Goal: Task Accomplishment & Management: Manage account settings

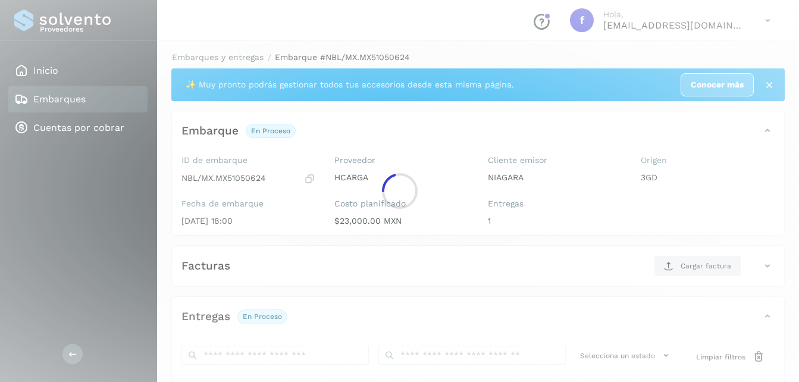
scroll to position [184, 0]
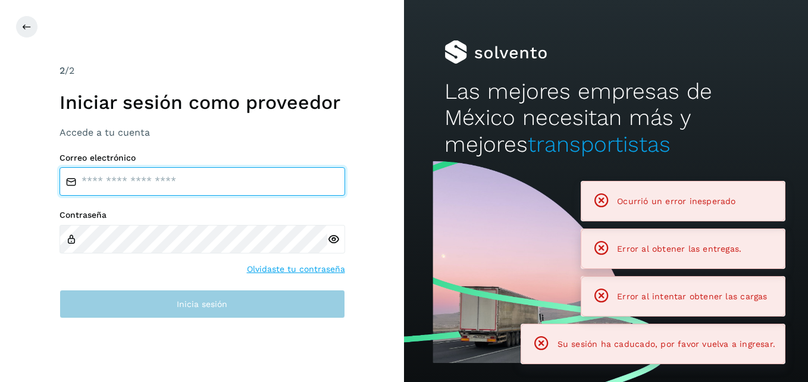
type input "**********"
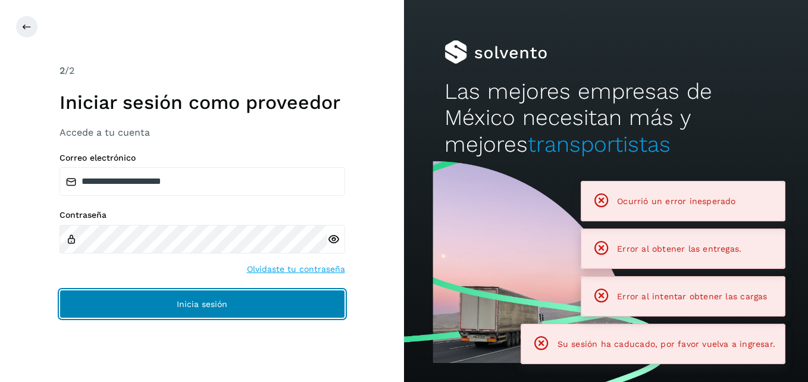
click at [214, 300] on span "Inicia sesión" at bounding box center [202, 304] width 51 height 8
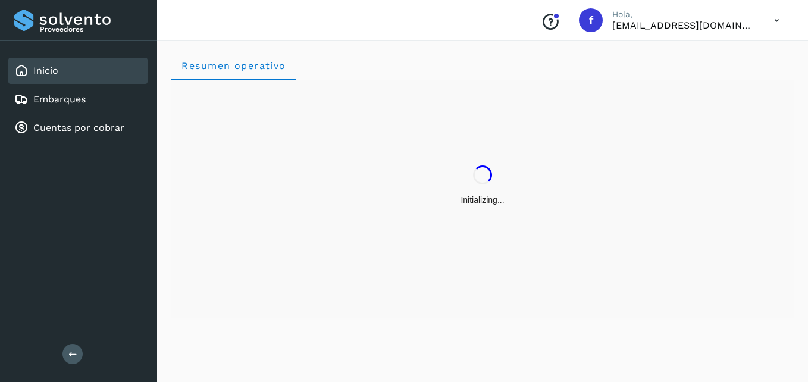
click at [212, 308] on div "Initializing..." at bounding box center [482, 199] width 622 height 238
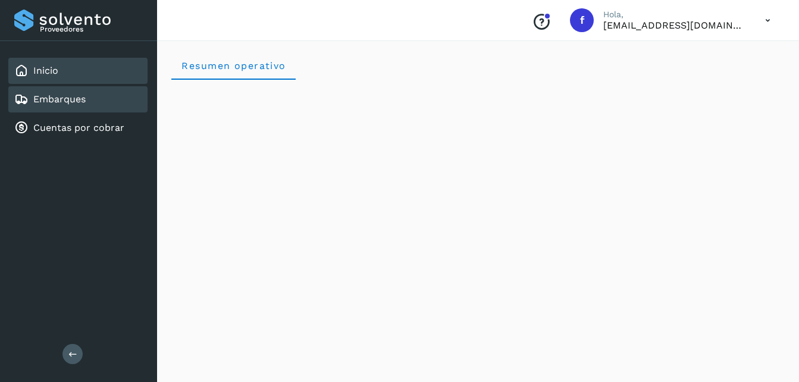
click at [87, 101] on div "Embarques" at bounding box center [77, 99] width 139 height 26
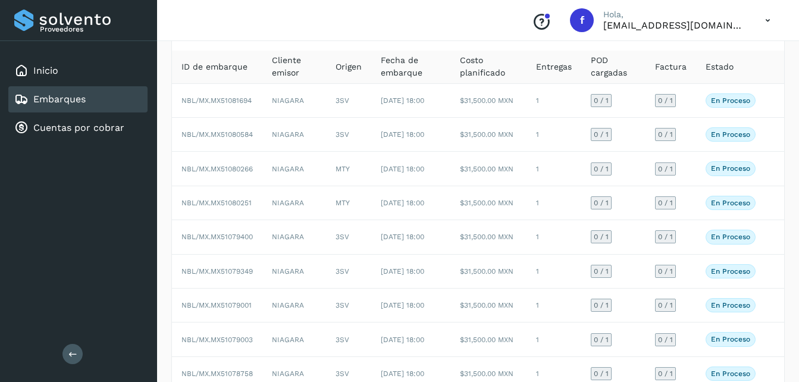
scroll to position [238, 0]
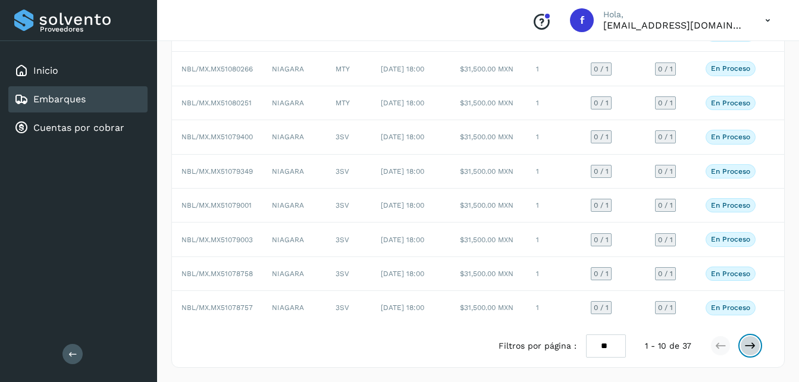
click at [751, 344] on icon at bounding box center [750, 346] width 12 height 12
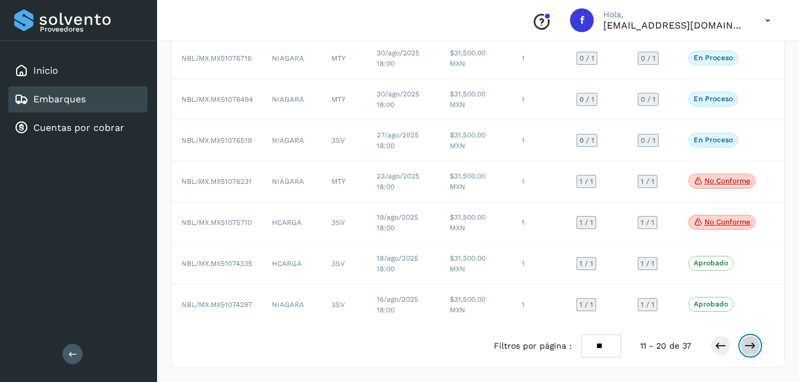
click at [741, 345] on button at bounding box center [750, 346] width 20 height 20
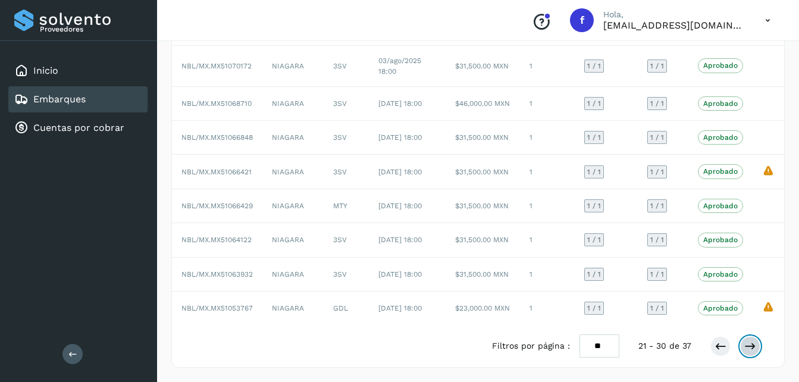
click at [746, 346] on icon at bounding box center [750, 346] width 12 height 12
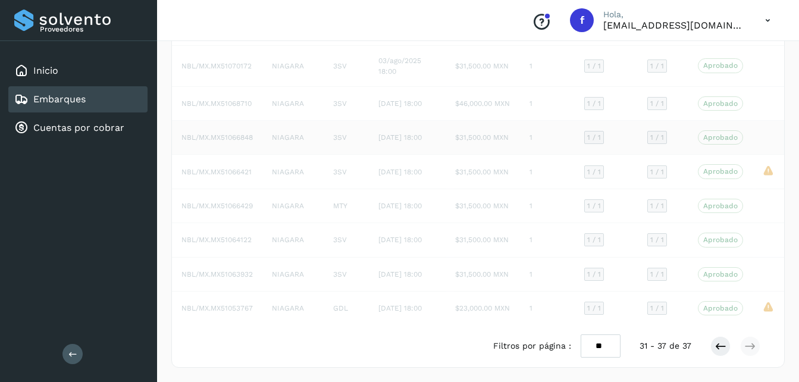
scroll to position [115, 0]
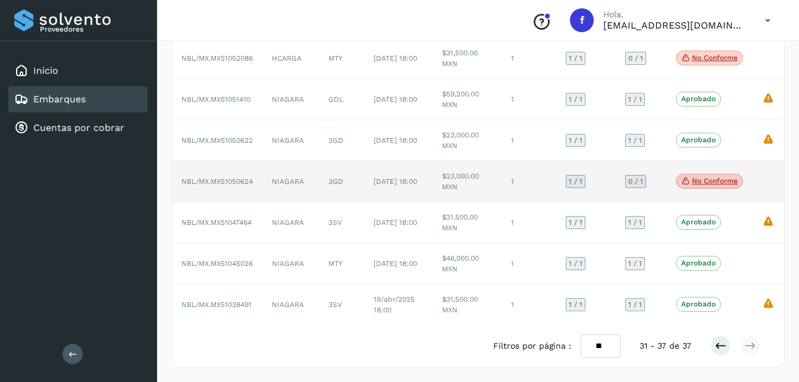
click at [705, 183] on p "No conforme" at bounding box center [715, 181] width 46 height 8
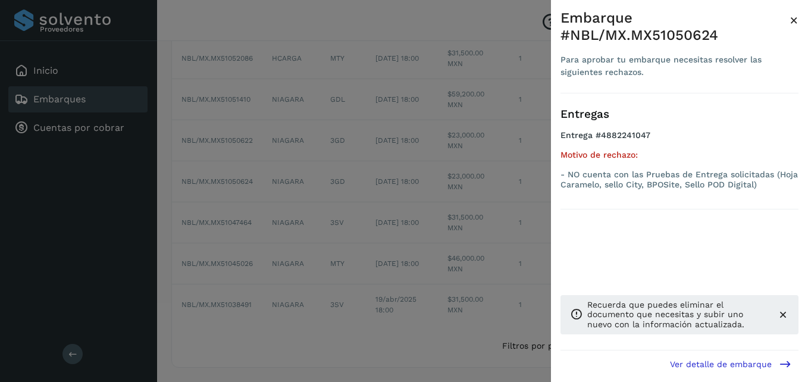
click at [796, 18] on span "×" at bounding box center [794, 20] width 9 height 17
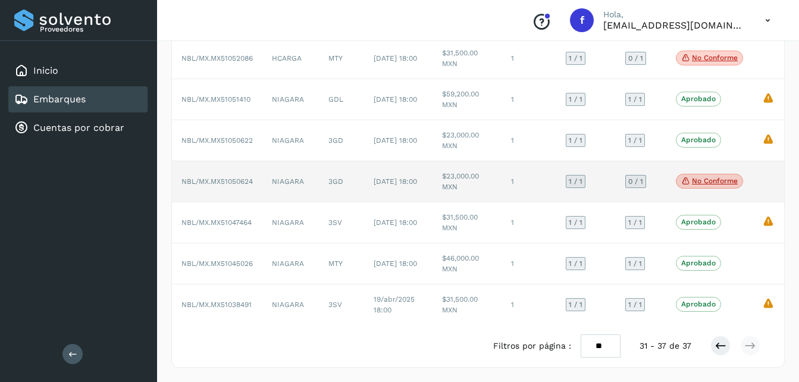
click at [351, 184] on td "3GD" at bounding box center [341, 181] width 45 height 41
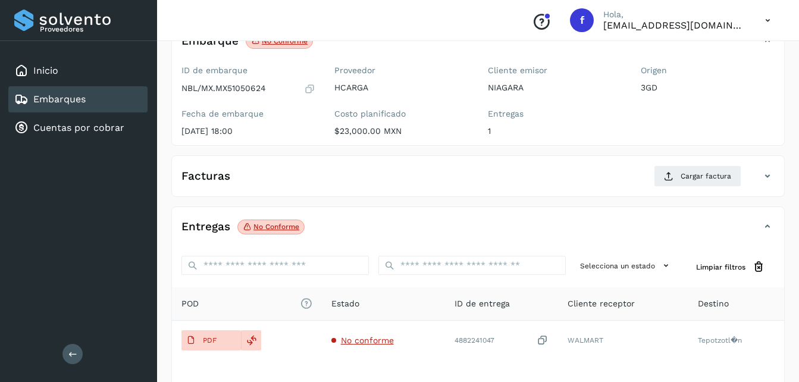
scroll to position [119, 0]
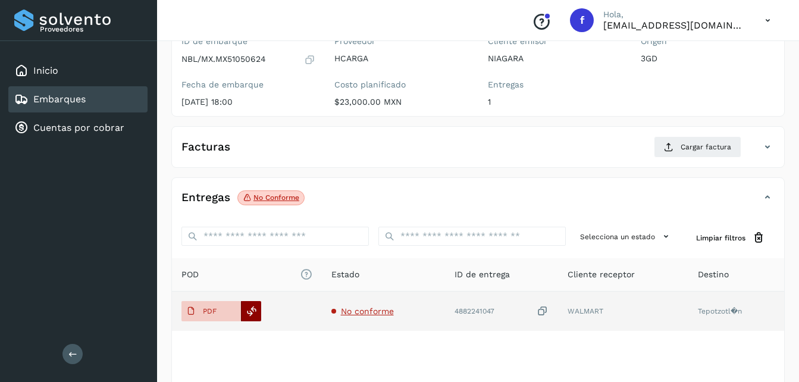
click at [251, 311] on icon at bounding box center [251, 311] width 11 height 11
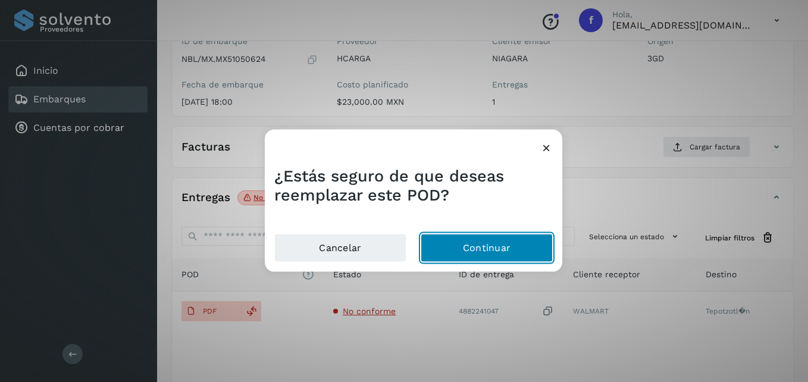
click at [453, 243] on button "Continuar" at bounding box center [487, 247] width 132 height 29
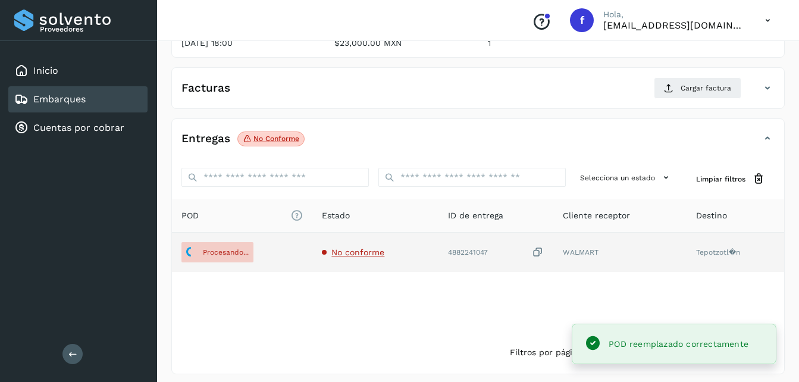
scroll to position [184, 0]
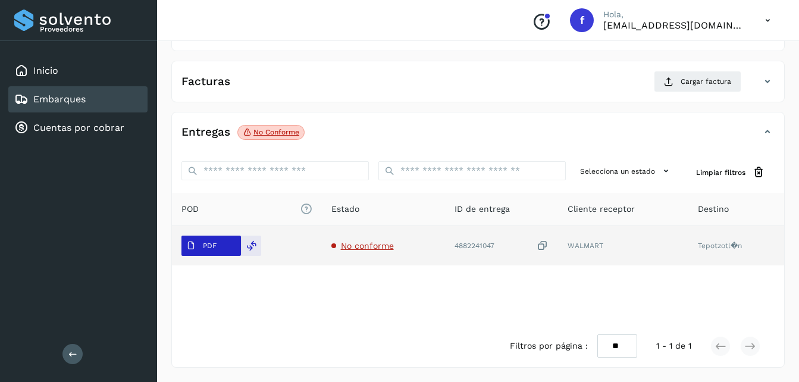
click at [205, 248] on p "PDF" at bounding box center [210, 246] width 14 height 8
click at [207, 247] on p "PDF" at bounding box center [210, 246] width 14 height 8
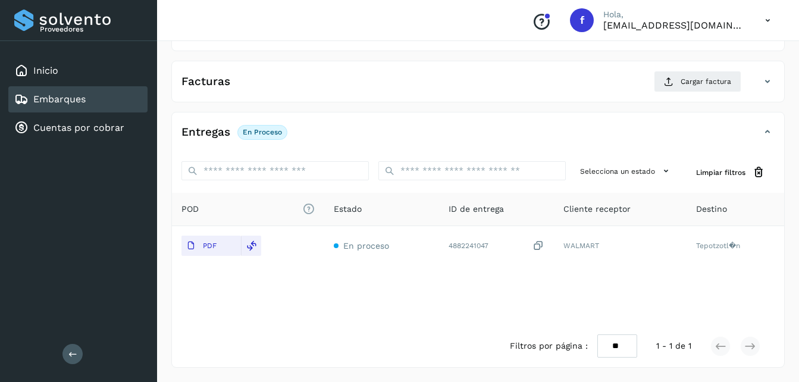
click at [70, 98] on link "Embarques" at bounding box center [59, 98] width 52 height 11
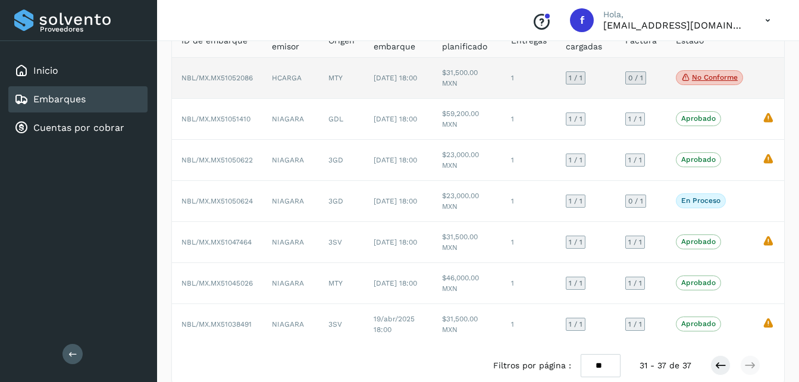
scroll to position [115, 0]
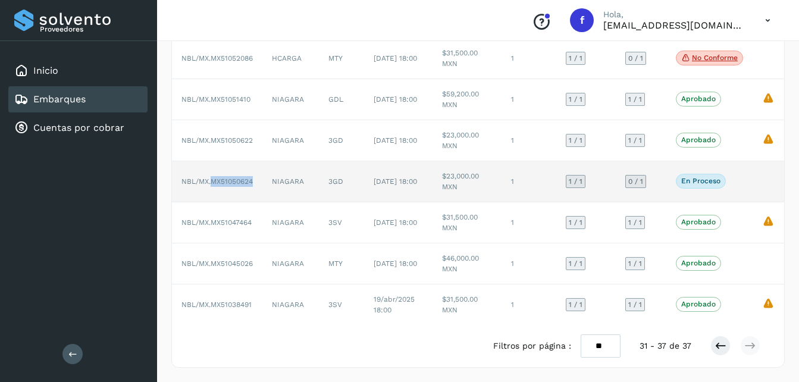
drag, startPoint x: 254, startPoint y: 182, endPoint x: 212, endPoint y: 184, distance: 42.3
click at [212, 184] on span "NBL/MX.MX51050624" at bounding box center [217, 181] width 71 height 8
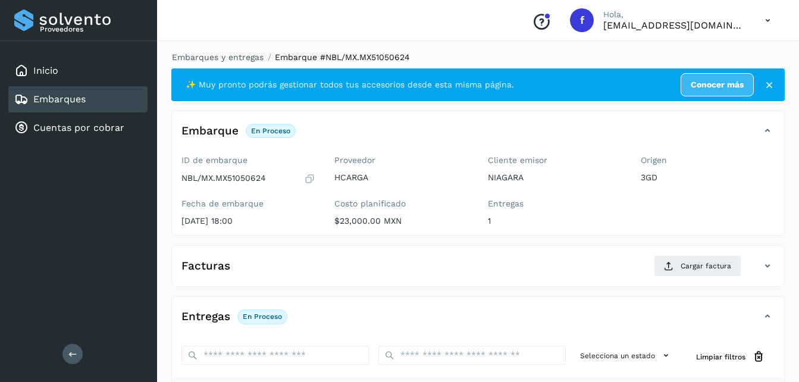
click at [76, 98] on link "Embarques" at bounding box center [59, 98] width 52 height 11
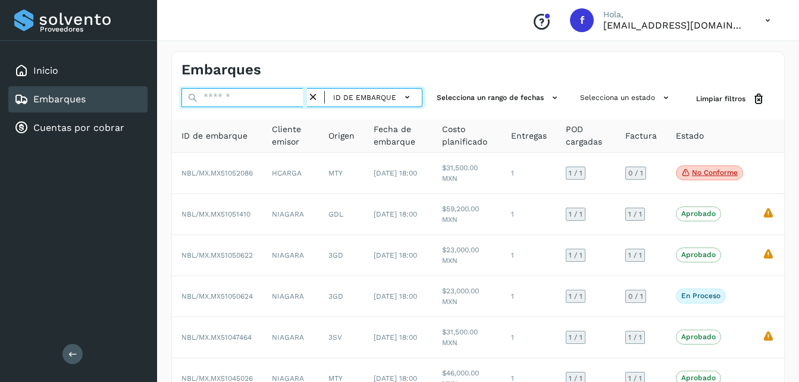
click at [256, 101] on input "text" at bounding box center [245, 97] width 126 height 19
paste input "********"
type input "********"
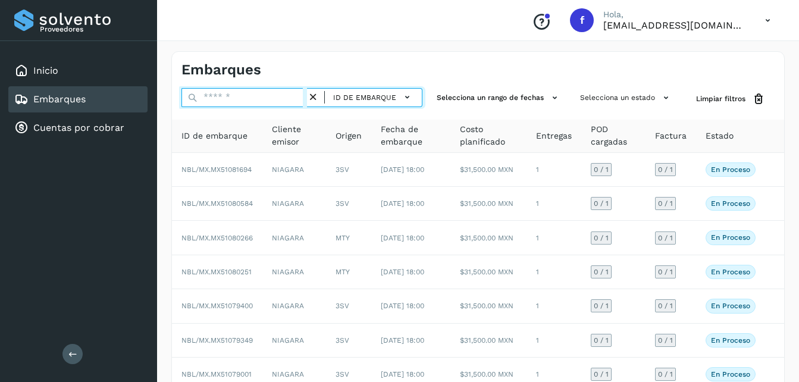
click at [224, 98] on input "text" at bounding box center [245, 97] width 126 height 19
paste input "**********"
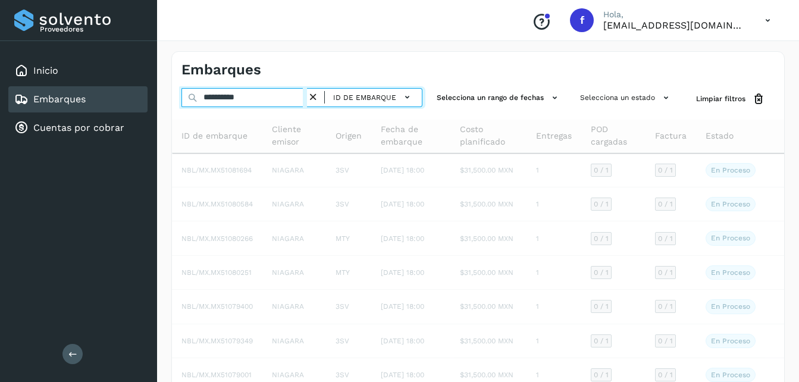
type input "**********"
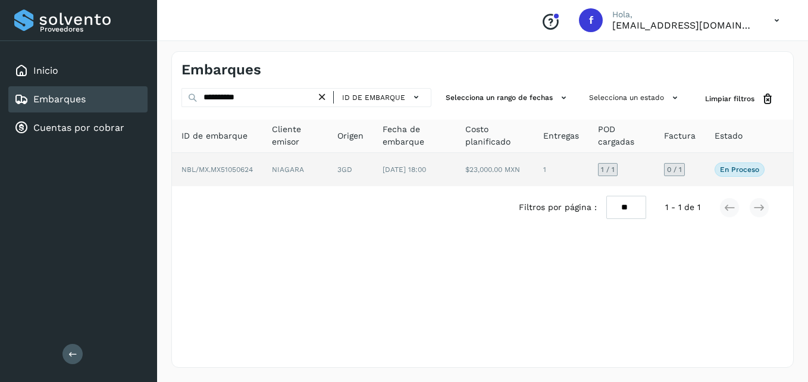
click at [718, 171] on span "En proceso" at bounding box center [740, 169] width 50 height 14
click at [730, 171] on p "En proceso" at bounding box center [739, 169] width 39 height 8
click at [224, 173] on span "NBL/MX.MX51050624" at bounding box center [217, 169] width 71 height 8
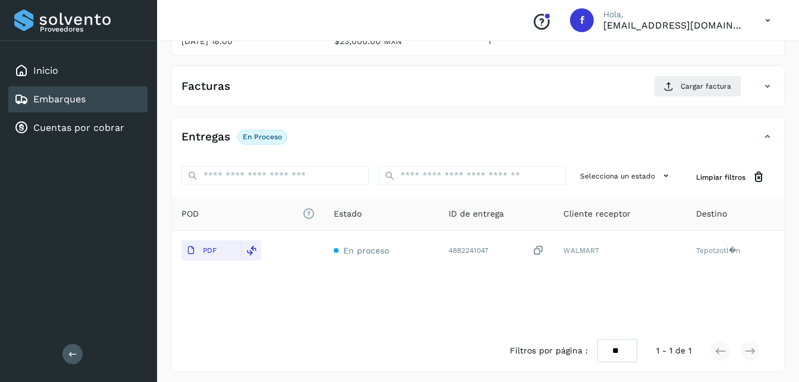
scroll to position [184, 0]
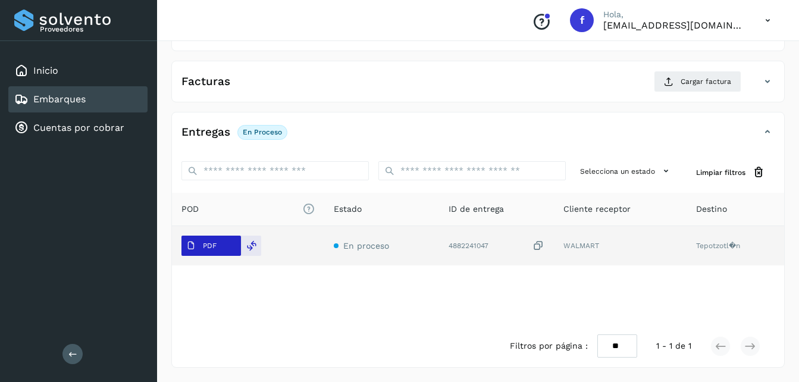
click at [220, 251] on span "PDF" at bounding box center [202, 245] width 40 height 19
click at [205, 248] on p "PDF" at bounding box center [210, 246] width 14 height 8
click at [205, 245] on p "PDF" at bounding box center [210, 246] width 14 height 8
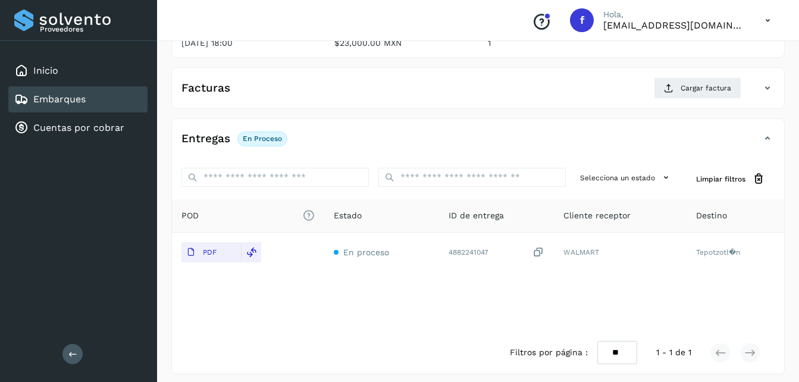
scroll to position [179, 0]
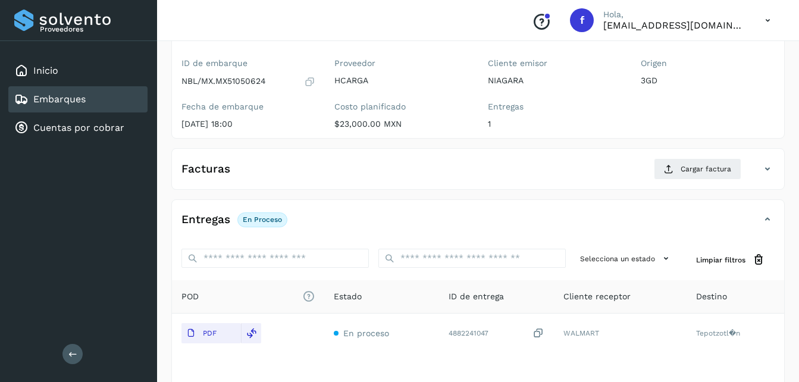
scroll to position [184, 0]
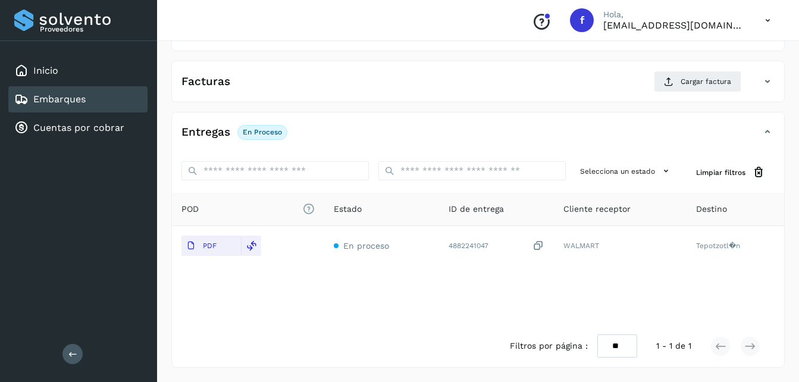
click at [65, 101] on link "Embarques" at bounding box center [59, 98] width 52 height 11
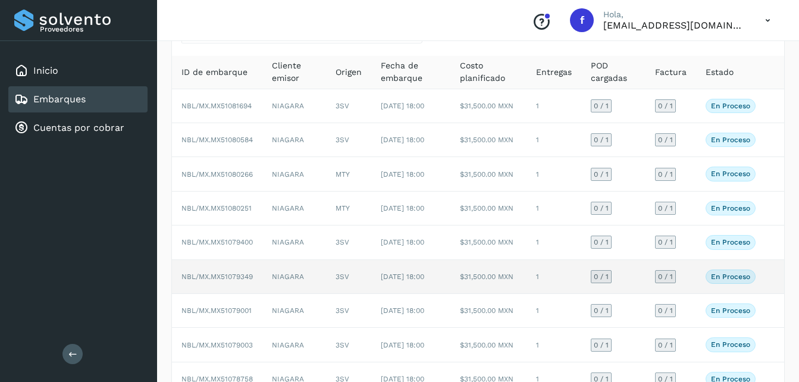
scroll to position [238, 0]
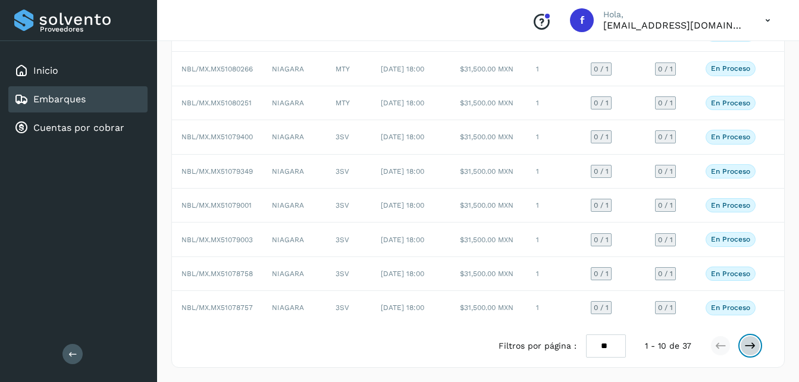
click at [750, 346] on icon at bounding box center [750, 346] width 12 height 12
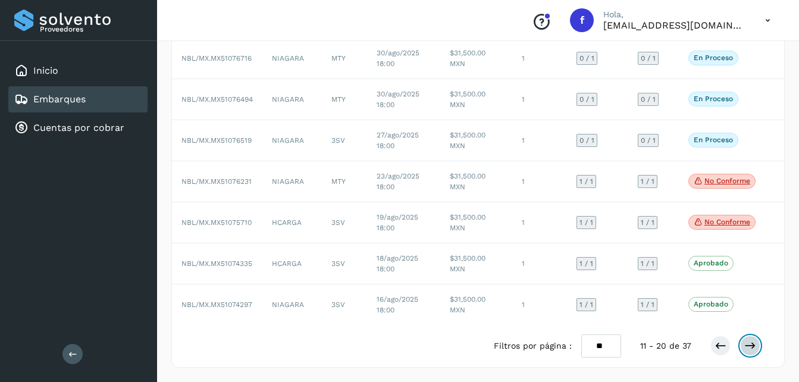
click at [749, 347] on icon at bounding box center [750, 346] width 12 height 12
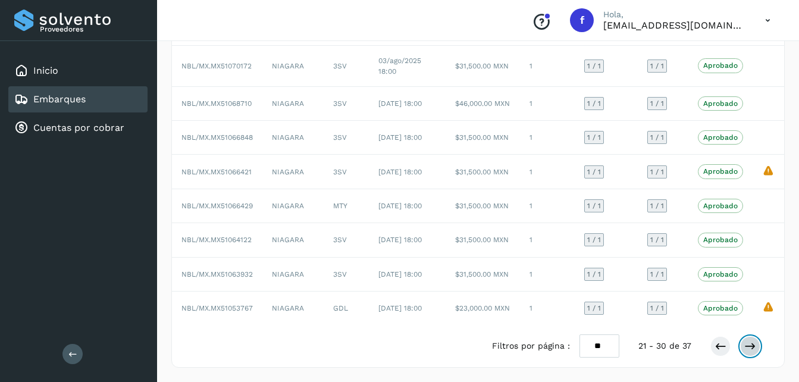
click at [753, 343] on icon at bounding box center [750, 346] width 12 height 12
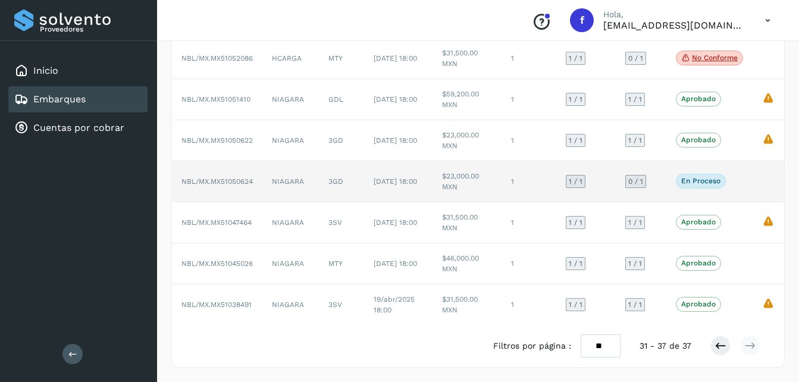
scroll to position [115, 0]
drag, startPoint x: 258, startPoint y: 182, endPoint x: 214, endPoint y: 183, distance: 44.1
click at [214, 183] on td "NBL/MX.MX51050624" at bounding box center [217, 181] width 90 height 41
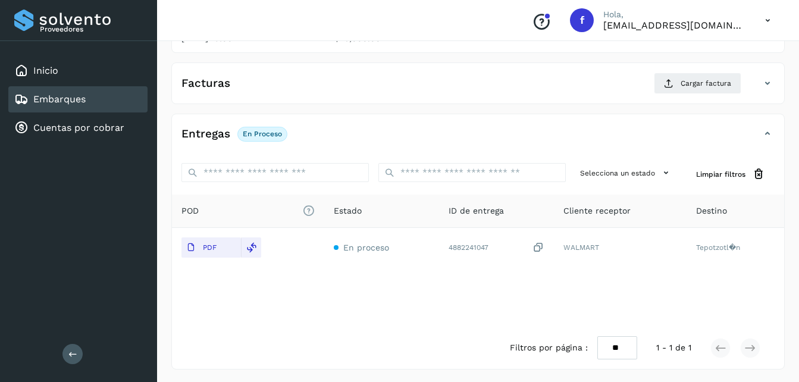
scroll to position [184, 0]
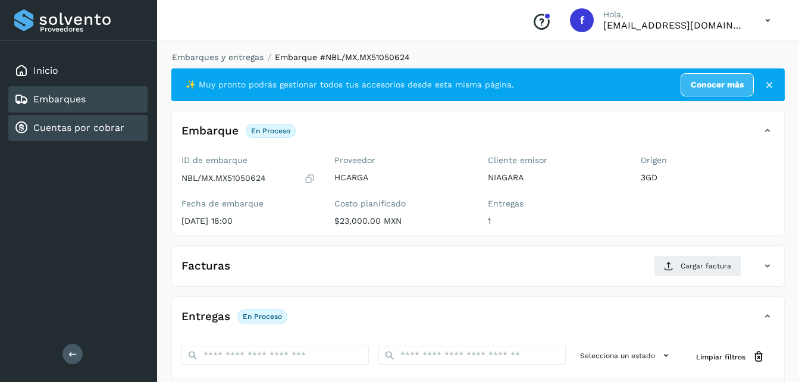
click at [78, 122] on link "Cuentas por cobrar" at bounding box center [78, 127] width 91 height 11
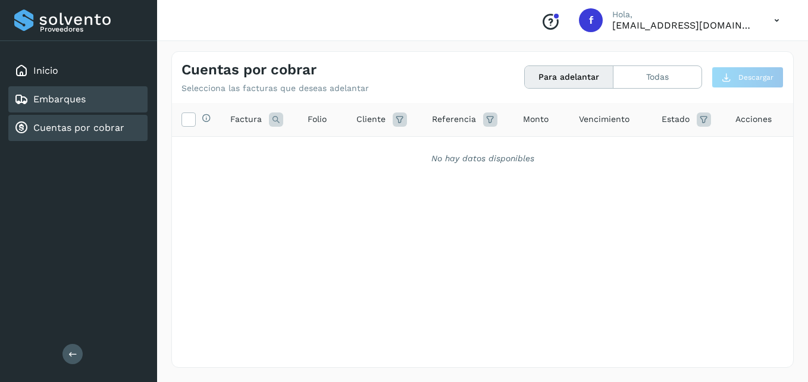
click at [71, 100] on link "Embarques" at bounding box center [59, 98] width 52 height 11
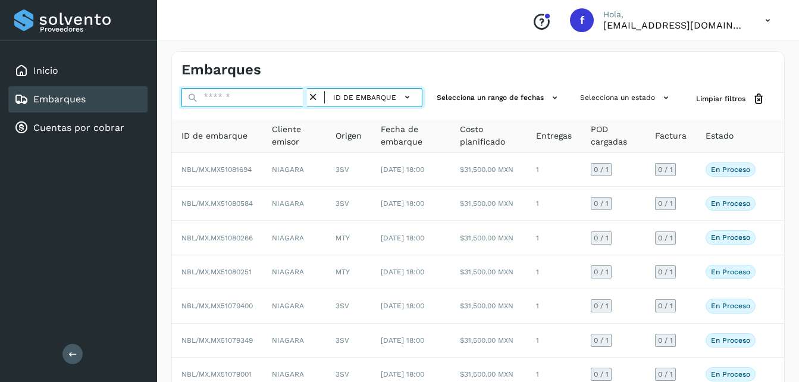
click at [230, 98] on input "text" at bounding box center [245, 97] width 126 height 19
paste input "*****"
type input "*****"
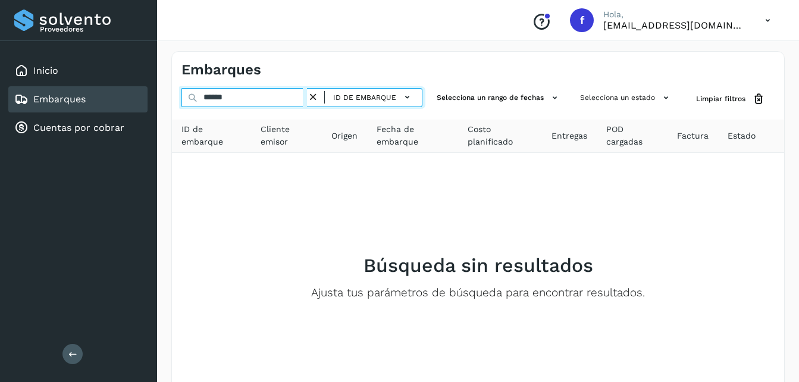
drag, startPoint x: 236, startPoint y: 98, endPoint x: 72, endPoint y: 96, distance: 164.3
click at [72, 96] on div "Proveedores Inicio Embarques Cuentas por cobrar Salir Conoce nuestros beneficio…" at bounding box center [399, 229] width 799 height 458
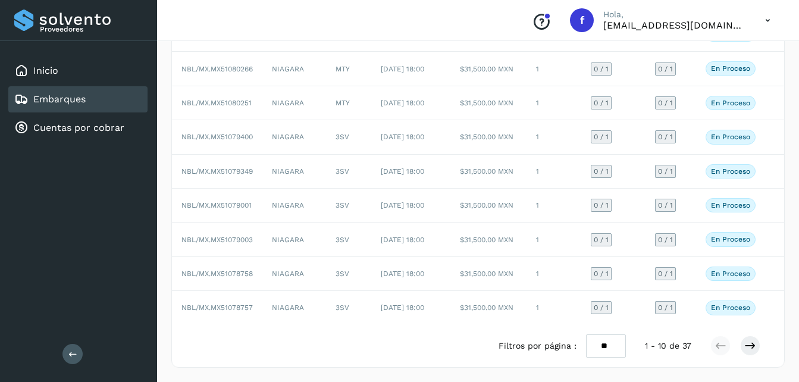
scroll to position [238, 0]
click at [747, 345] on icon at bounding box center [750, 346] width 12 height 12
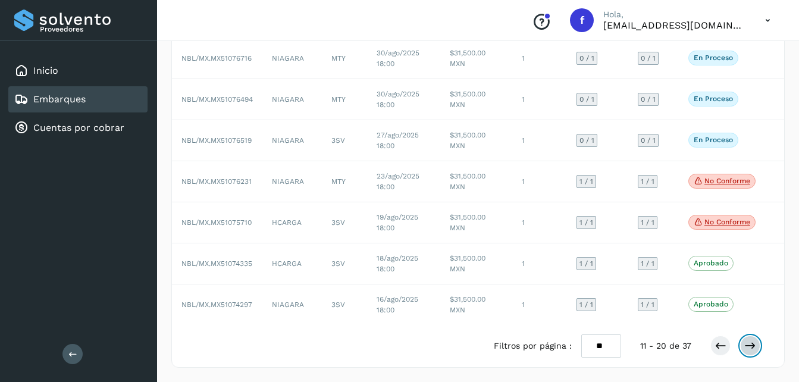
click at [749, 344] on icon at bounding box center [750, 346] width 12 height 12
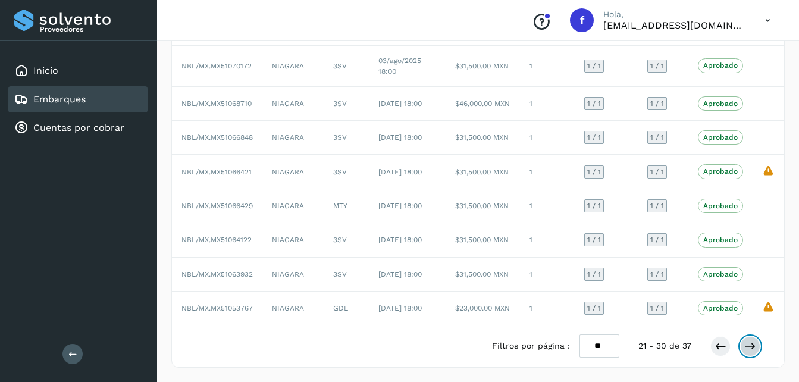
click at [750, 345] on icon at bounding box center [750, 346] width 12 height 12
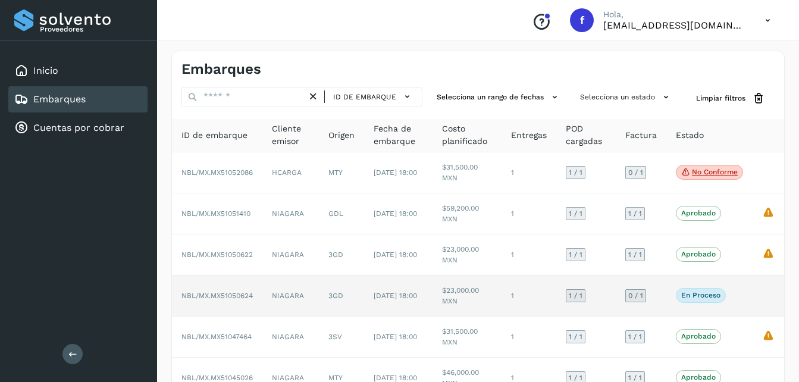
scroll to position [0, 0]
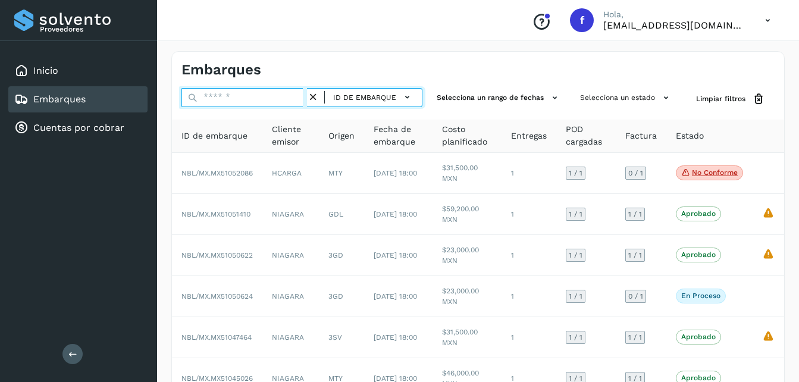
click at [282, 98] on input "text" at bounding box center [245, 97] width 126 height 19
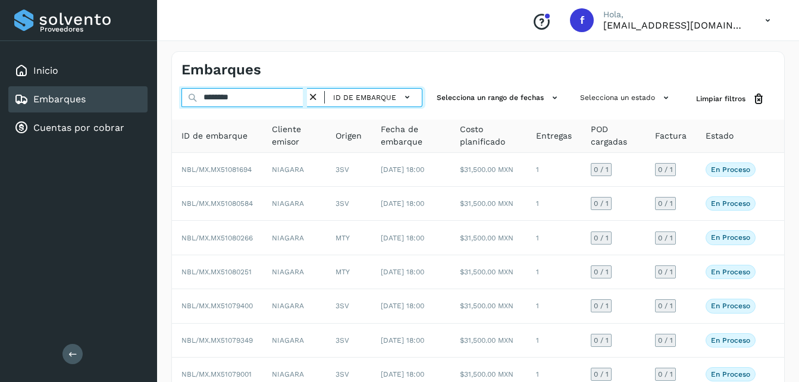
type input "********"
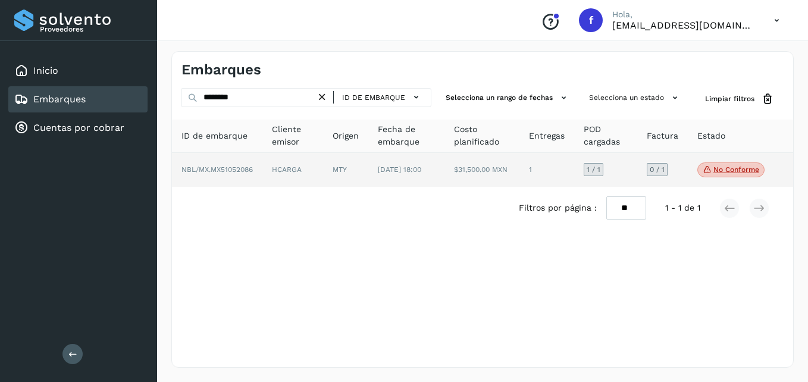
click at [743, 174] on p "No conforme" at bounding box center [737, 169] width 46 height 8
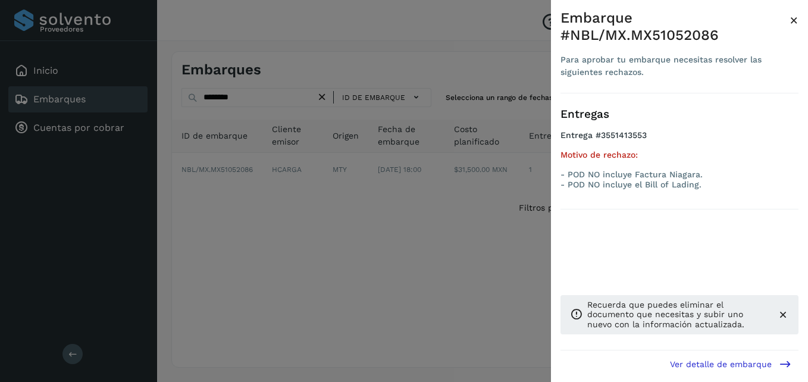
click at [795, 22] on span "×" at bounding box center [794, 20] width 9 height 17
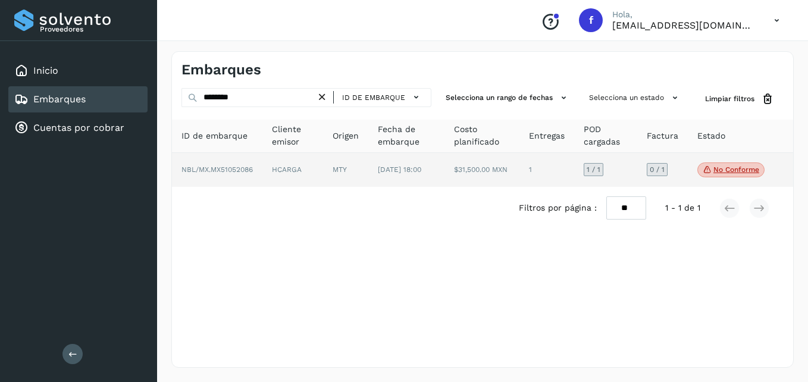
click at [243, 174] on span "NBL/MX.MX51052086" at bounding box center [217, 169] width 71 height 8
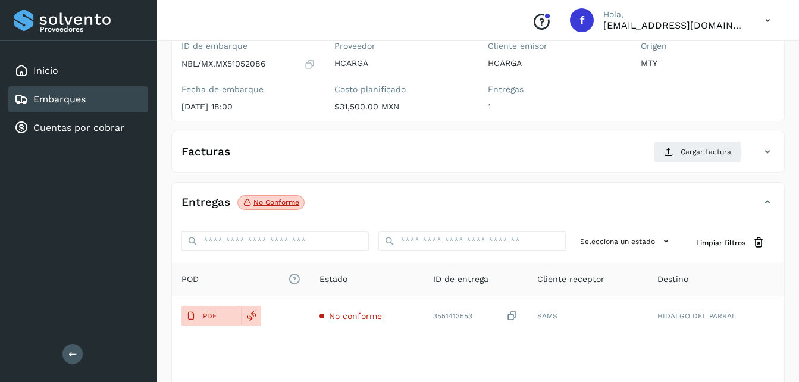
scroll to position [119, 0]
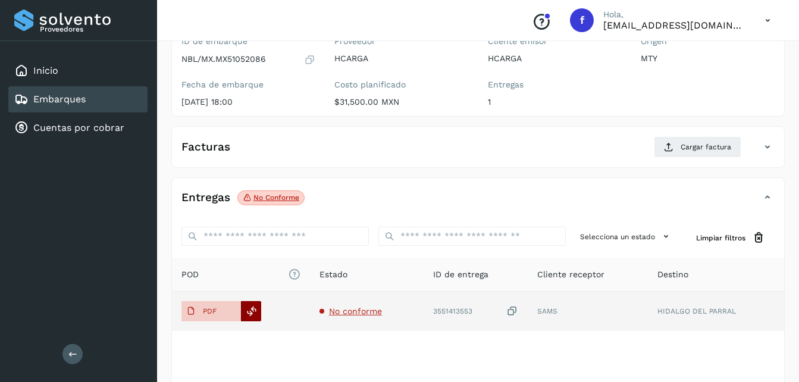
click at [256, 311] on icon at bounding box center [251, 311] width 11 height 11
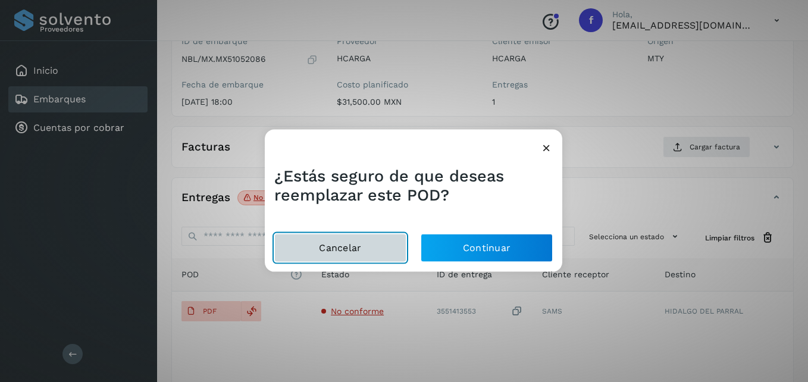
click at [336, 253] on button "Cancelar" at bounding box center [340, 247] width 132 height 29
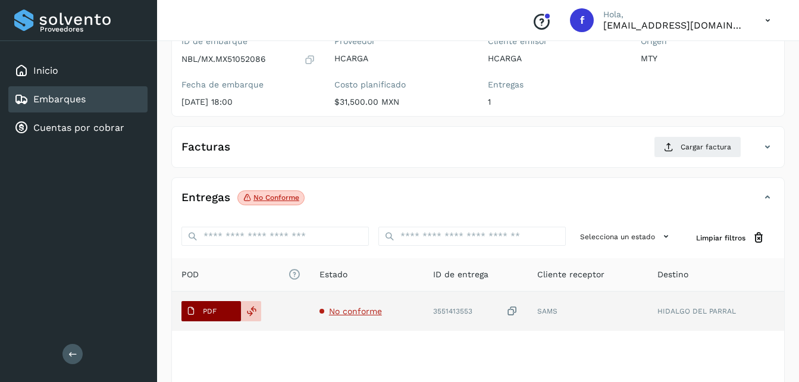
click at [213, 316] on span "PDF" at bounding box center [202, 311] width 40 height 19
click at [213, 312] on p "PDF" at bounding box center [210, 311] width 14 height 8
click at [248, 309] on icon at bounding box center [251, 311] width 11 height 11
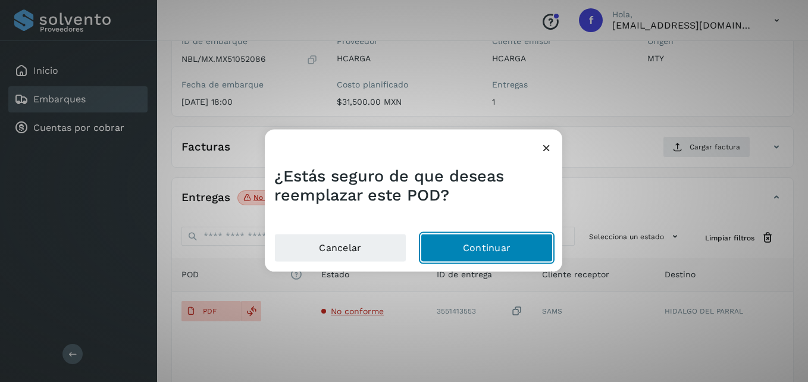
click at [465, 245] on button "Continuar" at bounding box center [487, 247] width 132 height 29
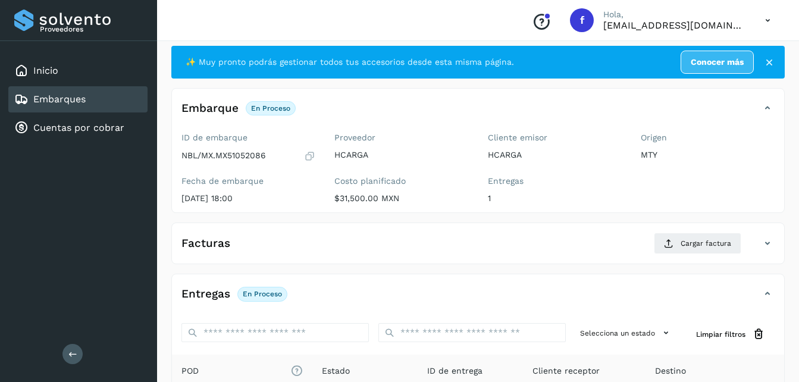
scroll to position [6, 0]
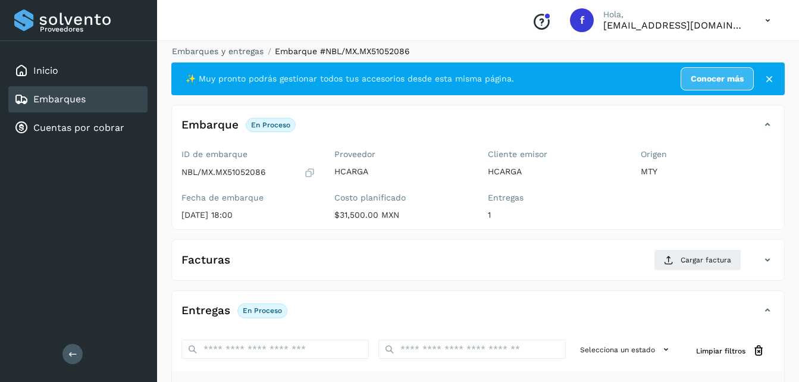
click at [69, 101] on link "Embarques" at bounding box center [59, 98] width 52 height 11
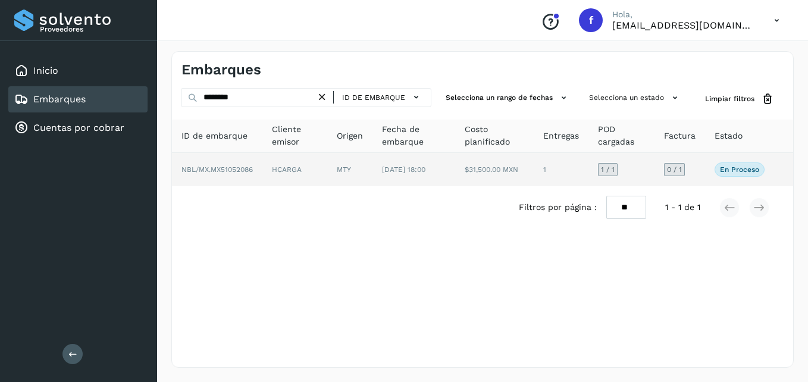
click at [294, 173] on td "HCARGA" at bounding box center [294, 169] width 65 height 33
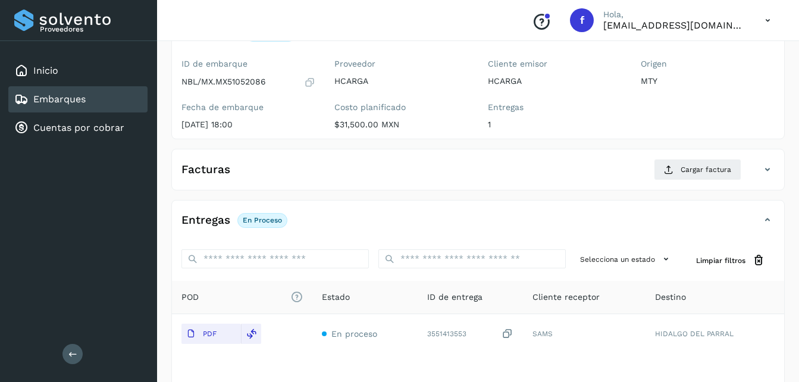
scroll to position [119, 0]
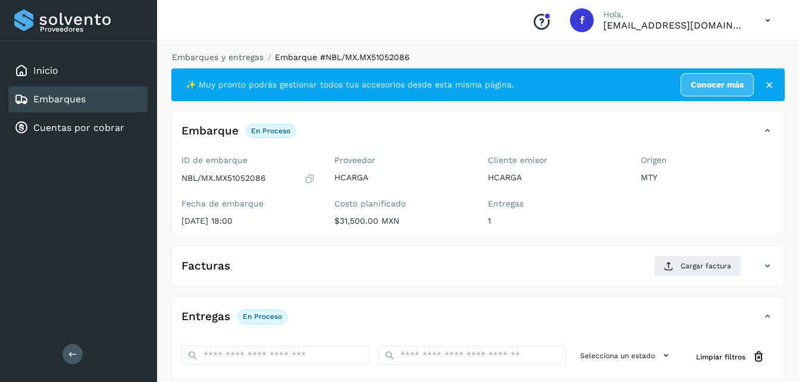
click at [769, 86] on icon at bounding box center [770, 85] width 12 height 12
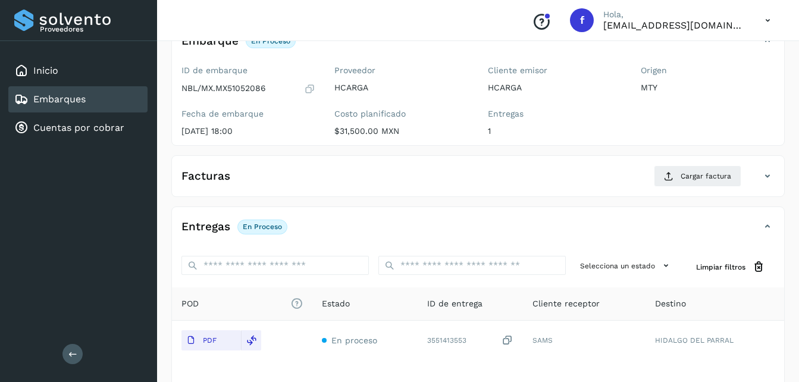
scroll to position [147, 0]
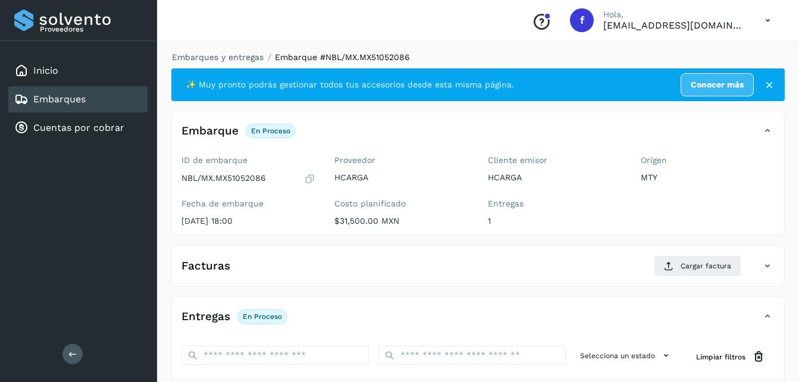
click at [768, 82] on icon at bounding box center [770, 85] width 12 height 12
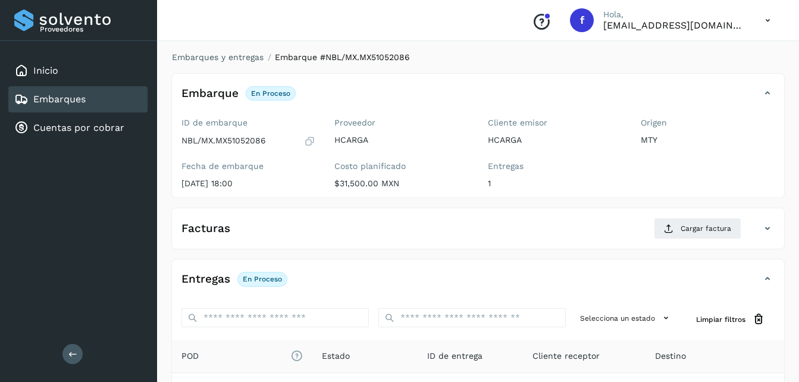
click at [63, 98] on link "Embarques" at bounding box center [59, 98] width 52 height 11
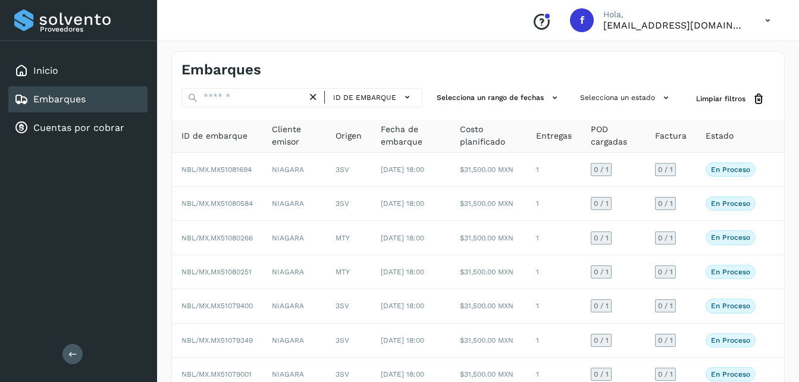
click at [312, 95] on icon at bounding box center [313, 97] width 12 height 12
click at [64, 98] on link "Embarques" at bounding box center [59, 98] width 52 height 11
click at [259, 98] on input "text" at bounding box center [245, 97] width 126 height 19
paste input "*********"
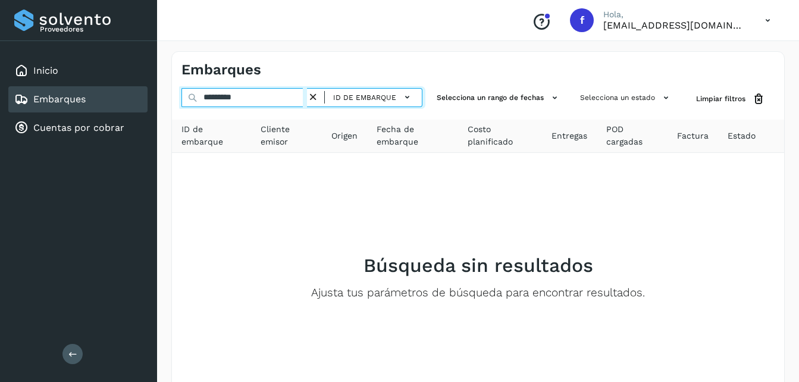
type input "*********"
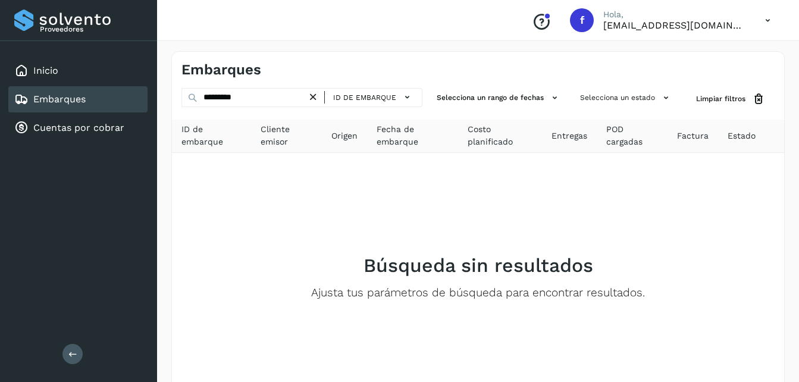
click at [315, 96] on icon at bounding box center [313, 97] width 12 height 12
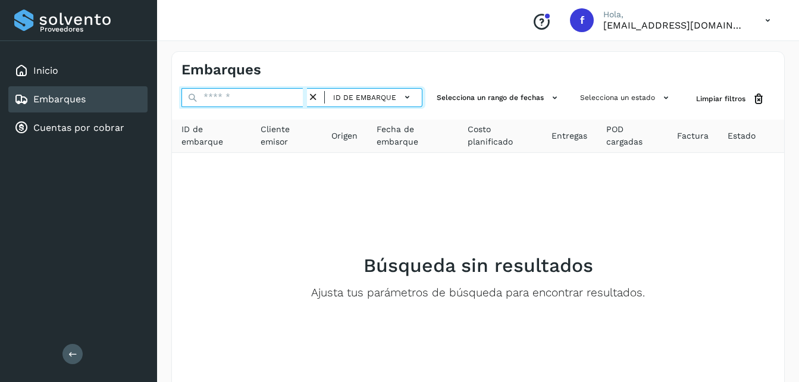
click at [255, 101] on input "text" at bounding box center [245, 97] width 126 height 19
paste input "**********"
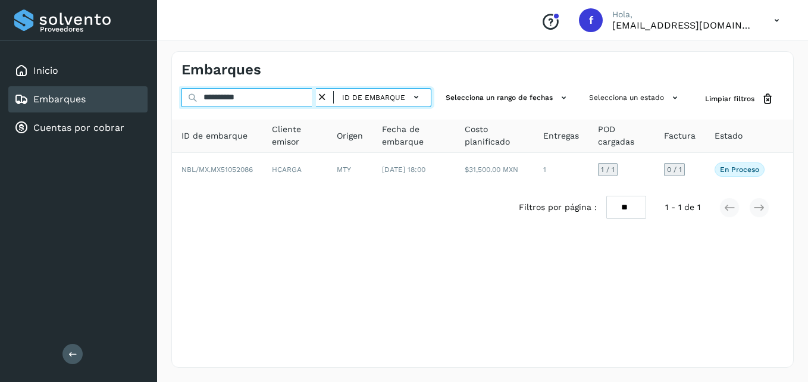
type input "**********"
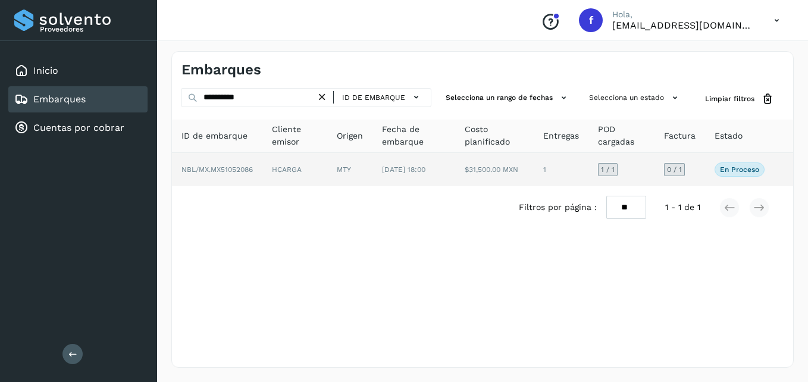
click at [245, 171] on span "NBL/MX.MX51052086" at bounding box center [217, 169] width 71 height 8
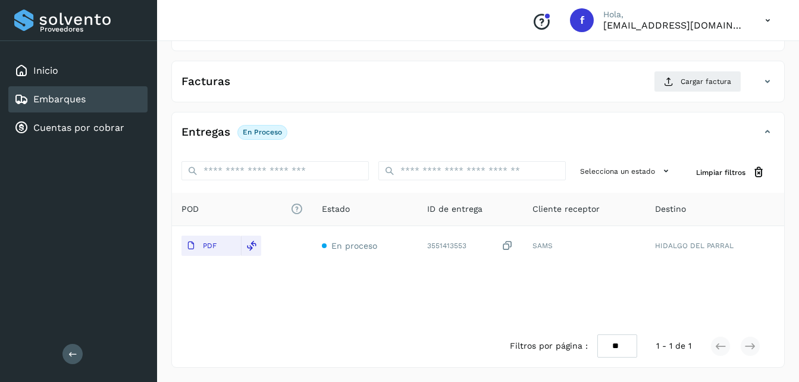
scroll to position [125, 0]
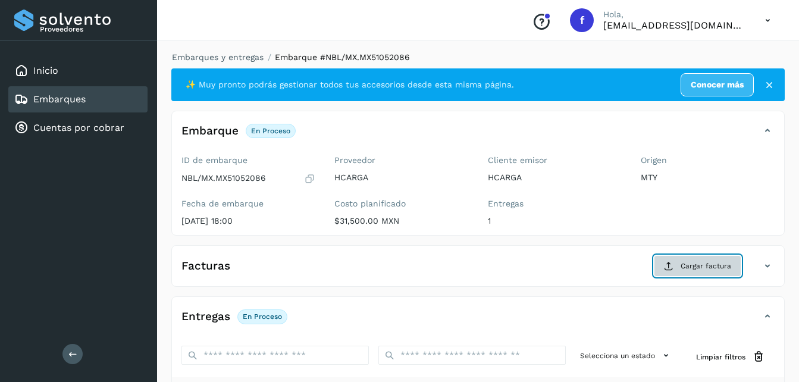
click at [698, 267] on span "Cargar factura" at bounding box center [706, 266] width 51 height 11
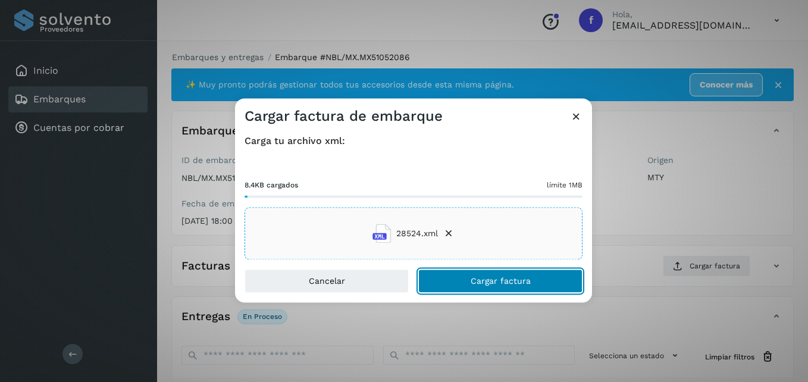
click at [498, 277] on span "Cargar factura" at bounding box center [501, 281] width 60 height 8
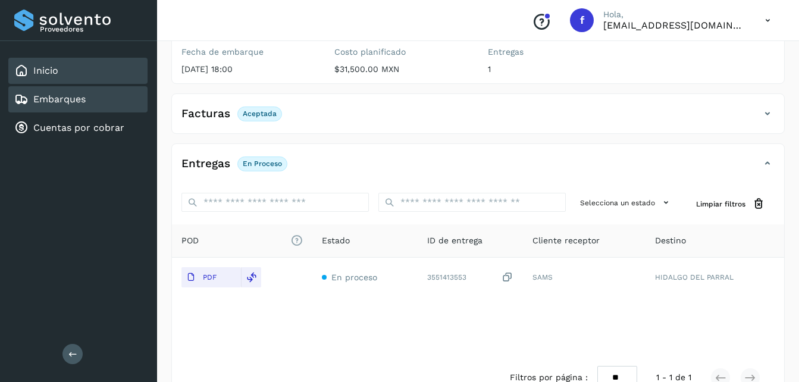
scroll to position [64, 0]
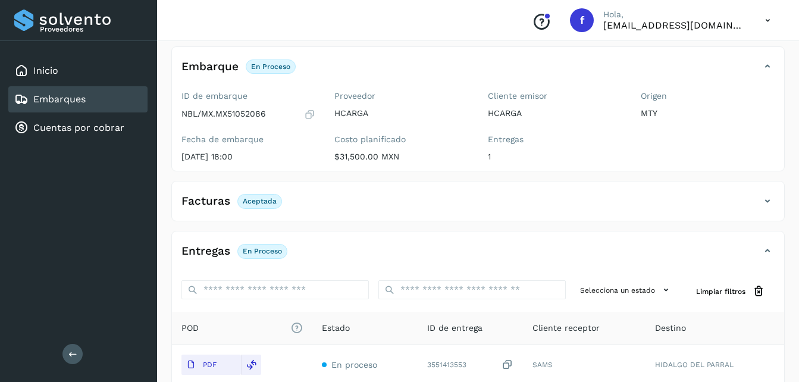
click at [41, 94] on link "Embarques" at bounding box center [59, 98] width 52 height 11
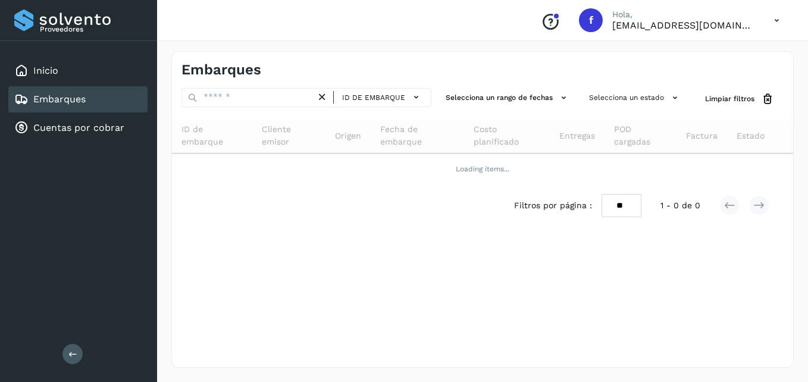
click at [39, 101] on link "Embarques" at bounding box center [59, 98] width 52 height 11
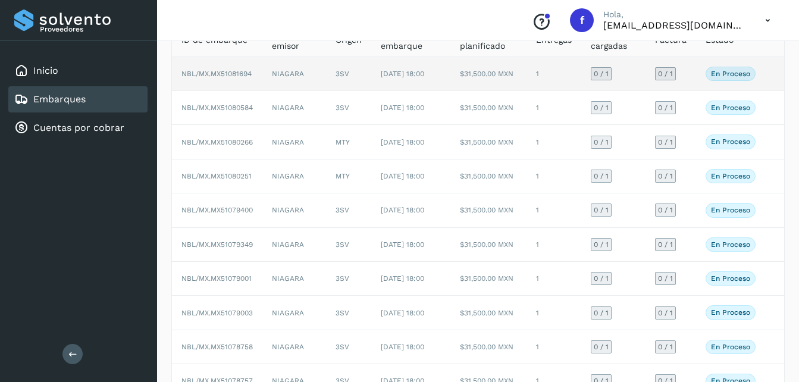
scroll to position [238, 0]
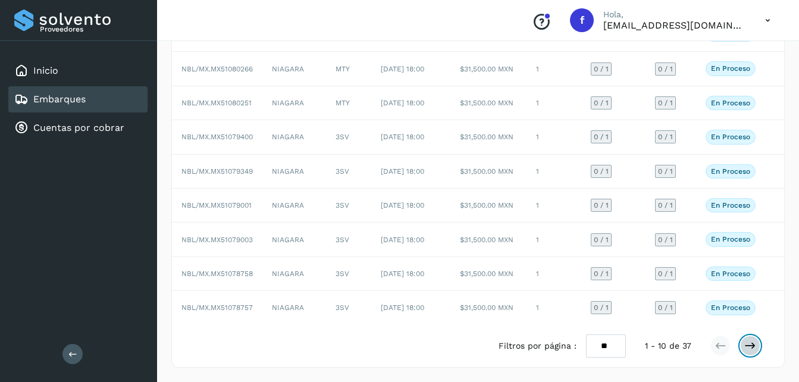
click at [744, 344] on button at bounding box center [750, 346] width 20 height 20
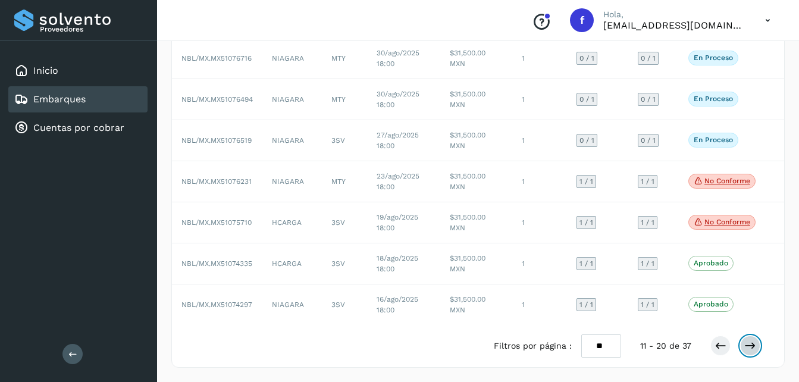
click at [749, 347] on icon at bounding box center [750, 346] width 12 height 12
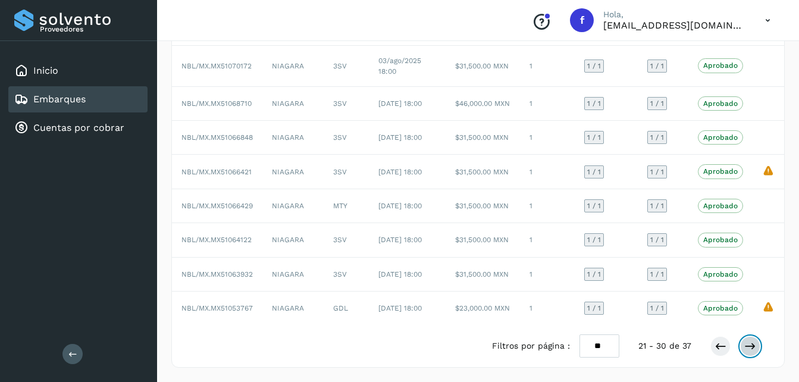
click at [750, 343] on icon at bounding box center [750, 346] width 12 height 12
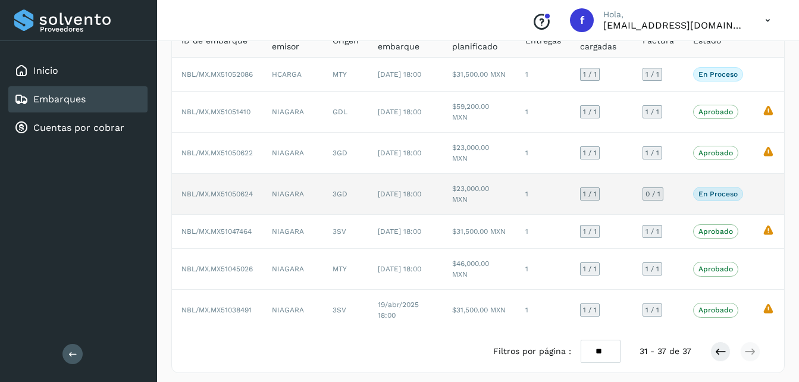
scroll to position [115, 0]
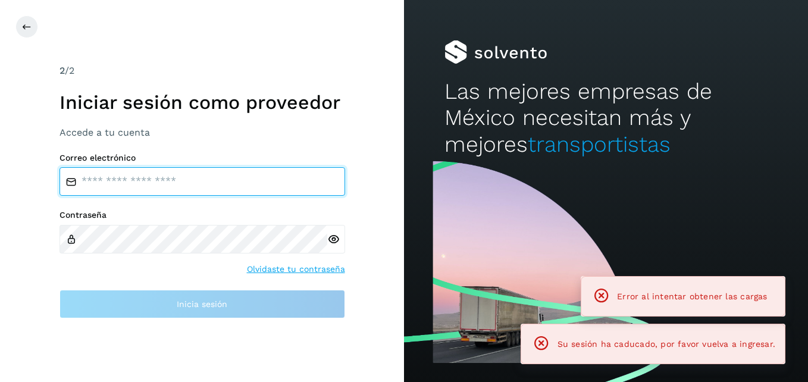
type input "**********"
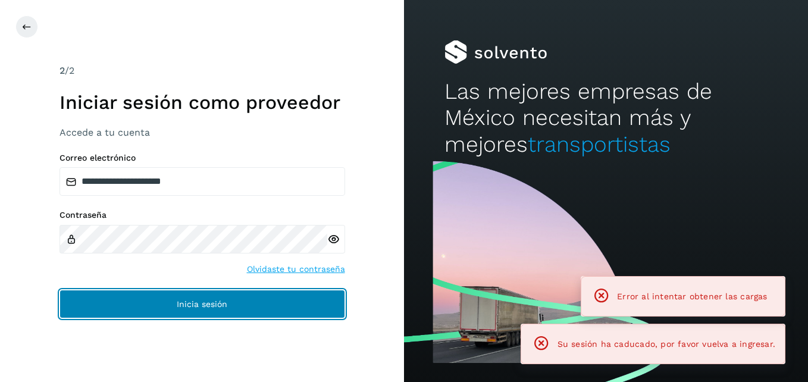
click at [211, 301] on span "Inicia sesión" at bounding box center [202, 304] width 51 height 8
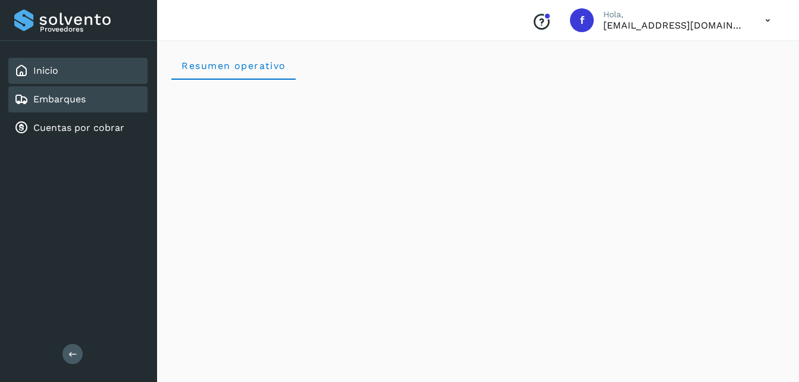
click at [60, 101] on link "Embarques" at bounding box center [59, 98] width 52 height 11
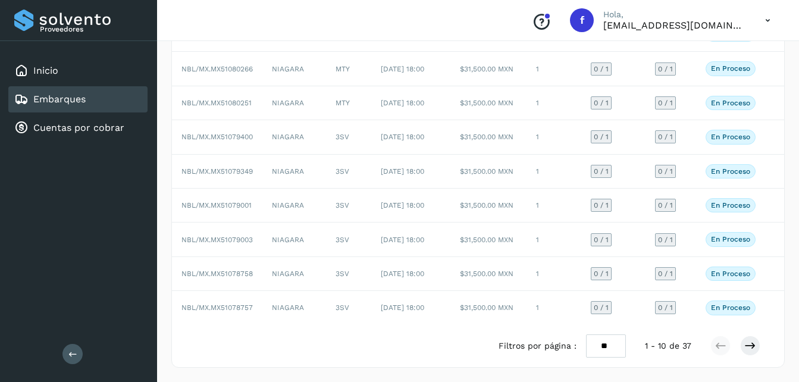
scroll to position [238, 0]
click at [753, 347] on icon at bounding box center [750, 346] width 12 height 12
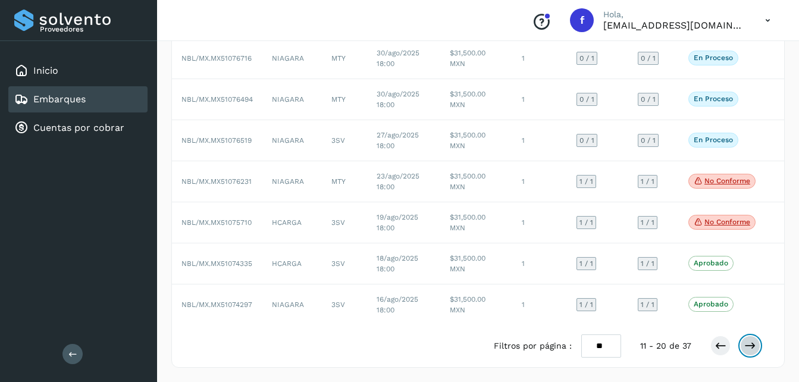
click at [752, 348] on icon at bounding box center [750, 346] width 12 height 12
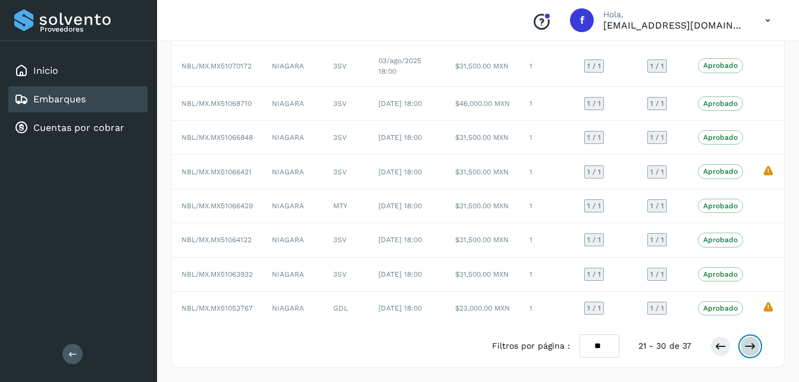
click at [752, 345] on icon at bounding box center [750, 346] width 12 height 12
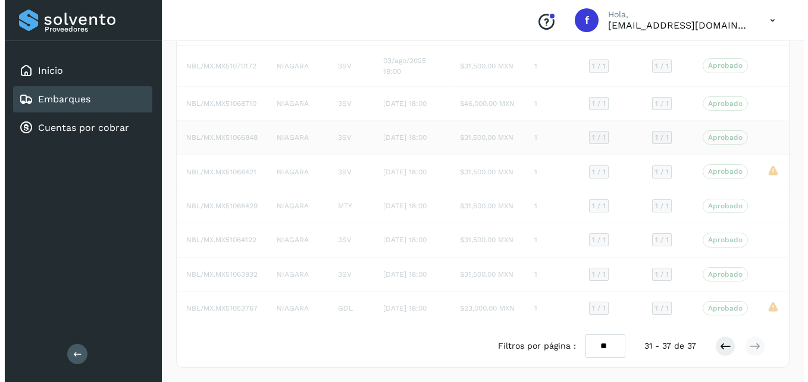
scroll to position [115, 0]
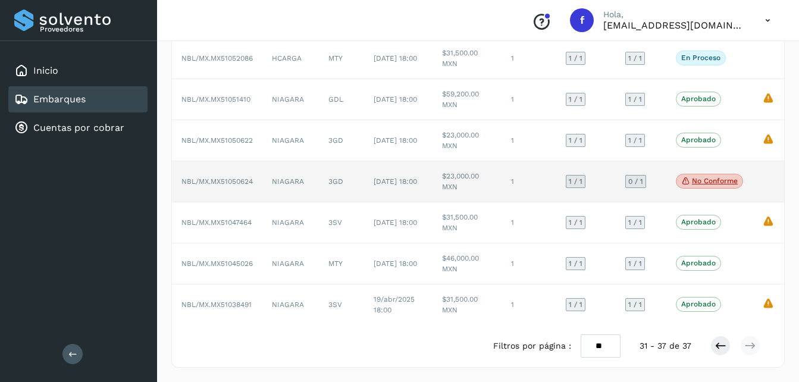
click at [703, 181] on p "No conforme" at bounding box center [715, 181] width 46 height 8
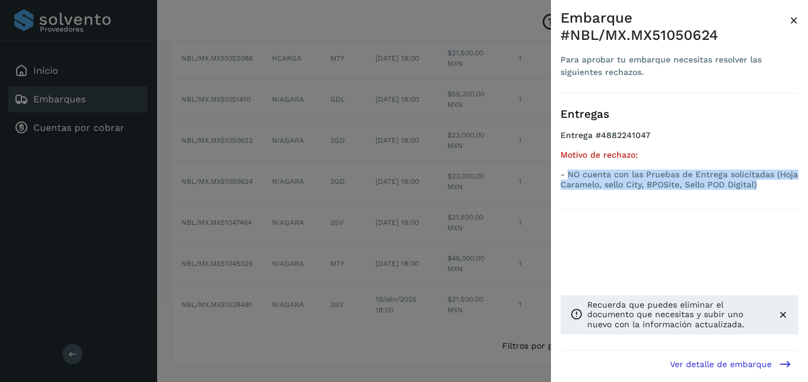
drag, startPoint x: 568, startPoint y: 173, endPoint x: 757, endPoint y: 186, distance: 189.1
click at [757, 186] on p "- NO cuenta con las Pruebas de Entrega solicitadas (Hoja Caramelo, sello City, …" at bounding box center [680, 180] width 238 height 20
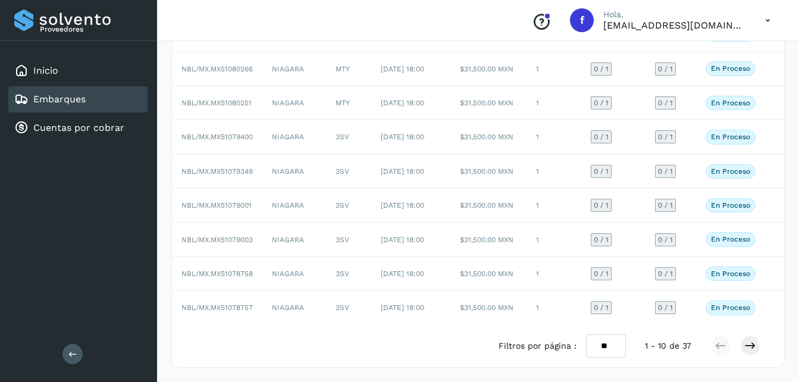
scroll to position [238, 0]
click at [756, 348] on button at bounding box center [750, 346] width 20 height 20
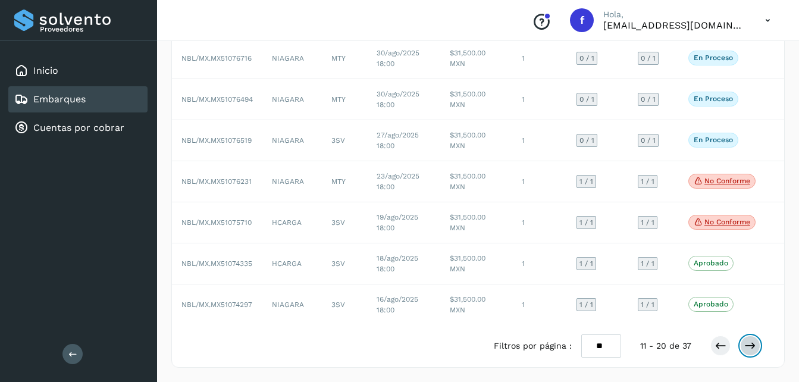
click at [756, 349] on icon at bounding box center [750, 346] width 12 height 12
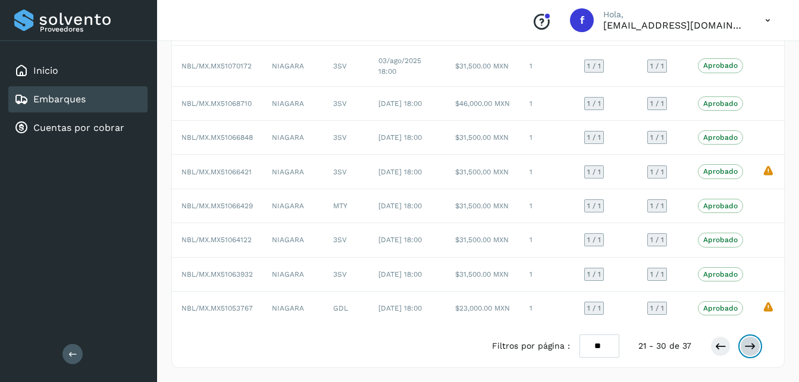
click at [756, 349] on icon at bounding box center [750, 346] width 12 height 12
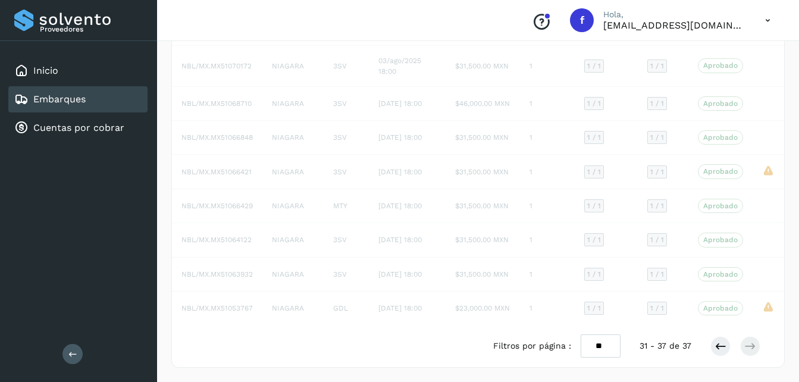
scroll to position [115, 0]
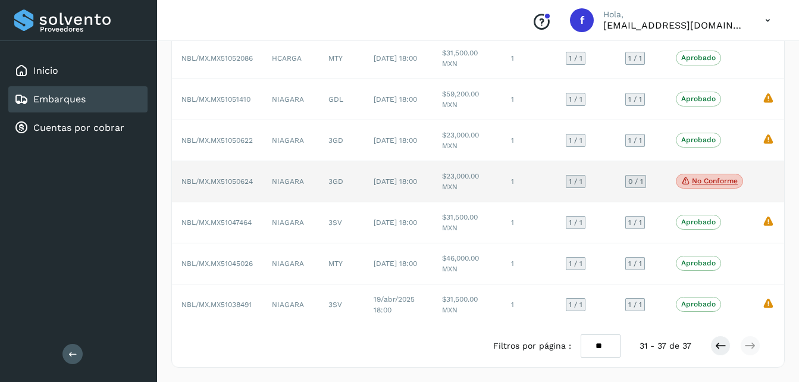
click at [703, 183] on p "No conforme" at bounding box center [715, 181] width 46 height 8
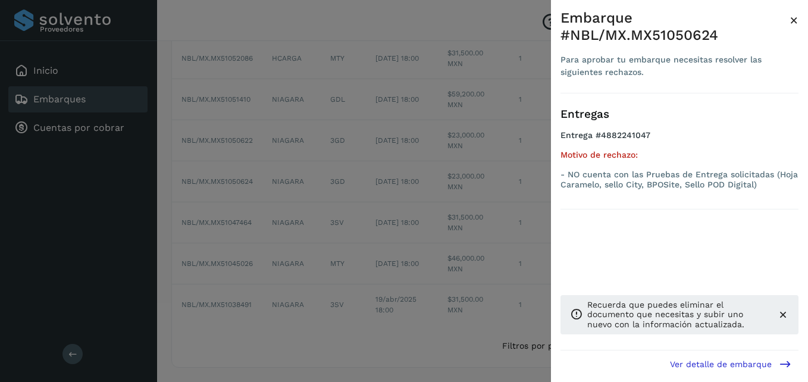
click at [799, 23] on div "Embarque #NBL/MX.MX51050624 Para aprobar tu embarque necesitas resolver las sig…" at bounding box center [679, 200] width 257 height 401
click at [794, 21] on span "×" at bounding box center [794, 20] width 9 height 17
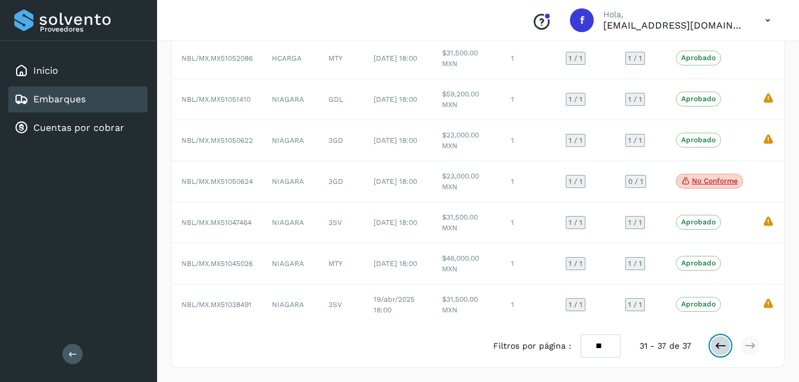
click at [715, 346] on icon at bounding box center [721, 346] width 12 height 12
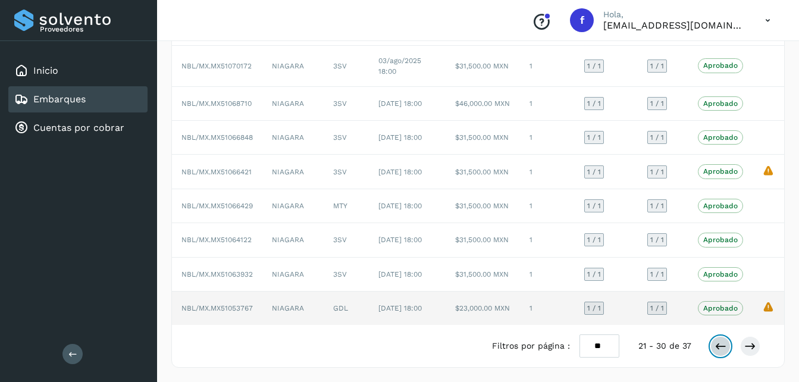
scroll to position [238, 0]
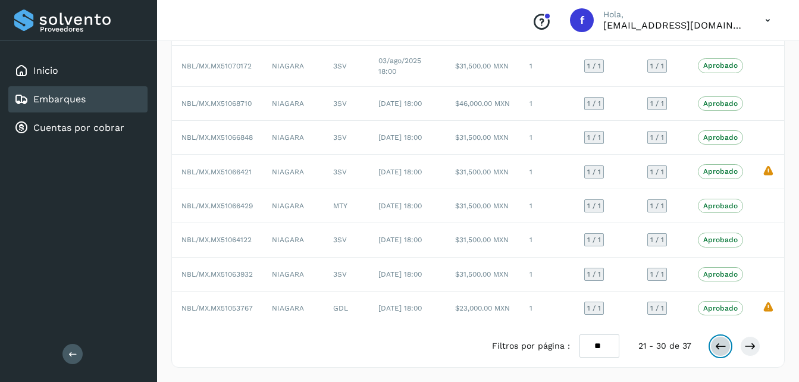
click at [720, 349] on icon at bounding box center [721, 346] width 12 height 12
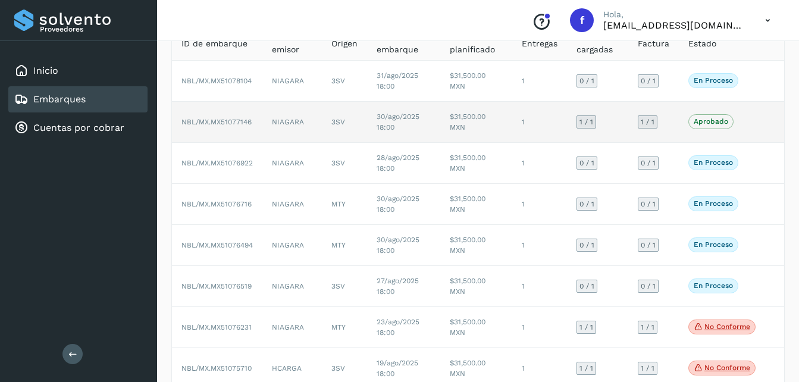
scroll to position [0, 0]
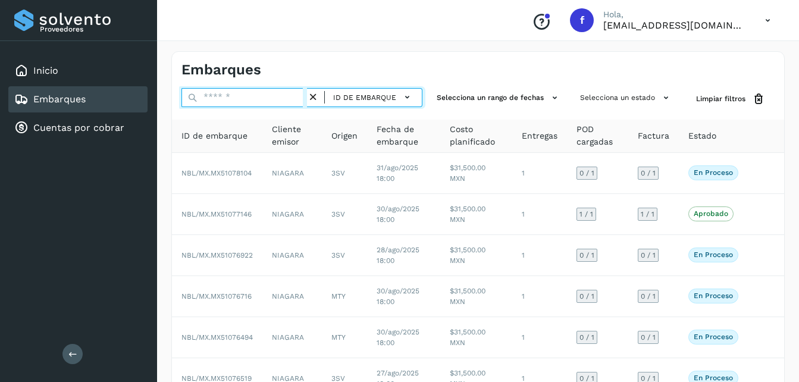
click at [235, 96] on input "text" at bounding box center [245, 97] width 126 height 19
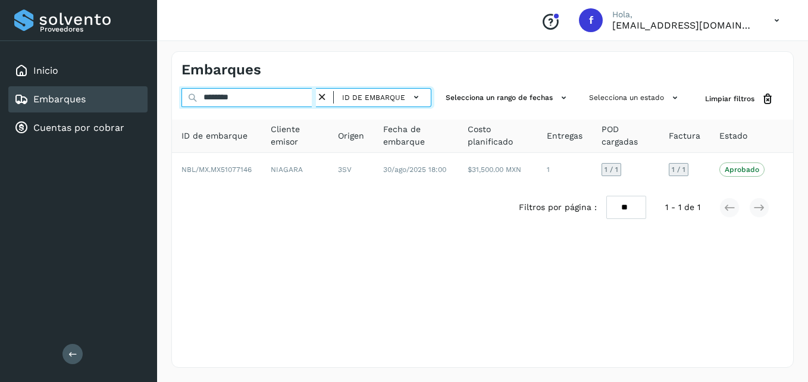
drag, startPoint x: 403, startPoint y: 171, endPoint x: 249, endPoint y: 98, distance: 170.6
type input "**********"
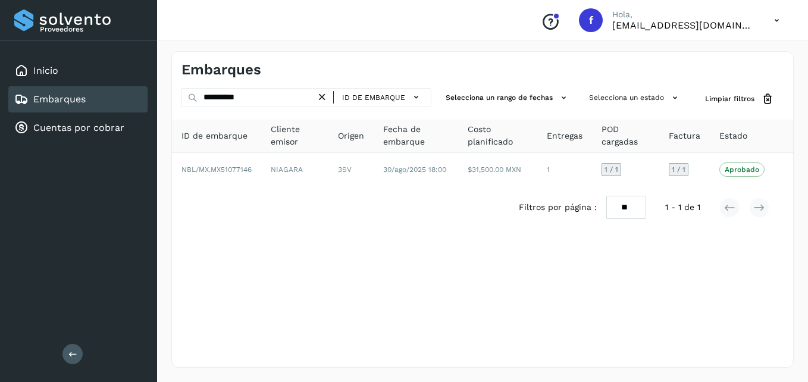
click at [326, 99] on icon at bounding box center [322, 97] width 12 height 12
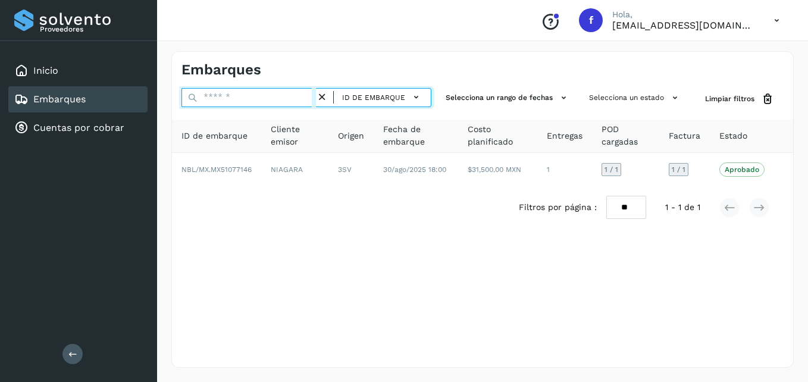
click at [276, 100] on input "text" at bounding box center [249, 97] width 134 height 19
paste input "********"
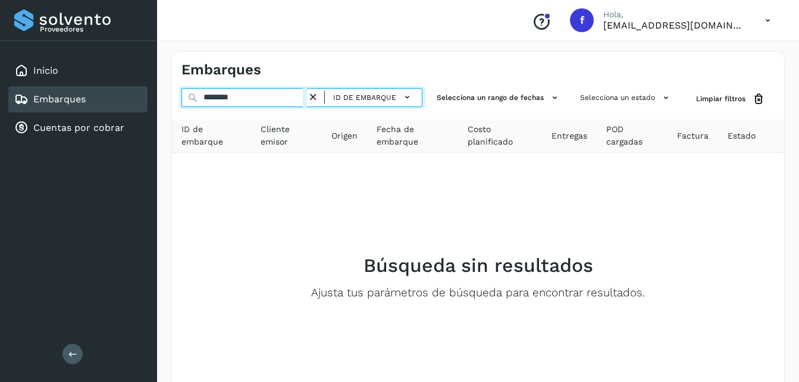
drag, startPoint x: 245, startPoint y: 100, endPoint x: 102, endPoint y: 100, distance: 142.8
click at [102, 100] on div "Proveedores Inicio Embarques Cuentas por cobrar Salir Conoce nuestros beneficio…" at bounding box center [399, 229] width 799 height 458
paste input "**"
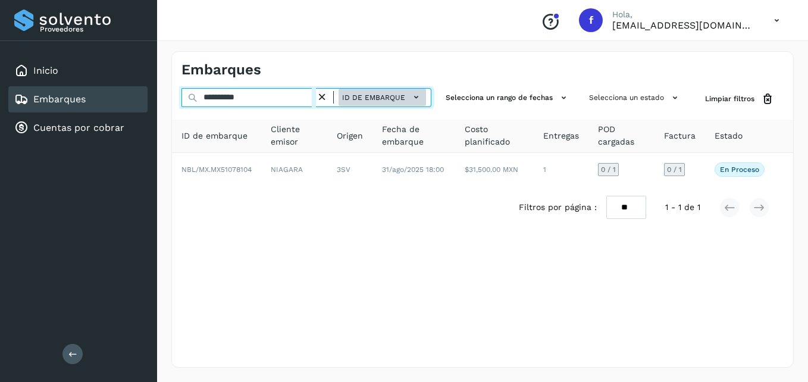
type input "**********"
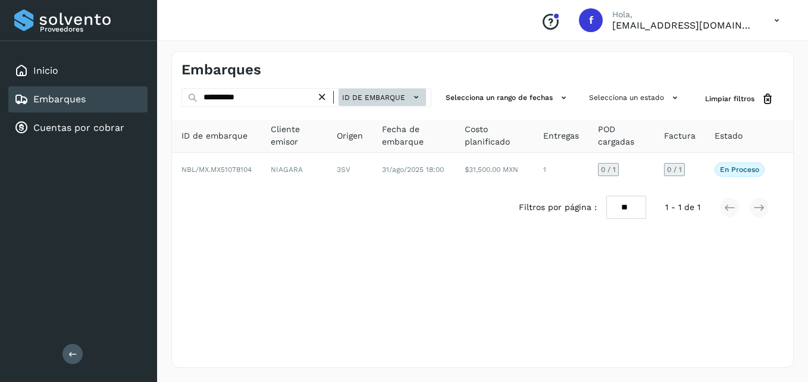
click at [394, 99] on span "ID de embarque" at bounding box center [373, 97] width 63 height 11
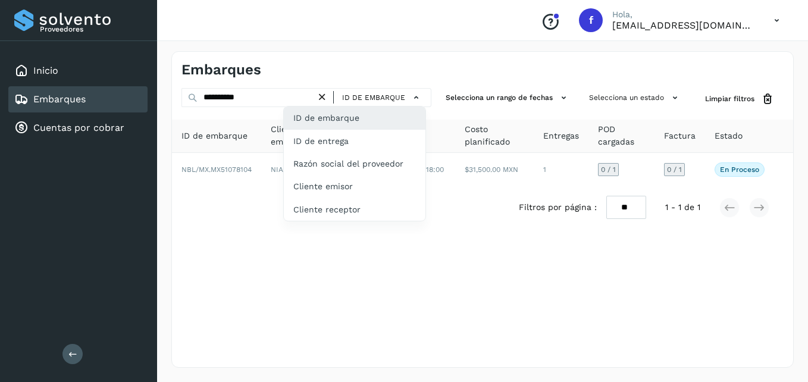
click at [232, 170] on div at bounding box center [404, 191] width 808 height 382
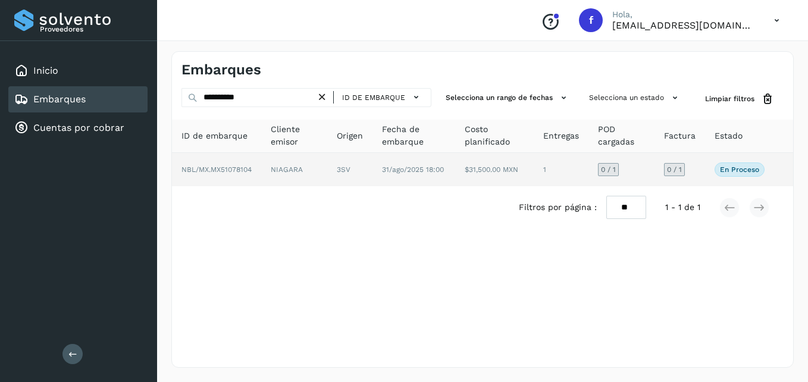
click at [377, 169] on td "31/ago/2025 18:00" at bounding box center [414, 169] width 83 height 33
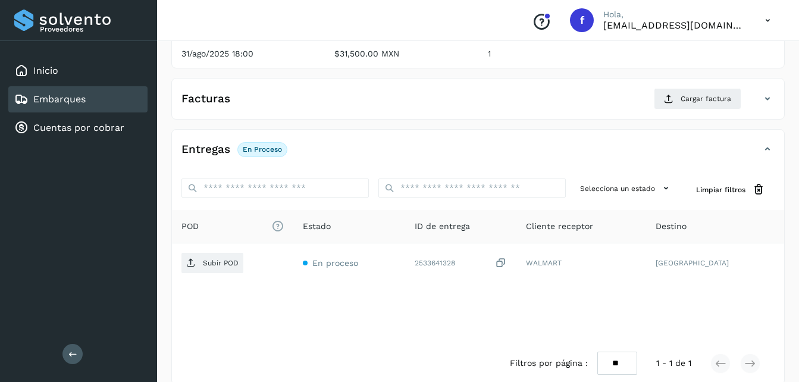
scroll to position [184, 0]
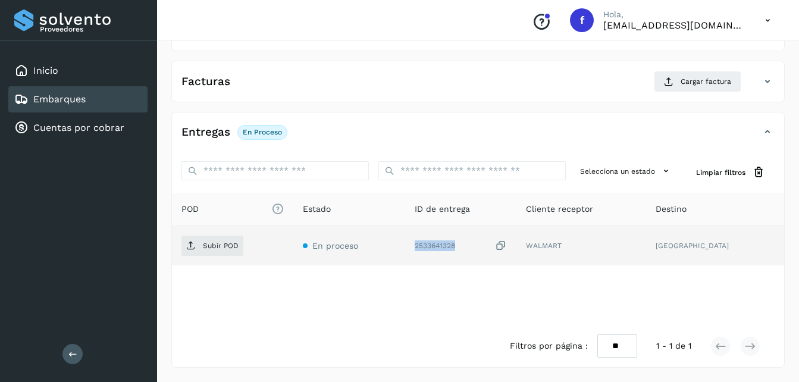
drag, startPoint x: 483, startPoint y: 247, endPoint x: 433, endPoint y: 248, distance: 50.6
click at [433, 248] on td "2533641328" at bounding box center [461, 245] width 112 height 39
copy div "2533641328"
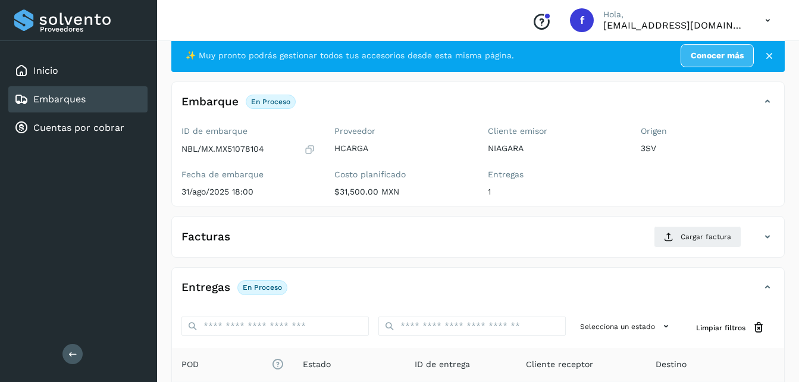
scroll to position [6, 0]
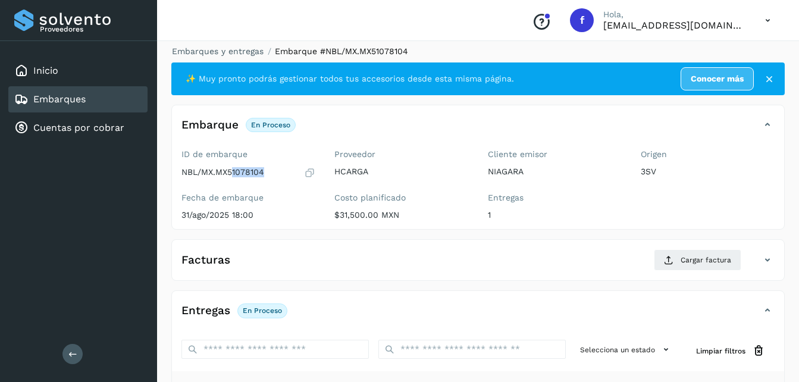
drag, startPoint x: 267, startPoint y: 170, endPoint x: 232, endPoint y: 171, distance: 34.5
click at [232, 171] on div "NBL/MX.MX51078104" at bounding box center [249, 173] width 134 height 12
click at [267, 175] on div "NBL/MX.MX51078104" at bounding box center [249, 173] width 134 height 12
drag, startPoint x: 219, startPoint y: 173, endPoint x: 265, endPoint y: 172, distance: 46.4
click at [265, 172] on div "NBL/MX.MX51078104" at bounding box center [249, 173] width 134 height 12
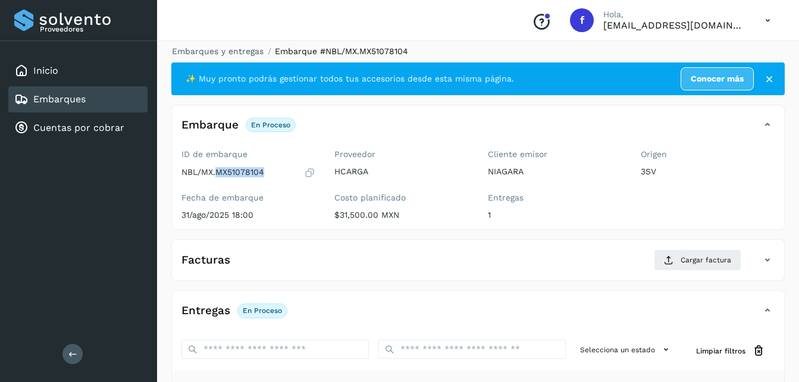
copy p "MX51078104"
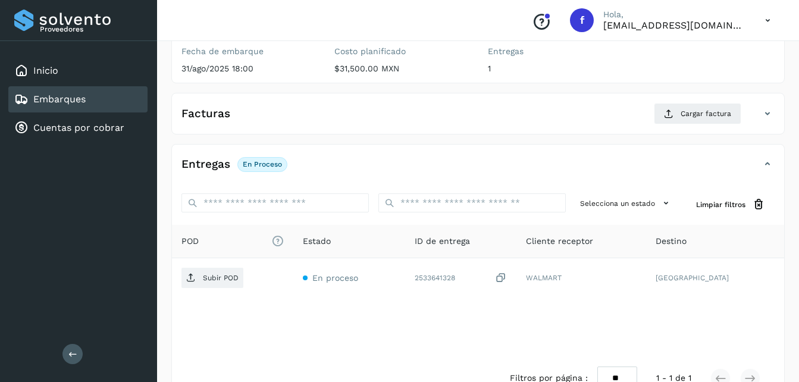
scroll to position [125, 0]
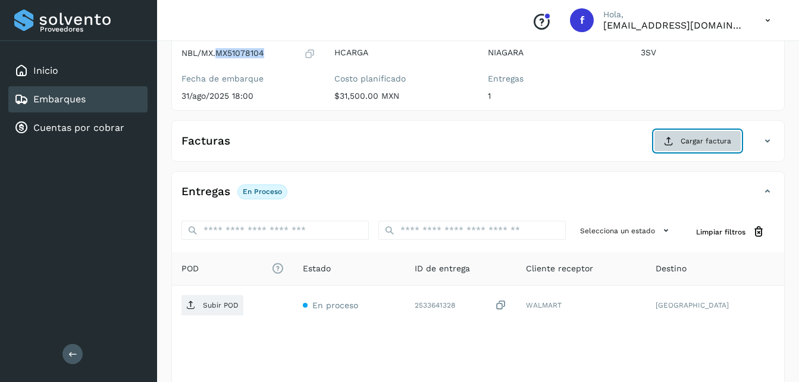
click at [708, 142] on span "Cargar factura" at bounding box center [706, 141] width 51 height 11
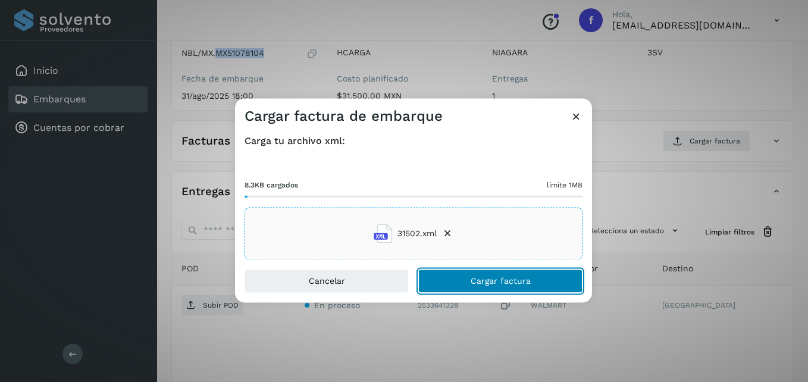
click at [528, 287] on button "Cargar factura" at bounding box center [500, 282] width 164 height 24
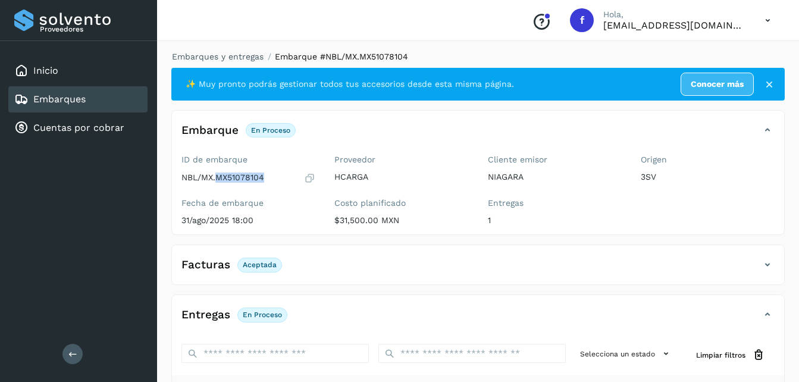
scroll to position [0, 0]
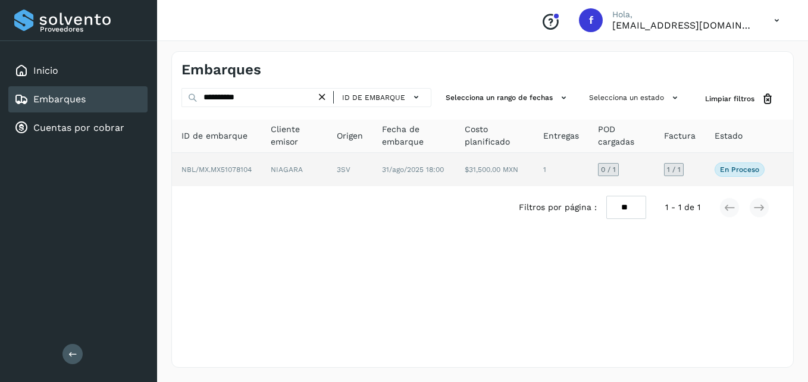
click at [226, 172] on span "NBL/MX.MX51078104" at bounding box center [217, 169] width 70 height 8
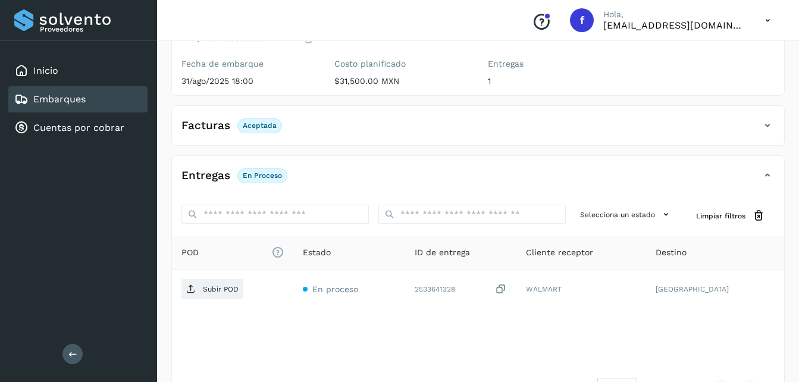
scroll to position [179, 0]
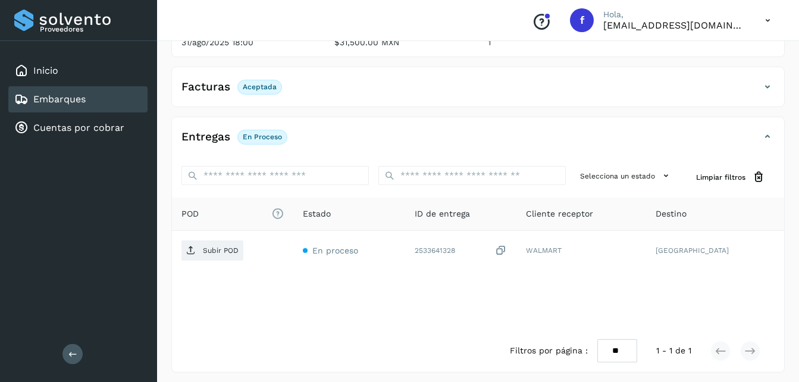
click at [268, 134] on p "En proceso" at bounding box center [262, 137] width 39 height 8
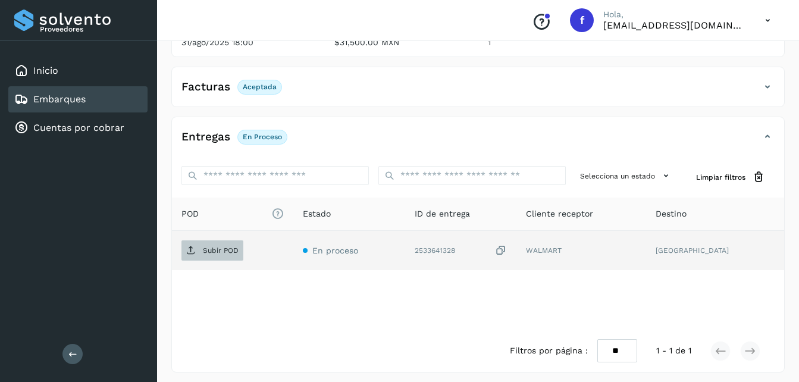
click at [223, 250] on p "Subir POD" at bounding box center [221, 250] width 36 height 8
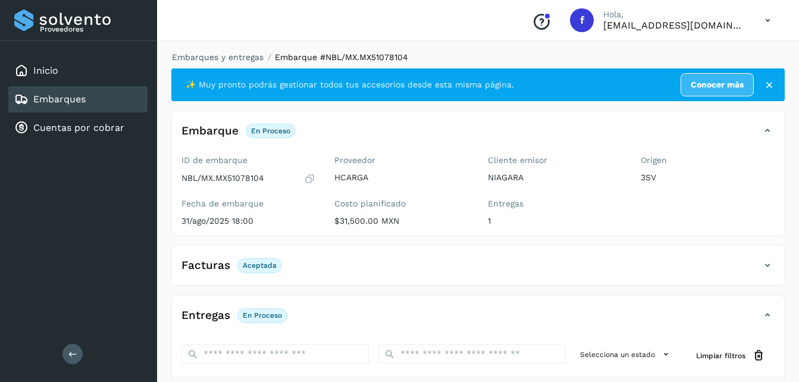
click at [771, 85] on icon at bounding box center [770, 85] width 12 height 12
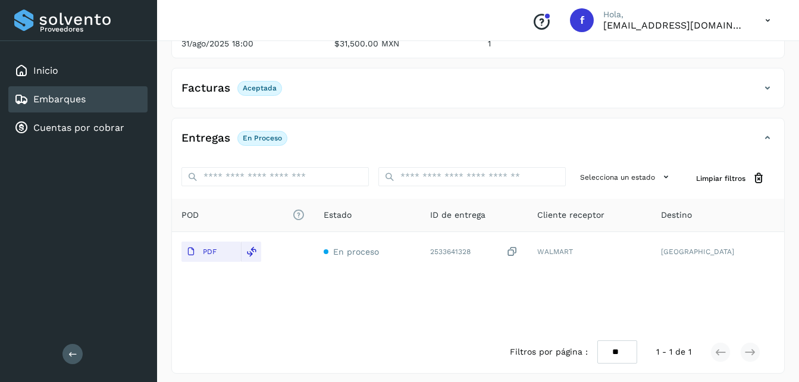
scroll to position [146, 0]
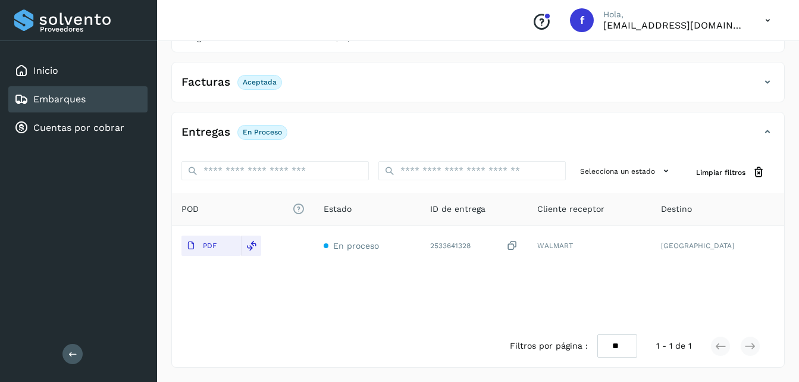
click at [71, 106] on div "Embarques" at bounding box center [49, 99] width 71 height 14
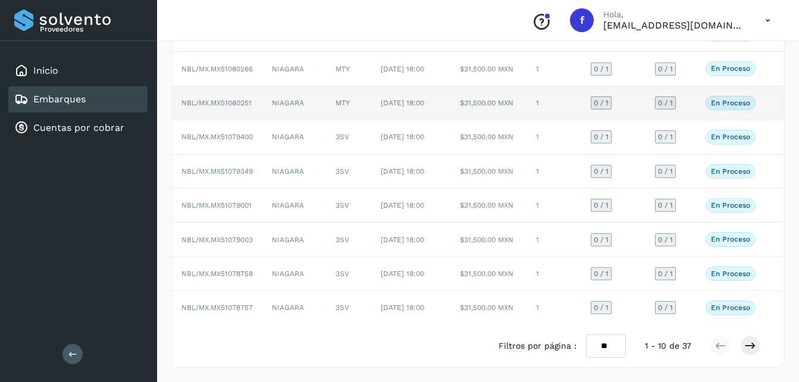
scroll to position [238, 0]
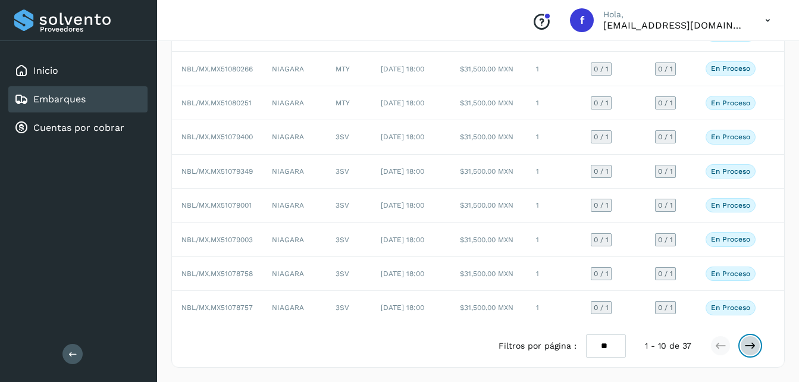
click at [748, 345] on icon at bounding box center [750, 346] width 12 height 12
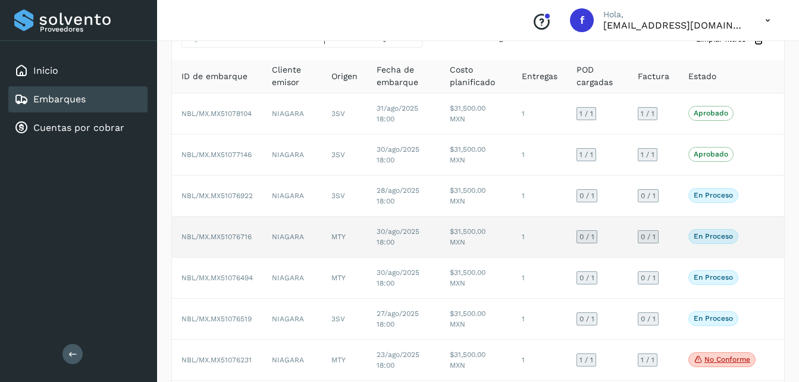
scroll to position [0, 0]
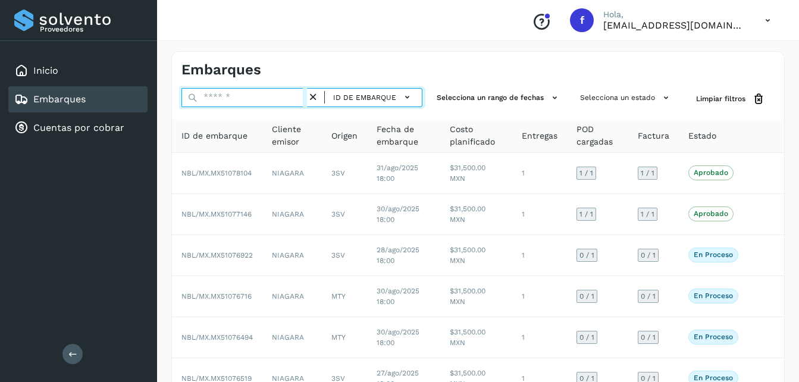
click at [267, 99] on input "text" at bounding box center [245, 97] width 126 height 19
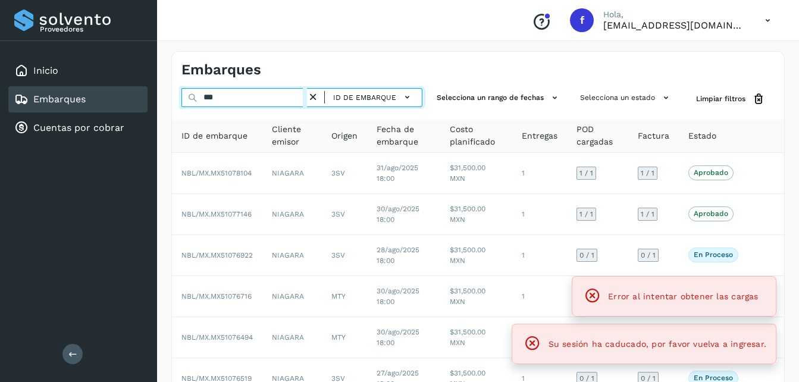
type input "****"
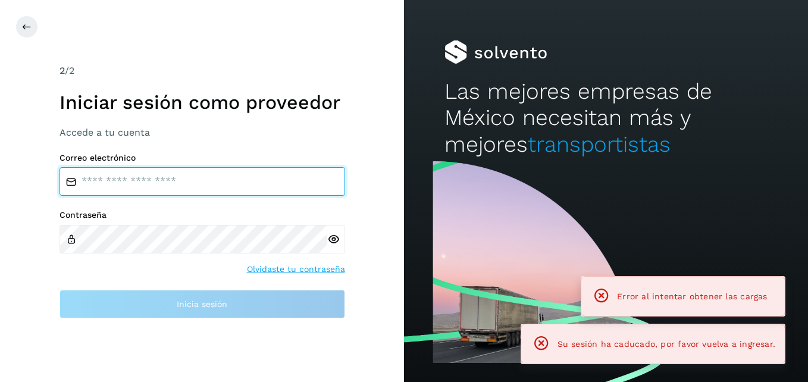
type input "**********"
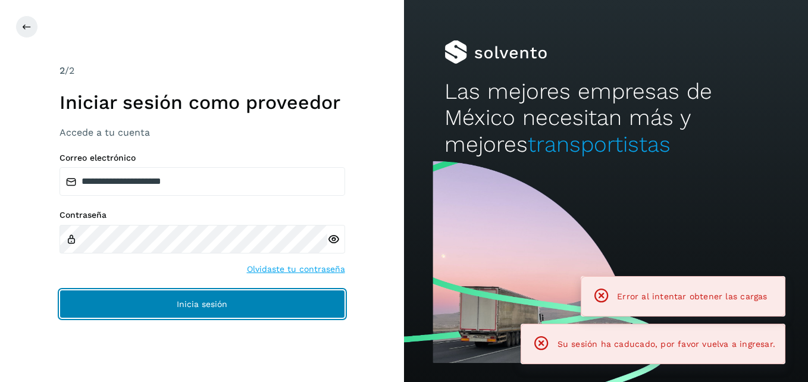
click at [207, 304] on span "Inicia sesión" at bounding box center [202, 304] width 51 height 8
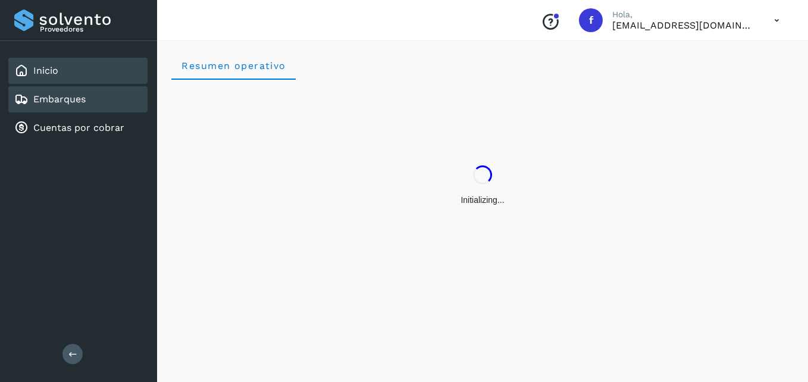
click at [73, 98] on link "Embarques" at bounding box center [59, 98] width 52 height 11
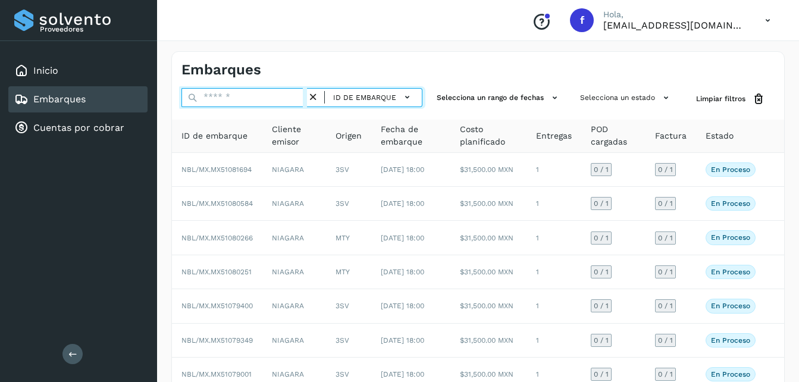
click at [270, 98] on input "text" at bounding box center [245, 97] width 126 height 19
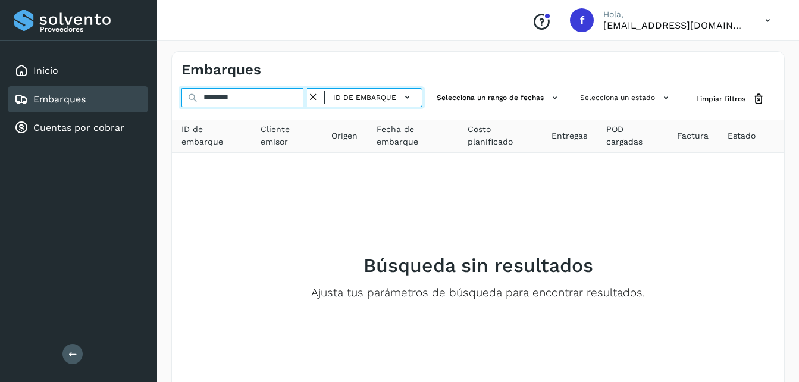
click at [214, 98] on input "********" at bounding box center [245, 97] width 126 height 19
type input "********"
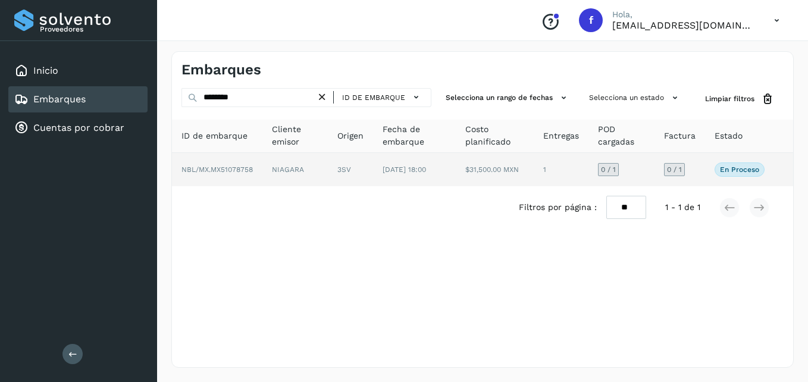
click at [383, 170] on span "[DATE] 18:00" at bounding box center [404, 169] width 43 height 8
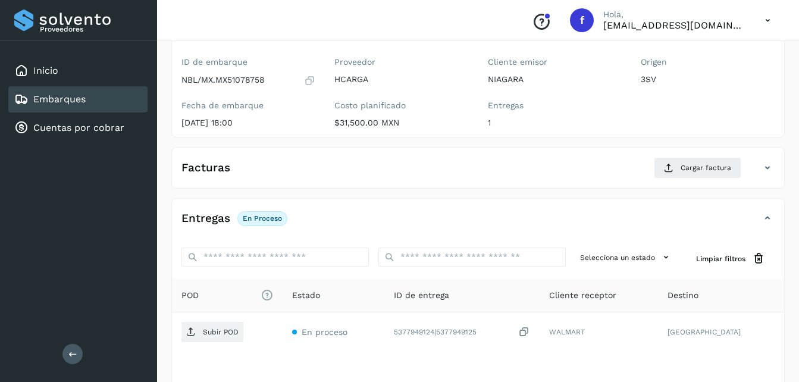
scroll to position [119, 0]
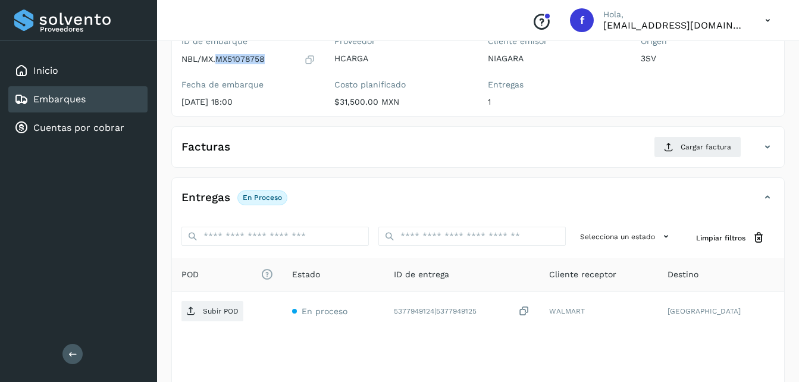
copy p "MX51078758"
drag, startPoint x: 268, startPoint y: 61, endPoint x: 218, endPoint y: 62, distance: 50.6
click at [218, 62] on div "NBL/MX.MX51078758" at bounding box center [249, 60] width 134 height 12
click at [86, 104] on link "Embarques" at bounding box center [59, 98] width 52 height 11
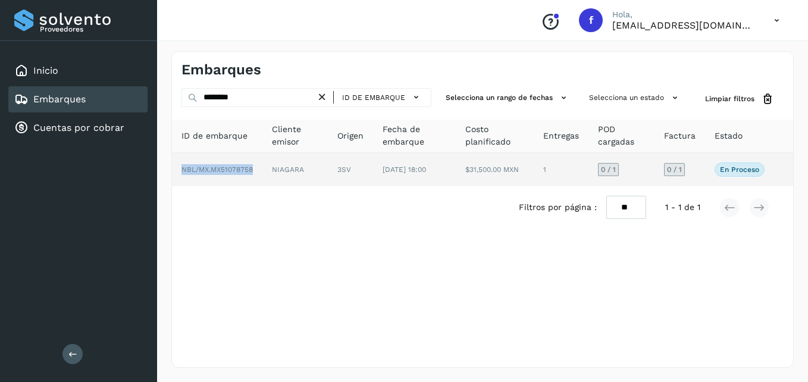
drag, startPoint x: 254, startPoint y: 171, endPoint x: 178, endPoint y: 176, distance: 76.3
click at [178, 176] on td "NBL/MX.MX51078758" at bounding box center [217, 169] width 90 height 33
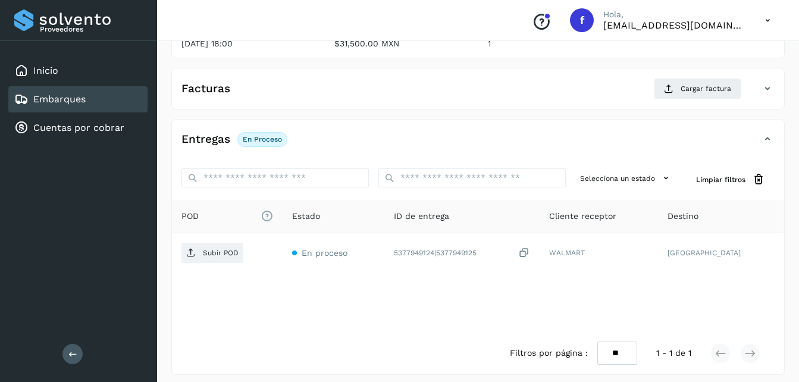
scroll to position [179, 0]
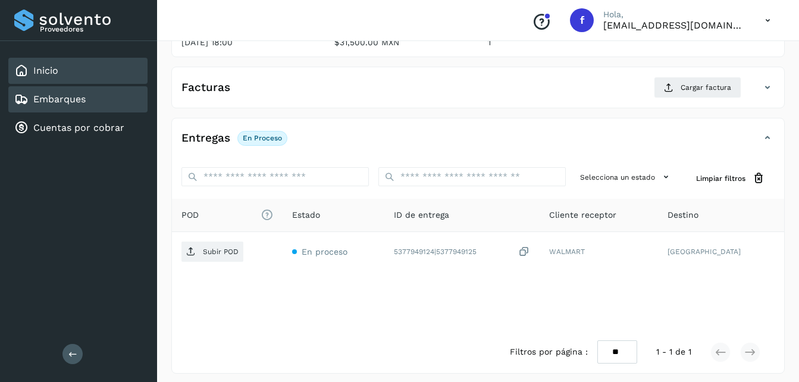
click at [73, 70] on div "Inicio" at bounding box center [77, 71] width 139 height 26
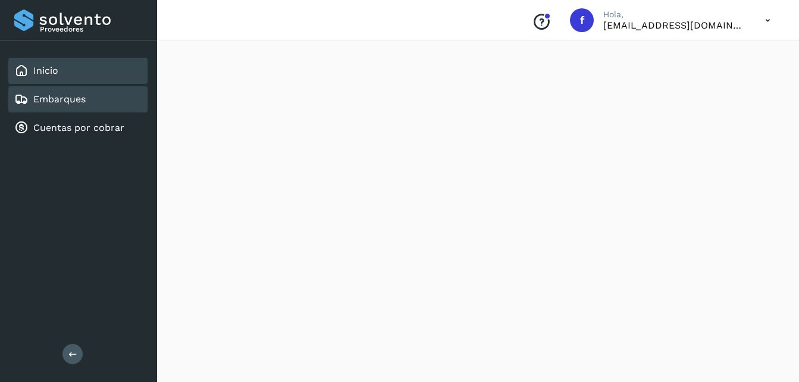
scroll to position [1014, 0]
click at [85, 99] on link "Embarques" at bounding box center [59, 98] width 52 height 11
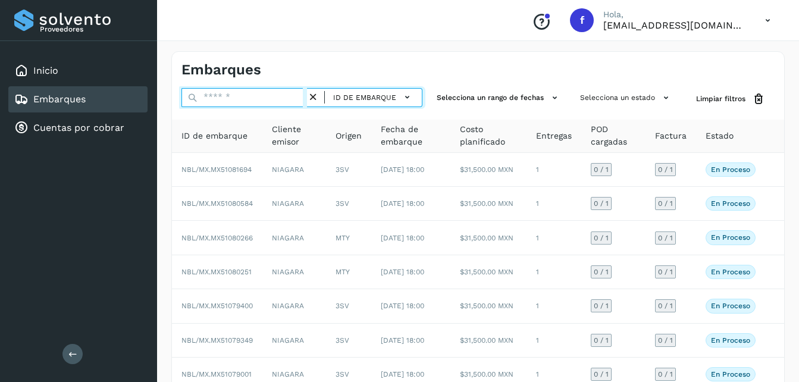
click at [247, 99] on input "text" at bounding box center [245, 97] width 126 height 19
paste input "**********"
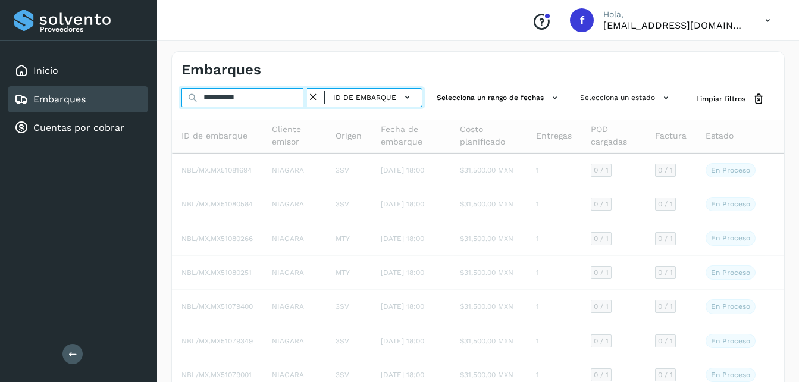
type input "**********"
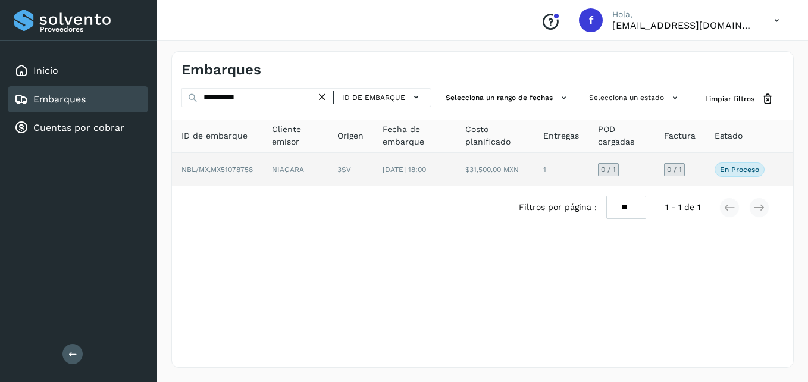
click at [217, 174] on span "NBL/MX.MX51078758" at bounding box center [217, 169] width 71 height 8
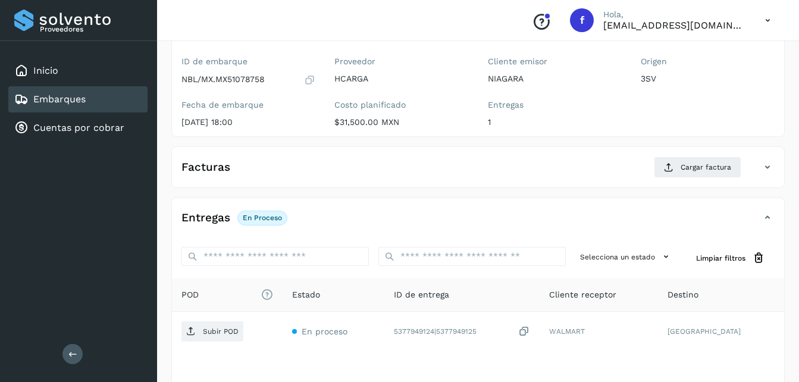
scroll to position [119, 0]
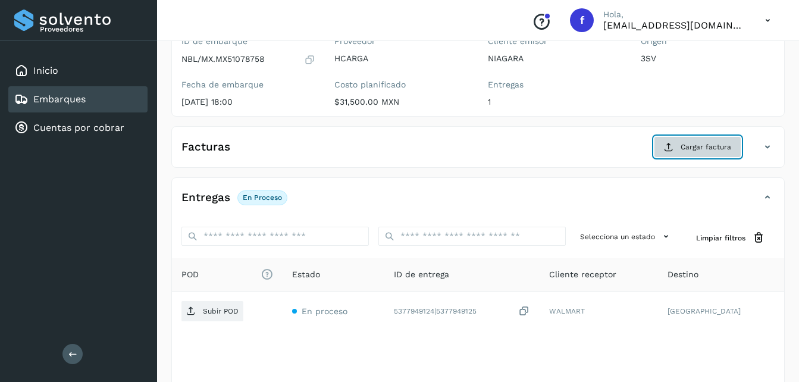
click at [689, 145] on span "Cargar factura" at bounding box center [706, 147] width 51 height 11
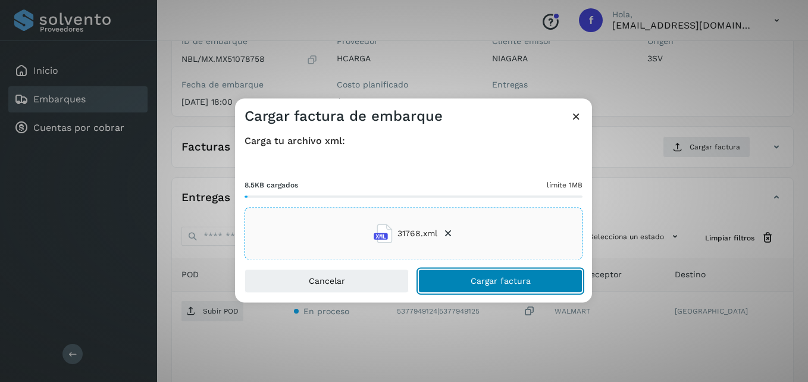
click at [522, 270] on button "Cargar factura" at bounding box center [500, 282] width 164 height 24
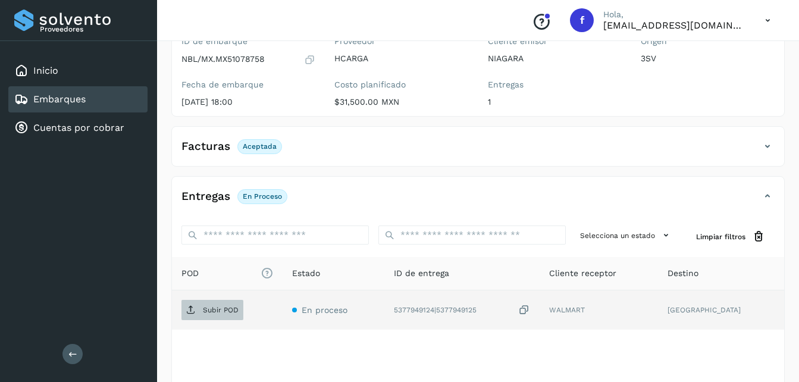
click at [229, 314] on p "Subir POD" at bounding box center [221, 310] width 36 height 8
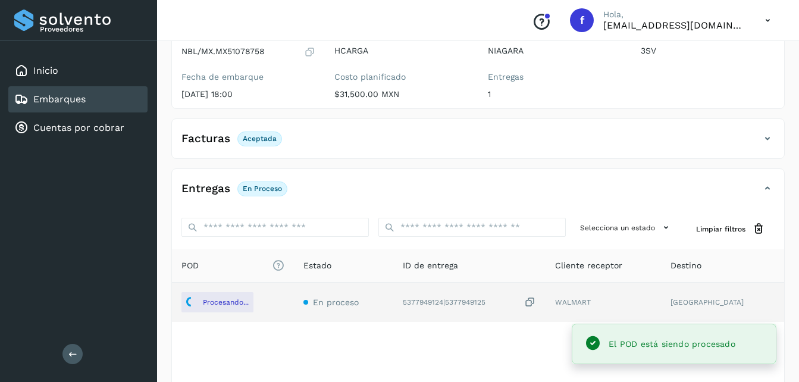
scroll to position [183, 0]
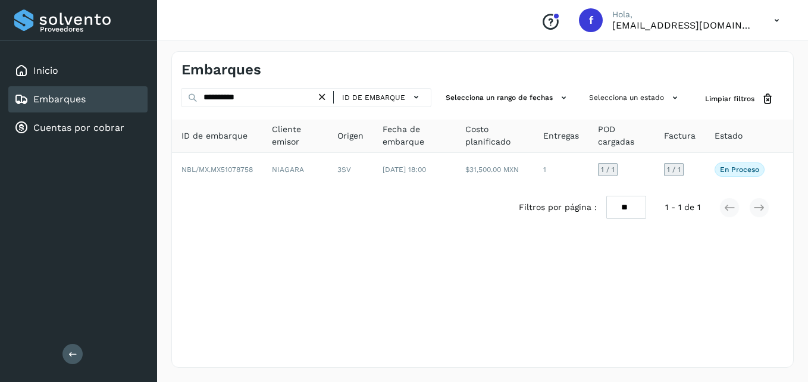
click at [325, 96] on icon at bounding box center [322, 97] width 12 height 12
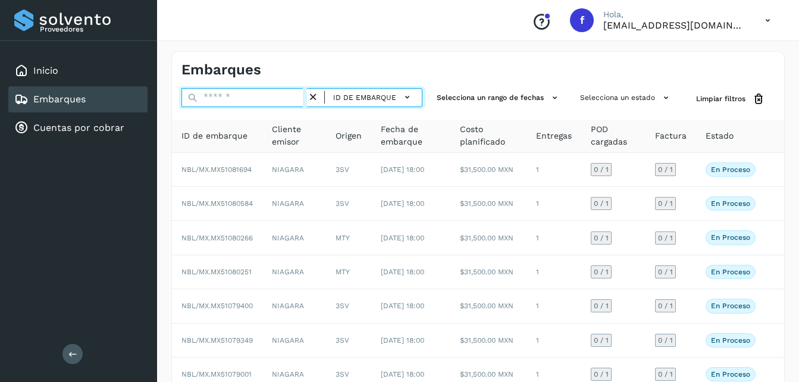
click at [262, 98] on input "text" at bounding box center [245, 97] width 126 height 19
paste input "**********"
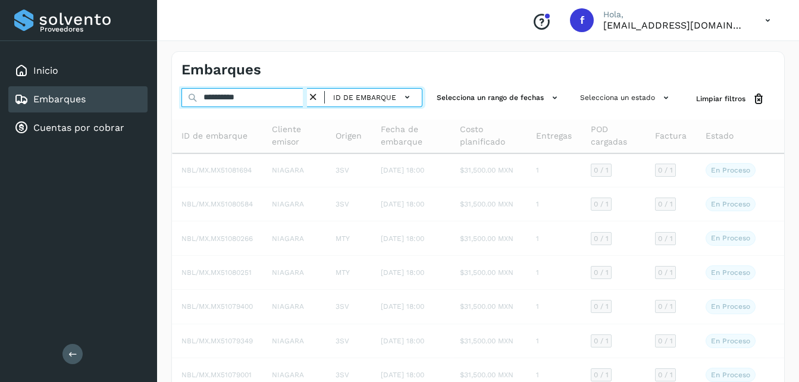
type input "**********"
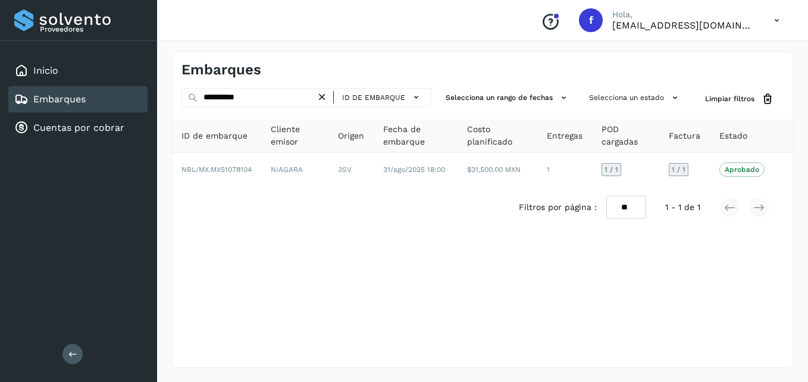
click at [323, 98] on icon at bounding box center [322, 97] width 12 height 12
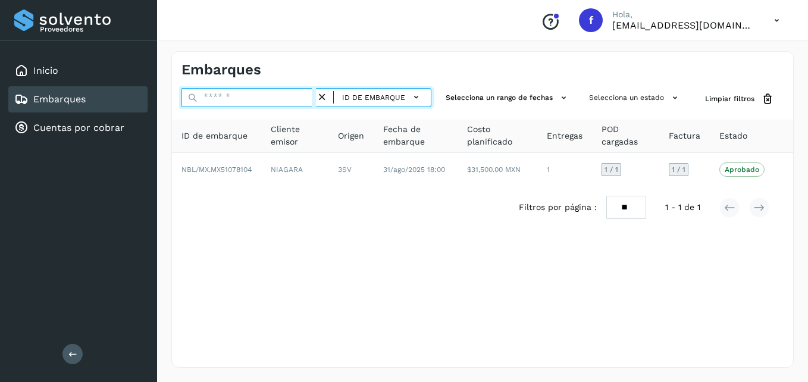
click at [283, 98] on input "text" at bounding box center [249, 97] width 134 height 19
paste input "**********"
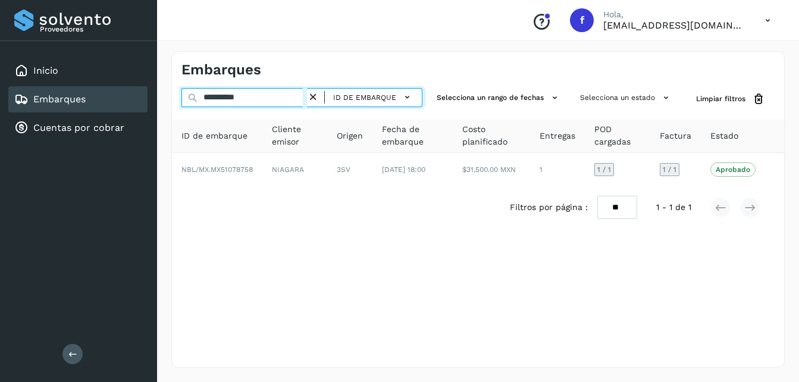
type input "**********"
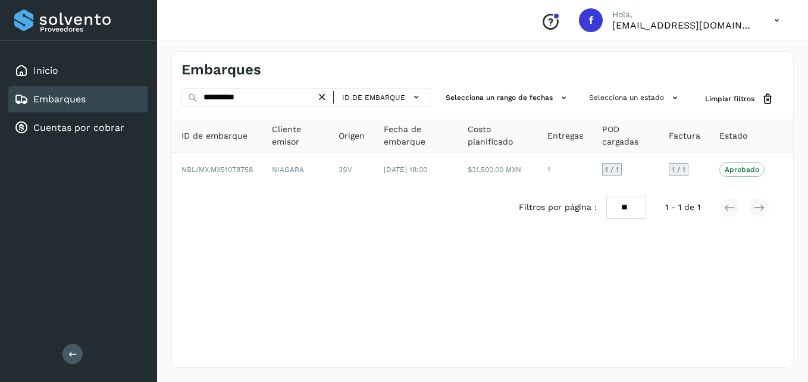
drag, startPoint x: 322, startPoint y: 98, endPoint x: 293, endPoint y: 98, distance: 29.2
click at [322, 98] on icon at bounding box center [322, 97] width 12 height 12
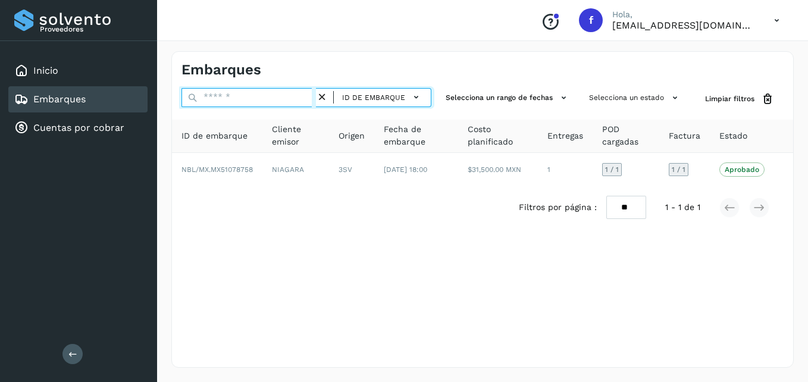
click at [264, 98] on input "text" at bounding box center [249, 97] width 134 height 19
paste input "**********"
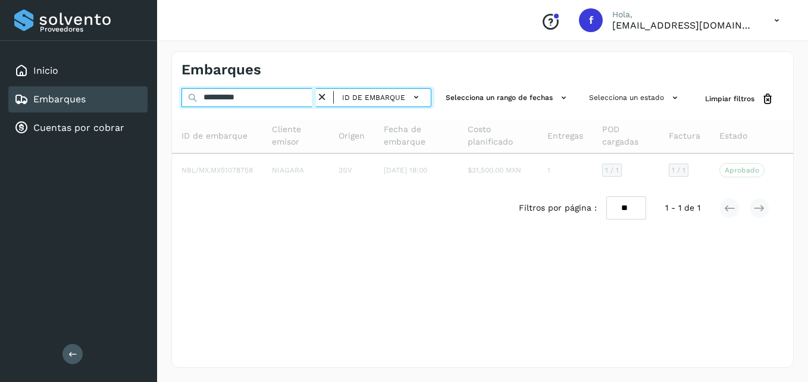
type input "**********"
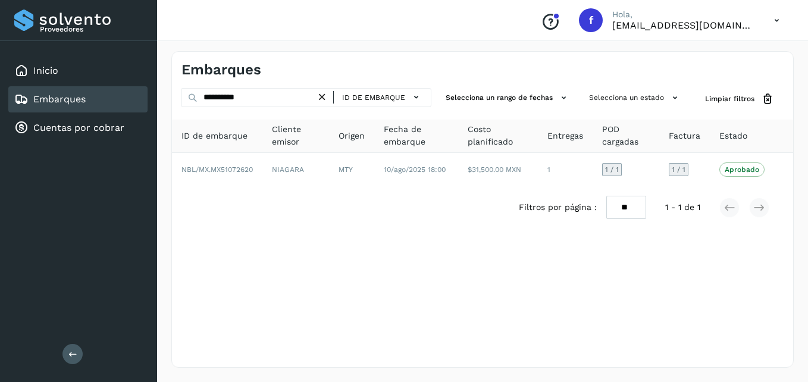
click at [323, 97] on icon at bounding box center [322, 97] width 12 height 12
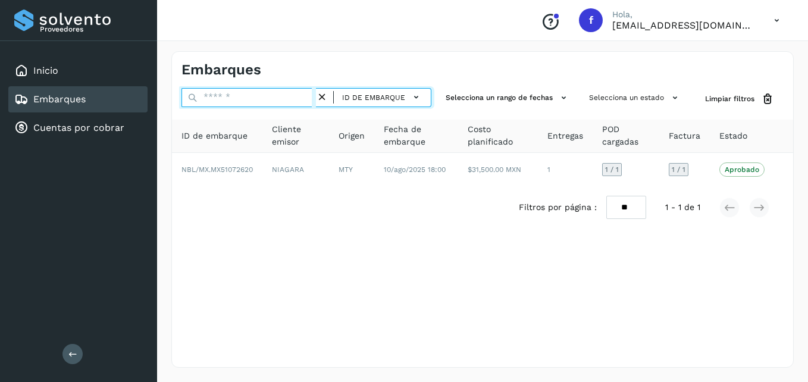
click at [280, 105] on input "text" at bounding box center [249, 97] width 134 height 19
paste input "**********"
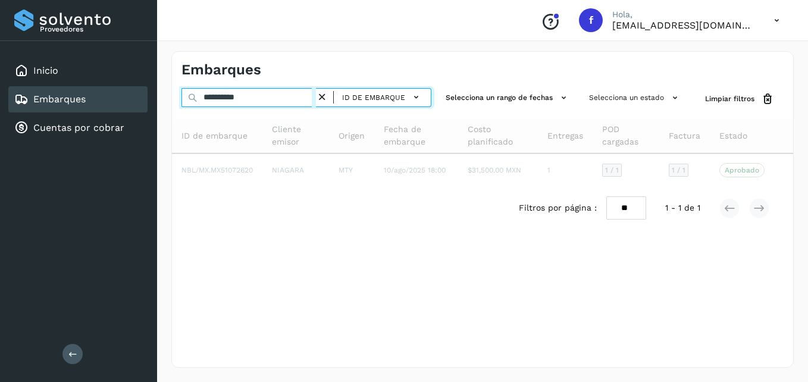
type input "**********"
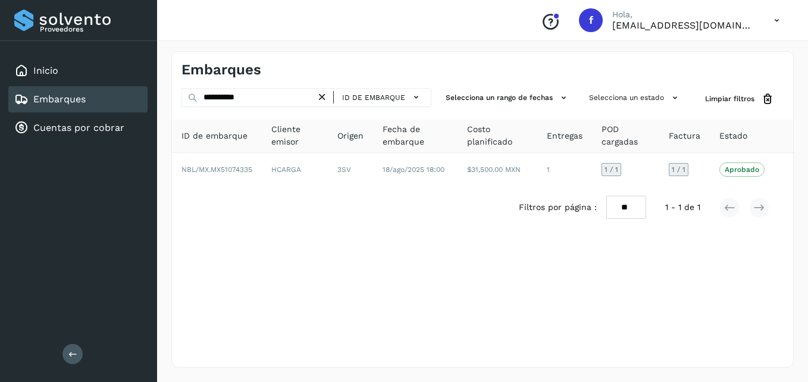
drag, startPoint x: 324, startPoint y: 96, endPoint x: 273, endPoint y: 95, distance: 50.6
click at [323, 96] on icon at bounding box center [322, 97] width 12 height 12
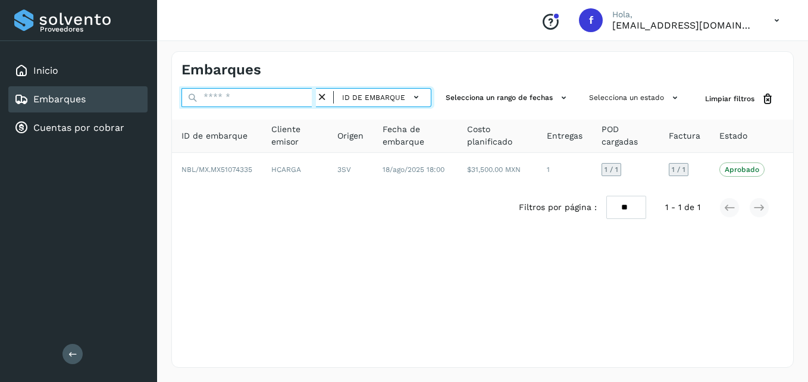
click at [271, 95] on input "text" at bounding box center [249, 97] width 134 height 19
paste input "**********"
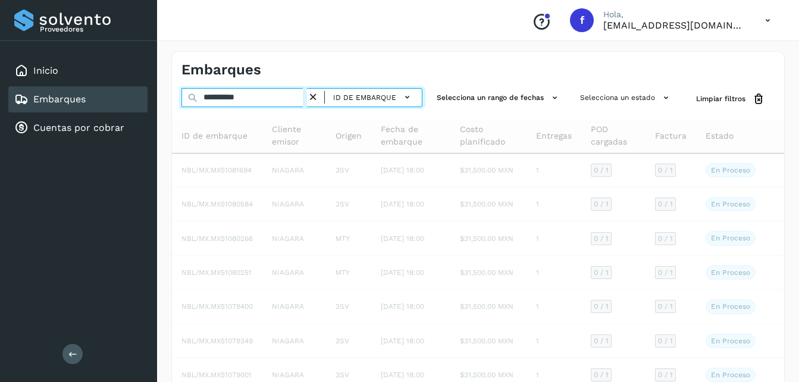
type input "**********"
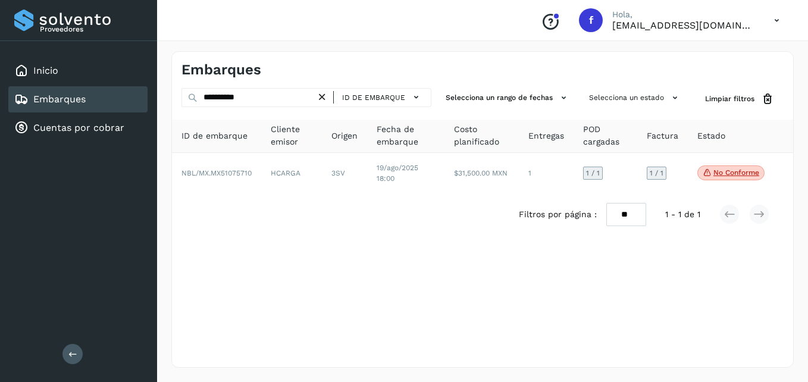
click at [322, 98] on icon at bounding box center [322, 97] width 12 height 12
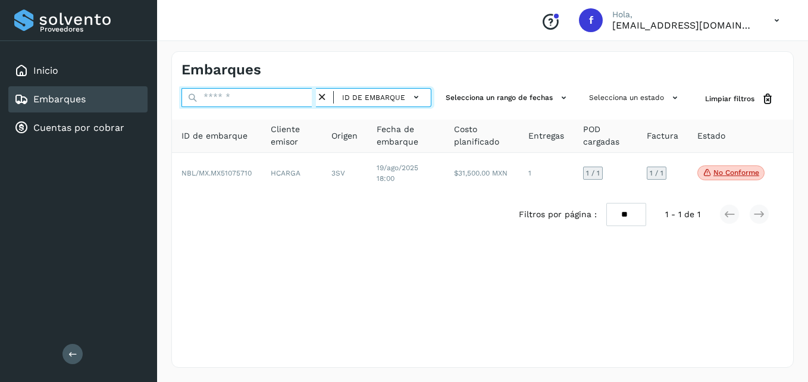
click at [273, 99] on input "text" at bounding box center [249, 97] width 134 height 19
paste input "**********"
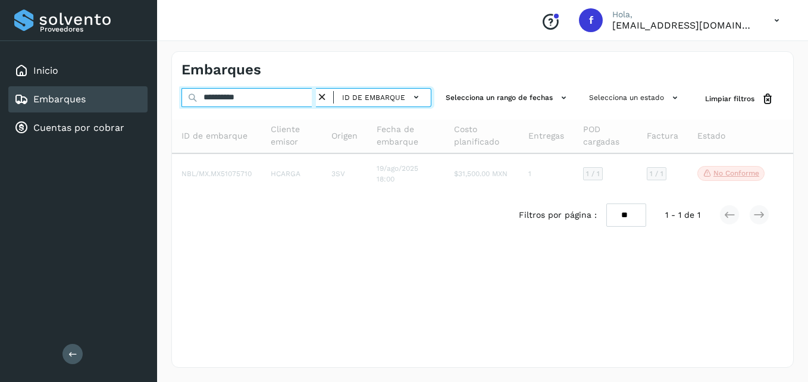
type input "**********"
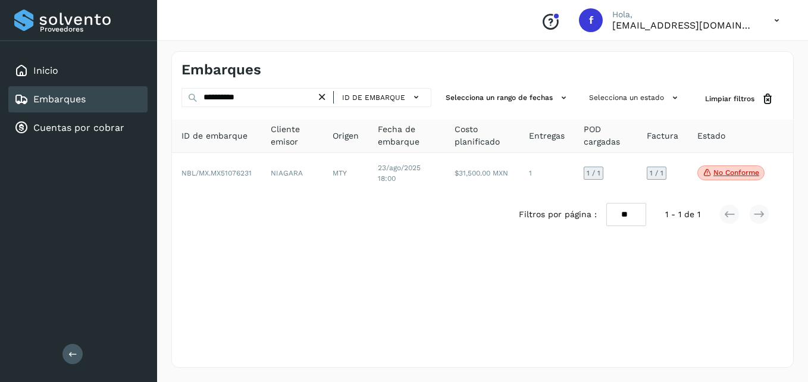
click at [329, 95] on icon at bounding box center [322, 97] width 12 height 12
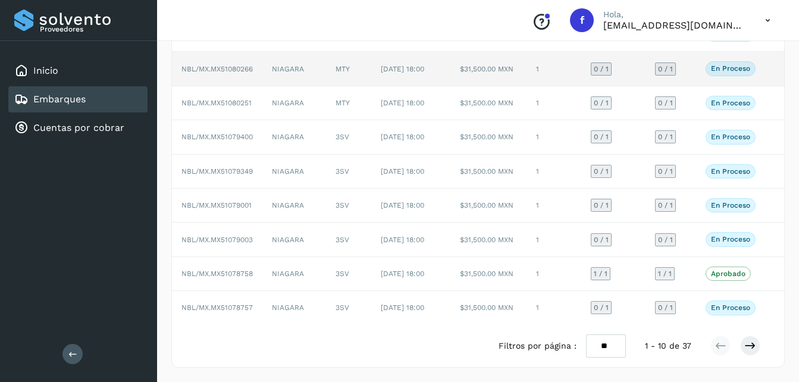
scroll to position [238, 0]
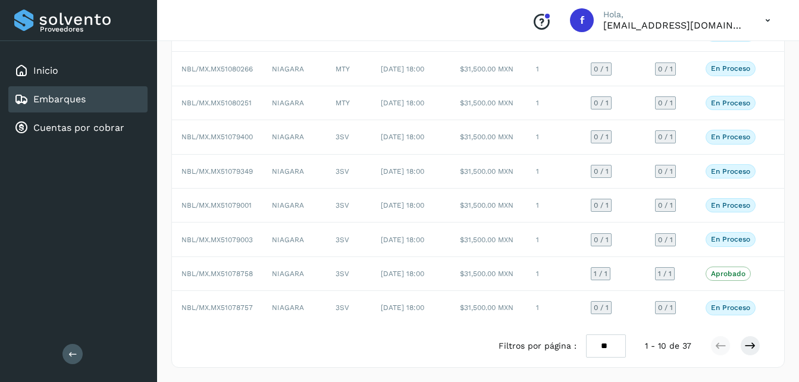
click at [610, 343] on select "** ** **" at bounding box center [606, 345] width 40 height 23
click at [750, 345] on icon at bounding box center [750, 346] width 12 height 12
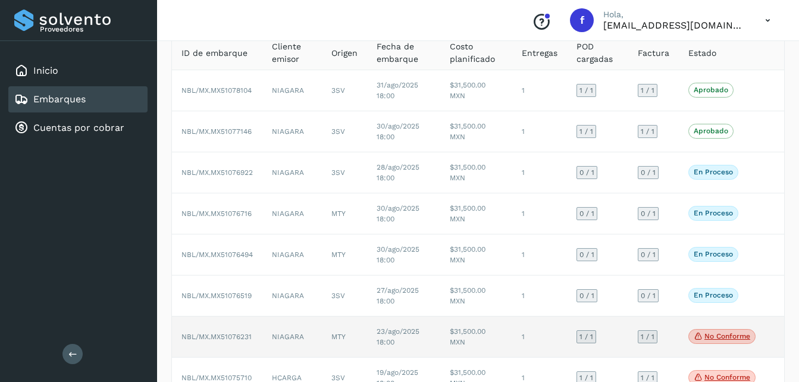
scroll to position [119, 0]
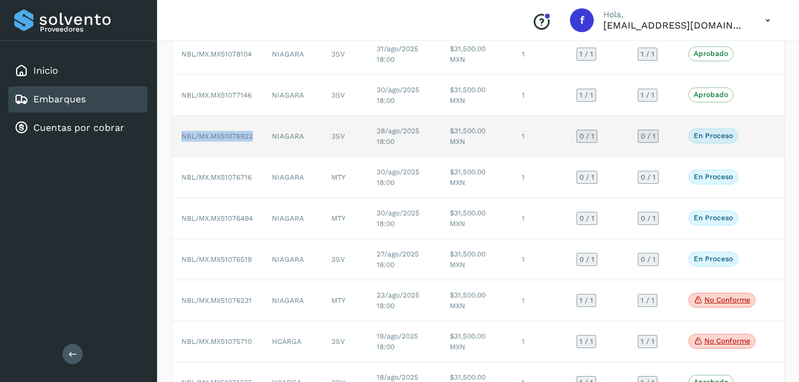
drag, startPoint x: 257, startPoint y: 139, endPoint x: 173, endPoint y: 138, distance: 84.5
click at [173, 138] on td "NBL/MX.MX51076922" at bounding box center [217, 136] width 90 height 41
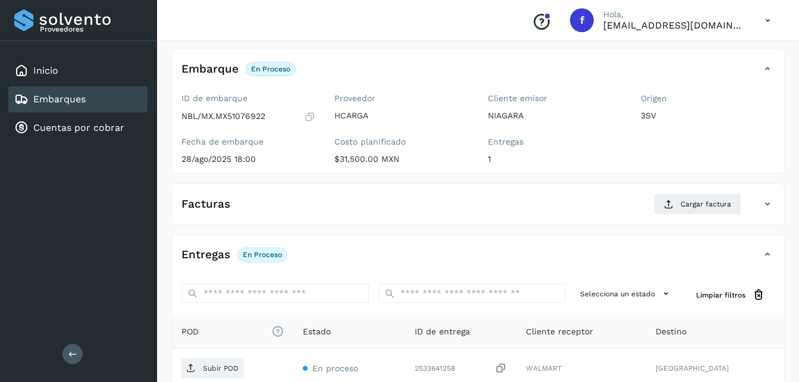
scroll to position [60, 0]
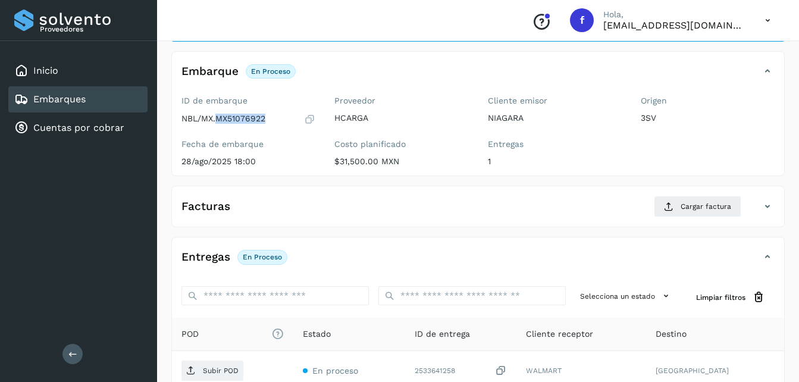
drag, startPoint x: 268, startPoint y: 120, endPoint x: 218, endPoint y: 119, distance: 50.6
click at [218, 119] on div "NBL/MX.MX51076922" at bounding box center [249, 119] width 134 height 12
copy p "MX51076922"
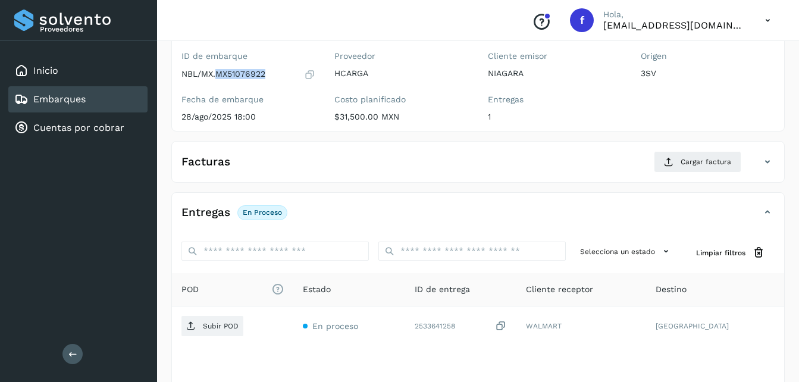
scroll to position [179, 0]
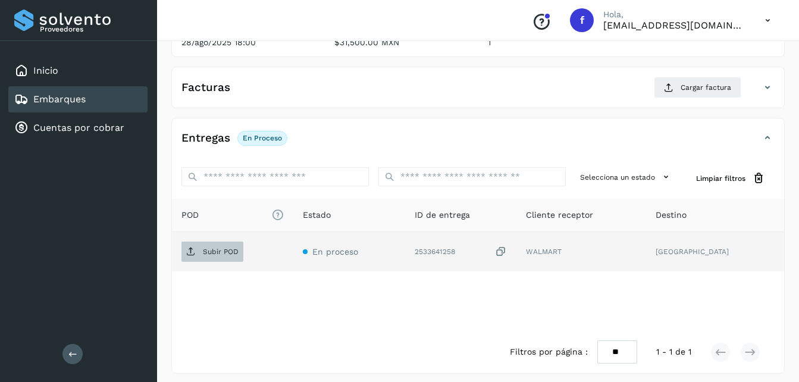
click at [214, 256] on span "Subir POD" at bounding box center [213, 251] width 62 height 19
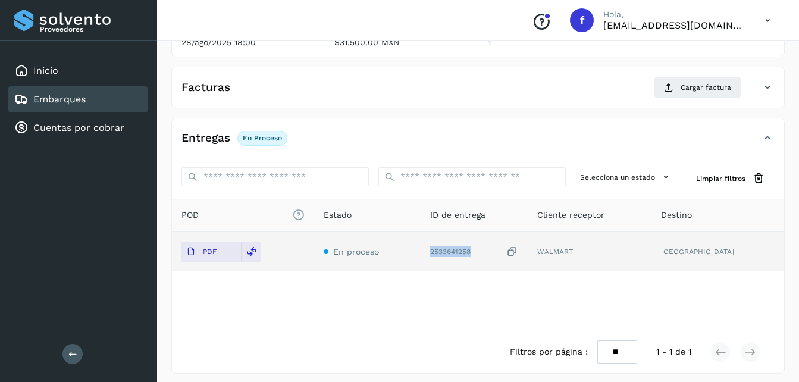
drag, startPoint x: 496, startPoint y: 251, endPoint x: 450, endPoint y: 252, distance: 45.8
click at [450, 252] on td "2533641258" at bounding box center [474, 251] width 107 height 39
copy div "2533641258"
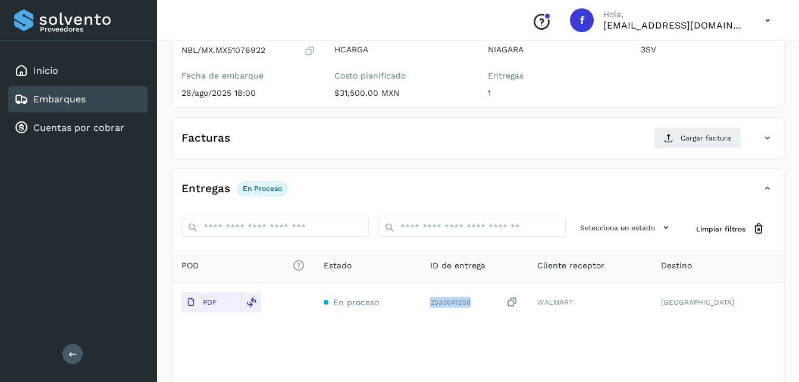
scroll to position [60, 0]
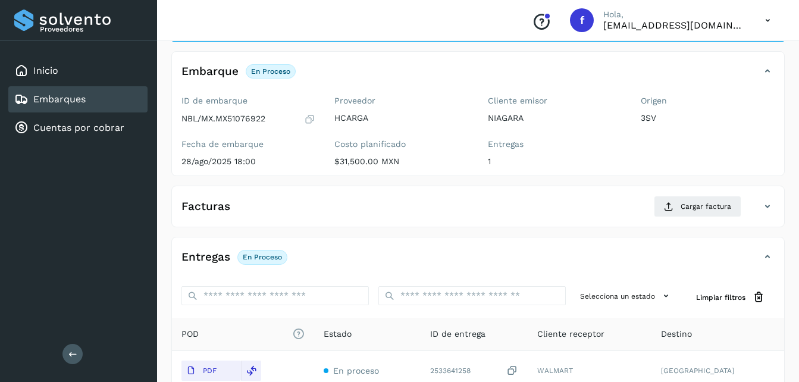
click at [256, 115] on p "NBL/MX.MX51076922" at bounding box center [224, 119] width 84 height 10
copy p "MX51076922"
click at [683, 209] on span "Cargar factura" at bounding box center [706, 206] width 51 height 11
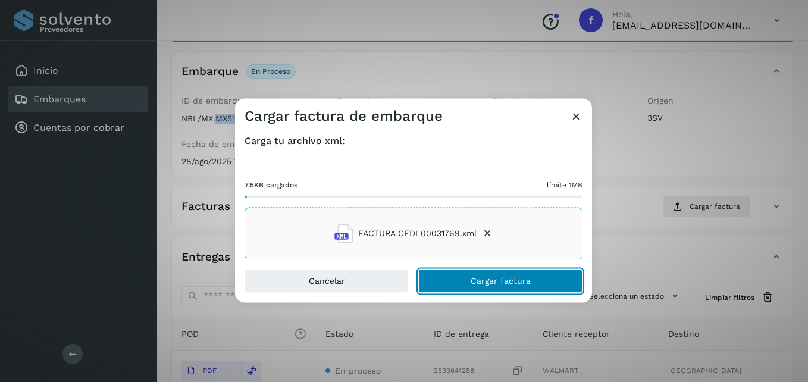
click at [525, 281] on span "Cargar factura" at bounding box center [501, 281] width 60 height 8
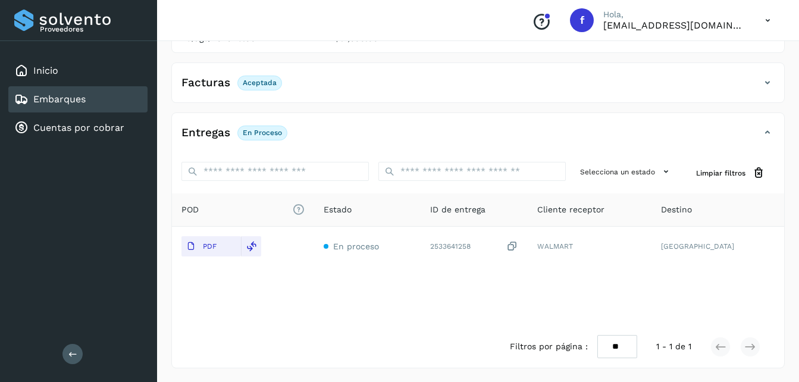
scroll to position [183, 0]
click at [99, 103] on div "Embarques" at bounding box center [77, 99] width 139 height 26
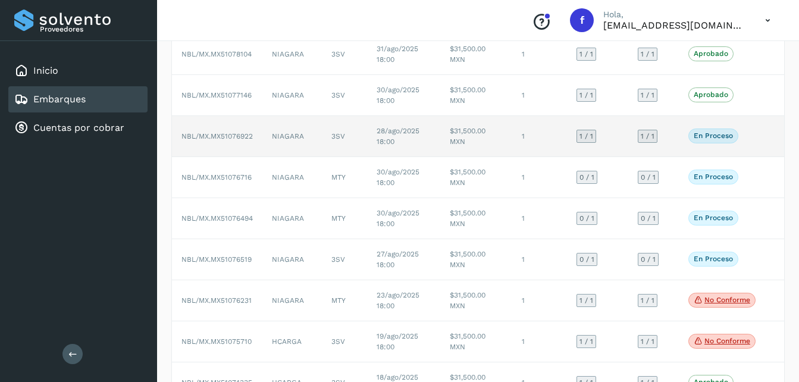
scroll to position [60, 0]
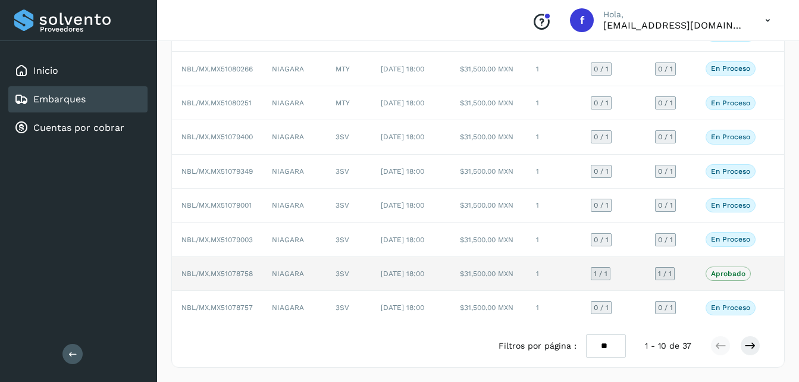
scroll to position [238, 0]
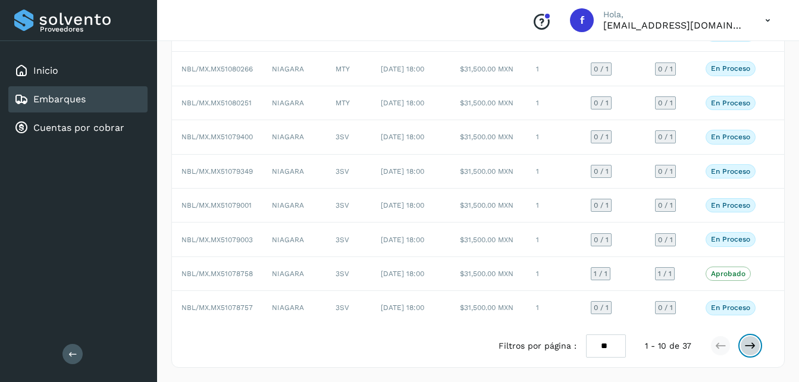
click at [753, 346] on icon at bounding box center [750, 346] width 12 height 12
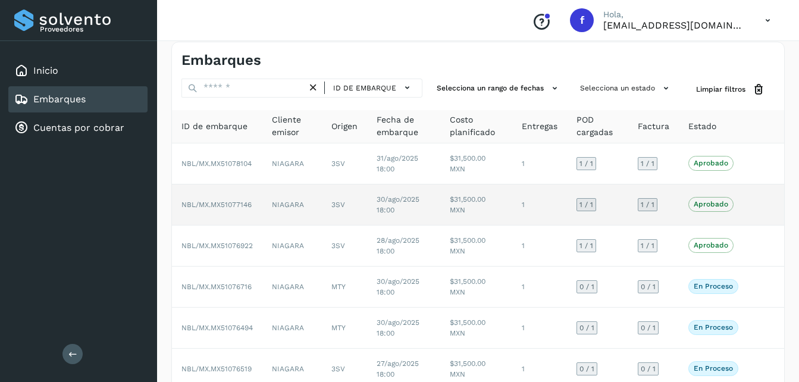
scroll to position [0, 0]
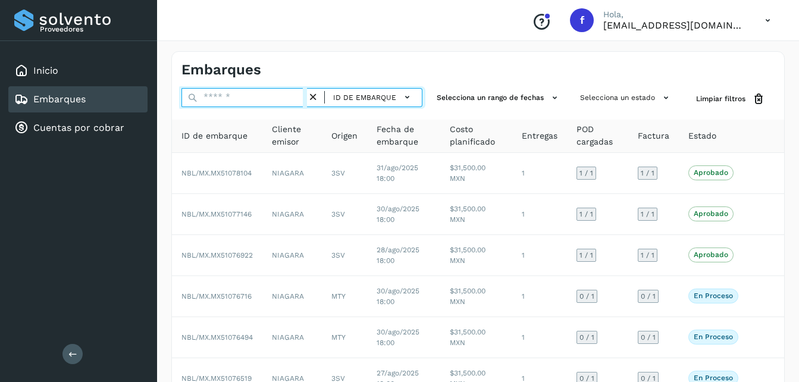
click at [239, 96] on input "text" at bounding box center [245, 97] width 126 height 19
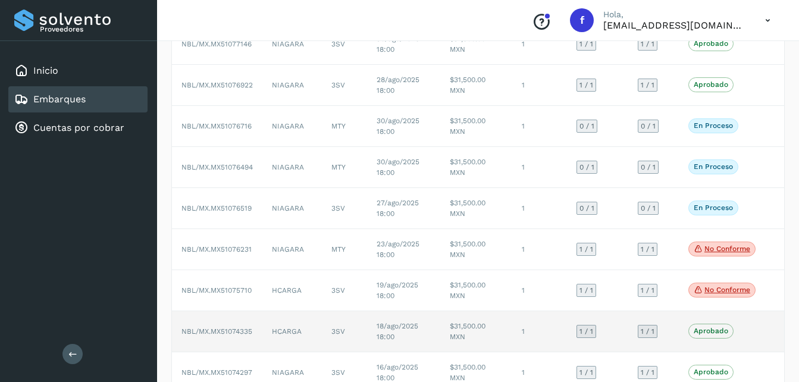
scroll to position [238, 0]
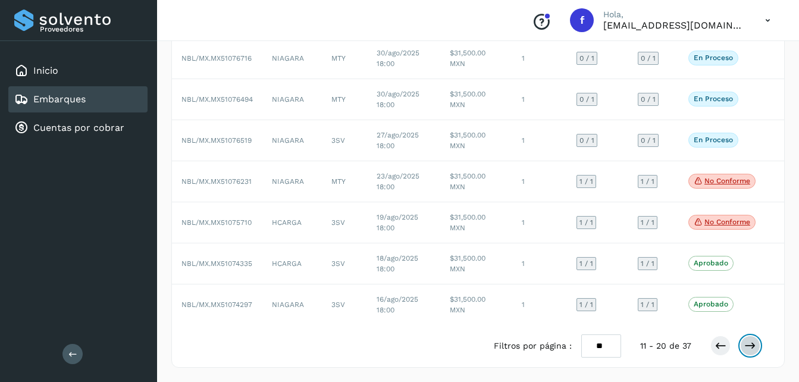
click at [753, 345] on icon at bounding box center [750, 346] width 12 height 12
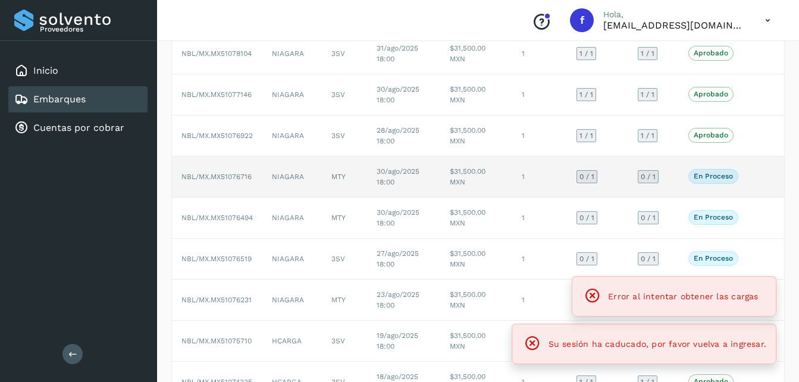
scroll to position [1, 0]
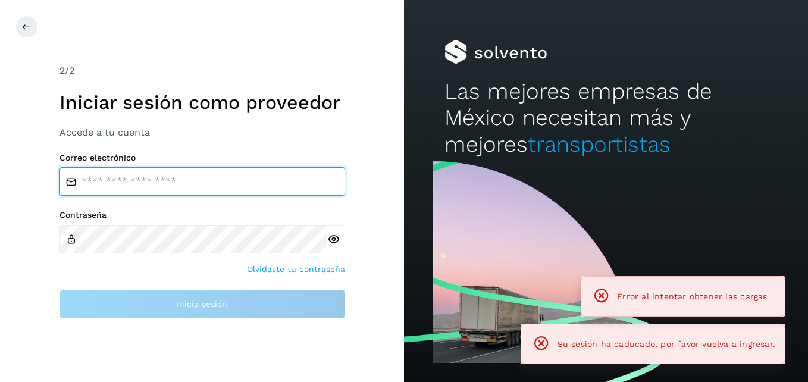
type input "**********"
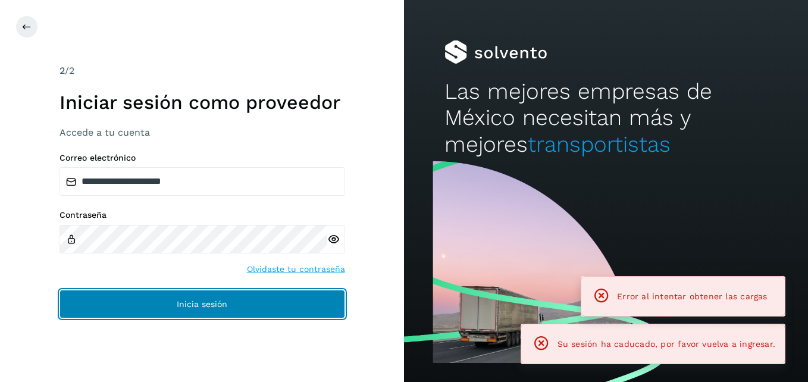
click at [212, 310] on button "Inicia sesión" at bounding box center [203, 304] width 286 height 29
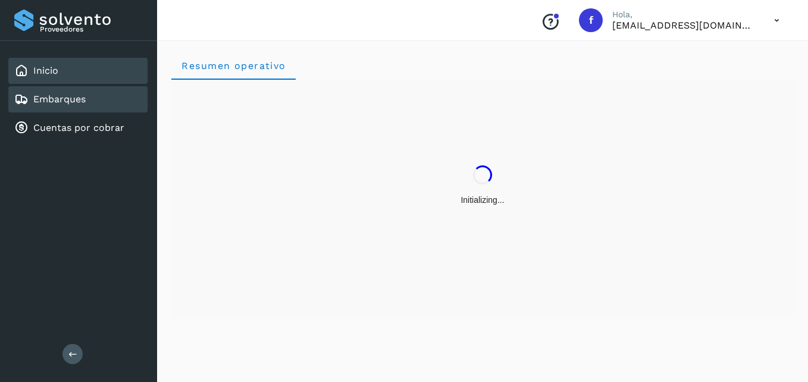
click at [80, 100] on link "Embarques" at bounding box center [59, 98] width 52 height 11
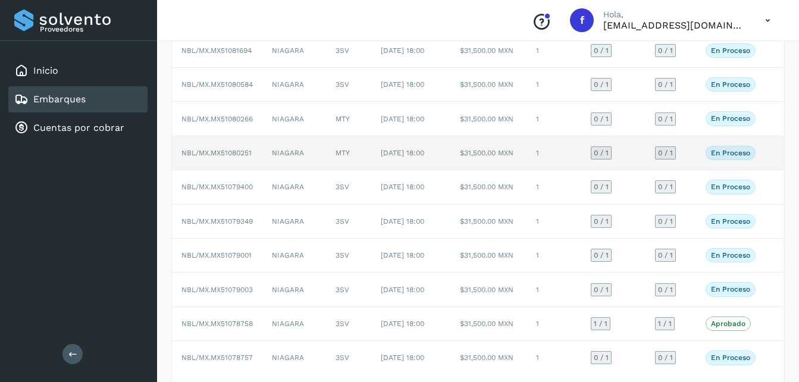
scroll to position [179, 0]
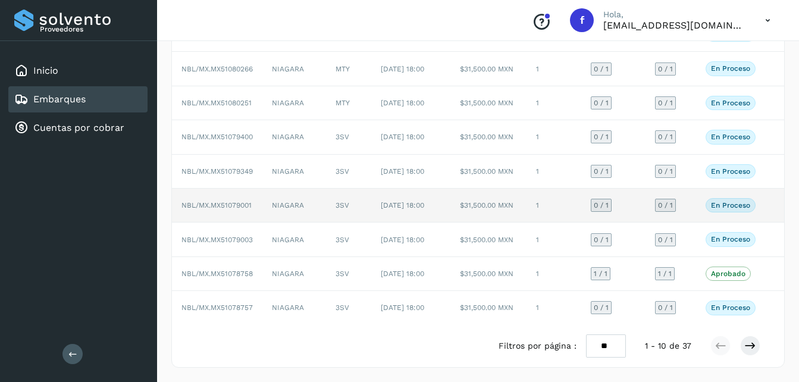
click at [240, 209] on span "NBL/MX.MX51079001" at bounding box center [217, 205] width 70 height 8
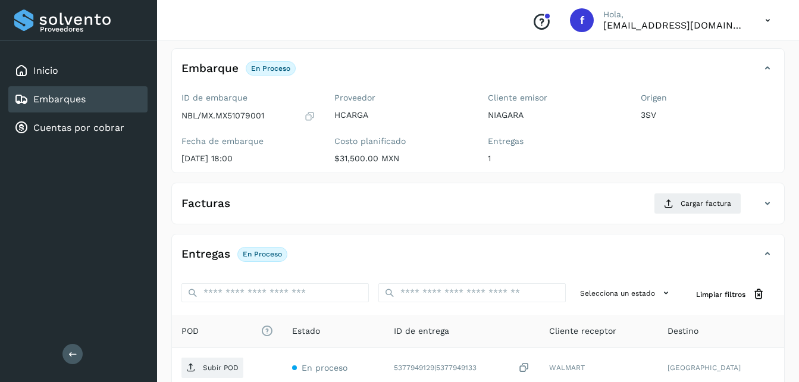
scroll to position [60, 0]
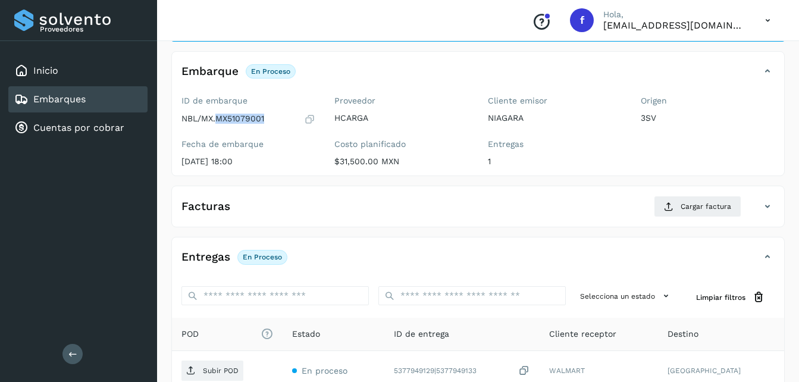
copy p "MX51079001"
drag, startPoint x: 268, startPoint y: 120, endPoint x: 219, endPoint y: 118, distance: 48.8
click at [219, 118] on div "NBL/MX.MX51079001" at bounding box center [249, 119] width 134 height 12
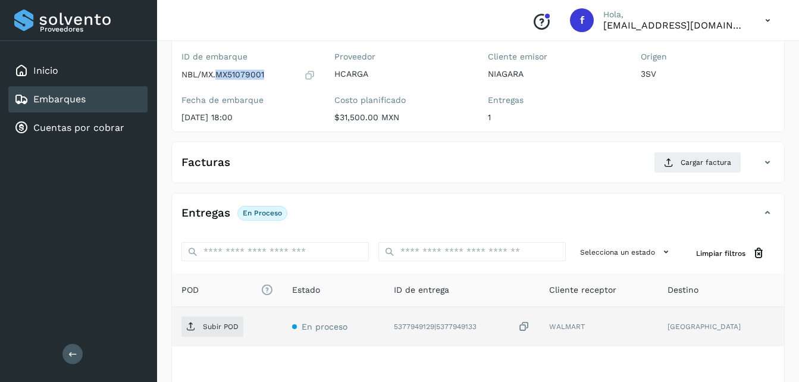
scroll to position [179, 0]
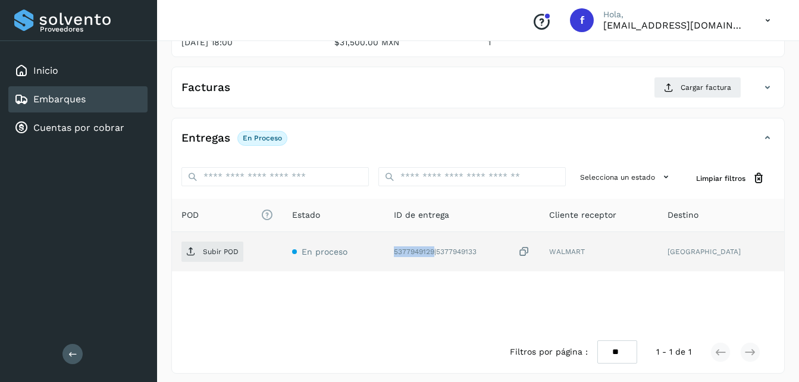
copy div "5377949129"
drag, startPoint x: 451, startPoint y: 252, endPoint x: 408, endPoint y: 253, distance: 43.4
click at [408, 253] on td "5377949129|5377949133" at bounding box center [461, 251] width 155 height 39
copy div "5377949129"
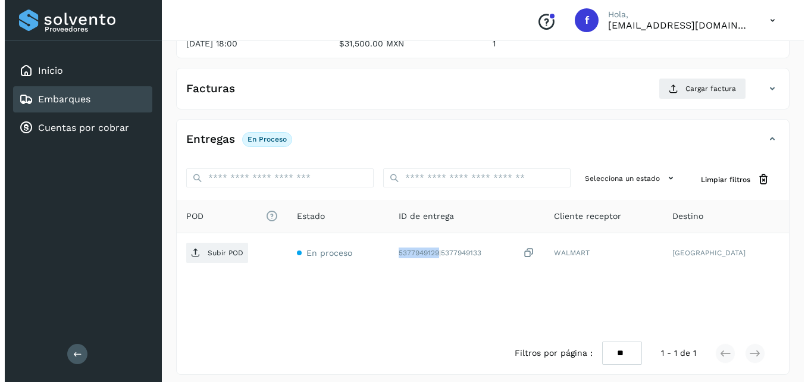
scroll to position [184, 0]
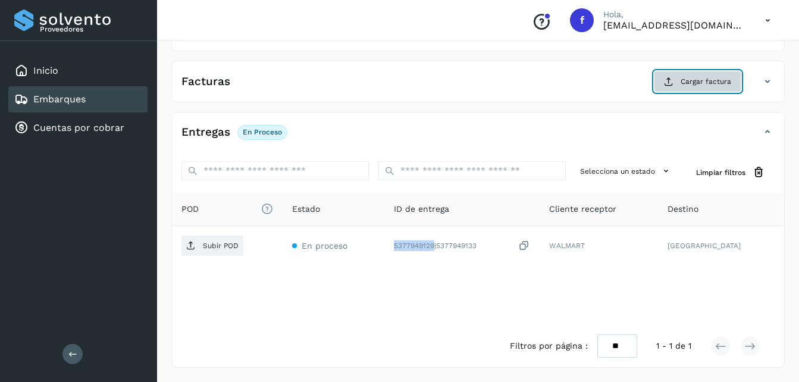
click at [693, 80] on span "Cargar factura" at bounding box center [706, 81] width 51 height 11
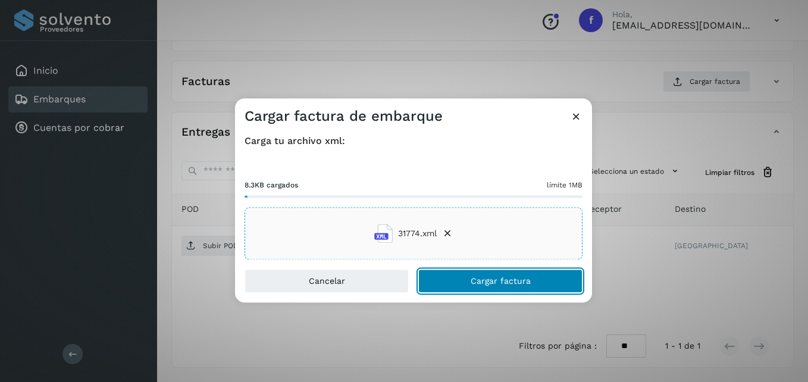
click at [483, 280] on span "Cargar factura" at bounding box center [501, 281] width 60 height 8
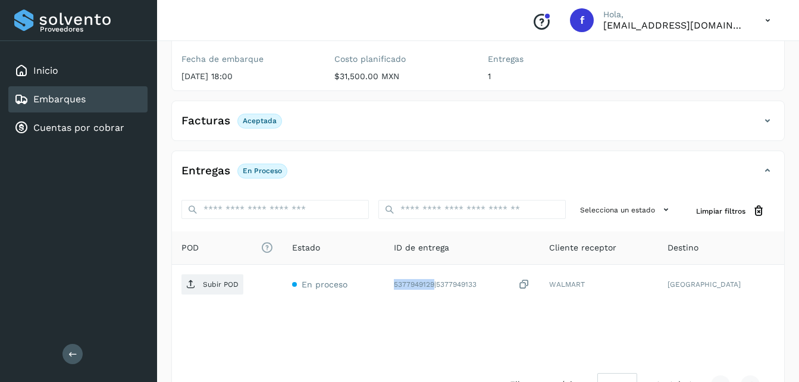
scroll to position [124, 0]
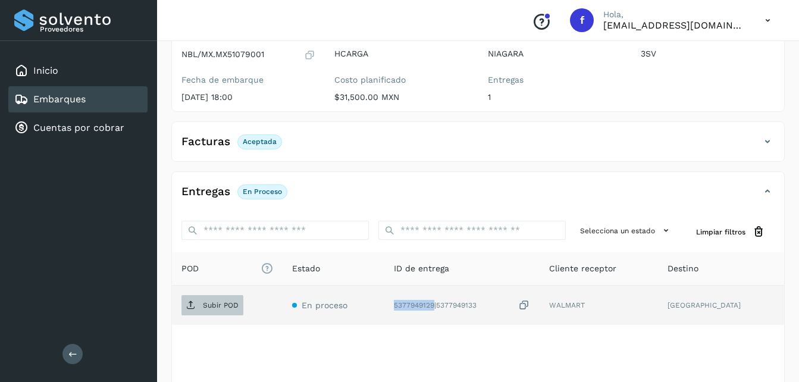
click at [211, 308] on p "Subir POD" at bounding box center [221, 305] width 36 height 8
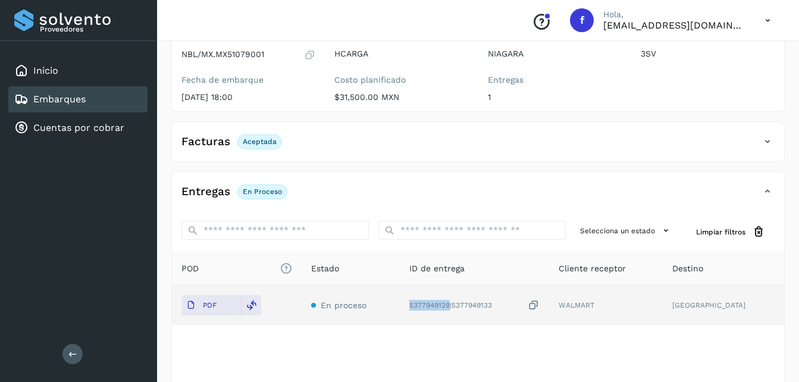
scroll to position [183, 0]
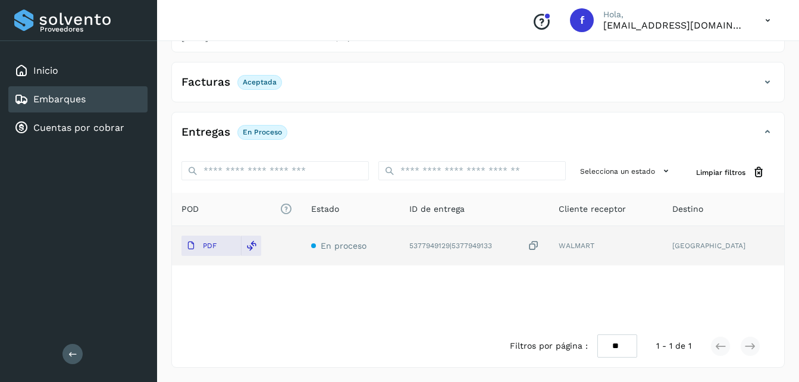
click at [27, 94] on icon at bounding box center [21, 99] width 14 height 14
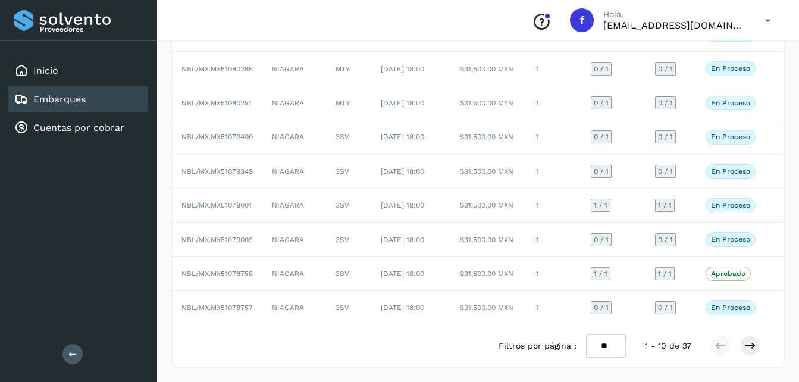
scroll to position [238, 0]
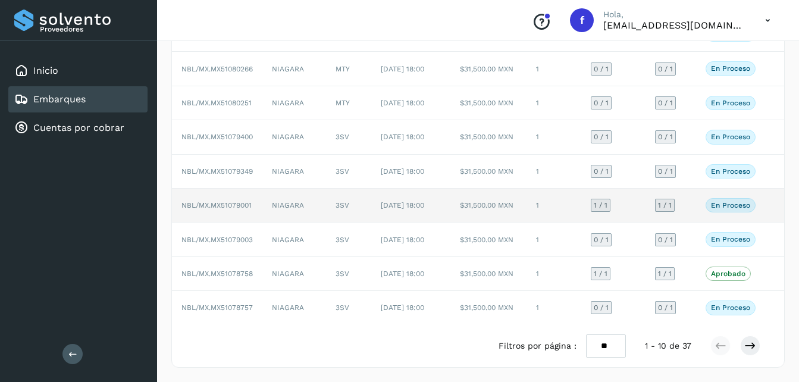
click at [290, 189] on td "NIAGARA" at bounding box center [294, 206] width 64 height 34
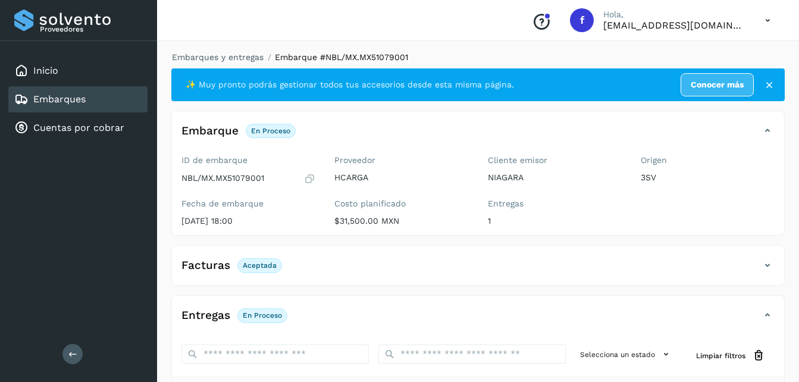
click at [91, 101] on div "Embarques" at bounding box center [77, 99] width 139 height 26
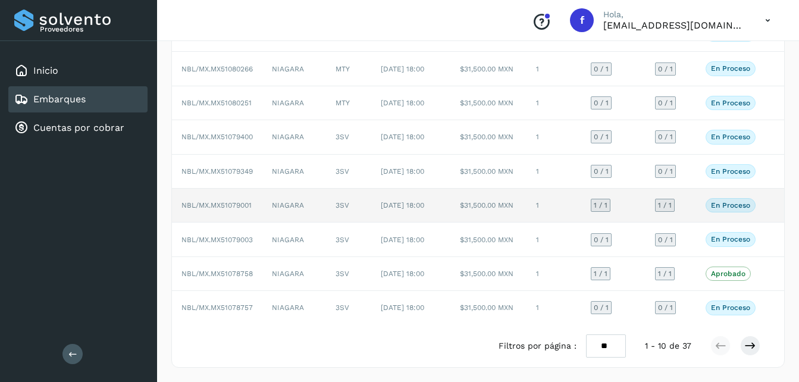
scroll to position [238, 0]
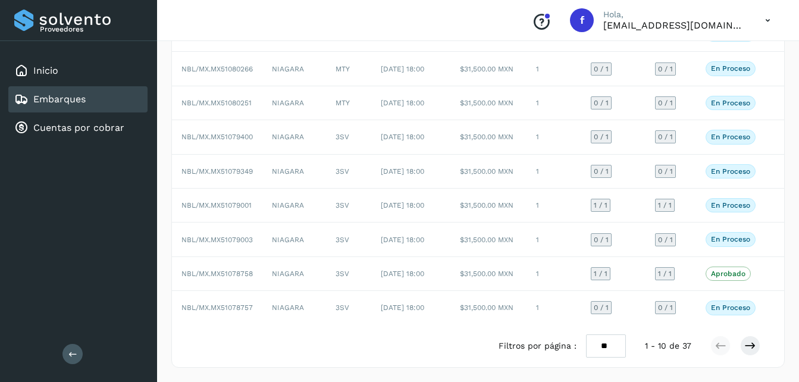
scroll to position [238, 0]
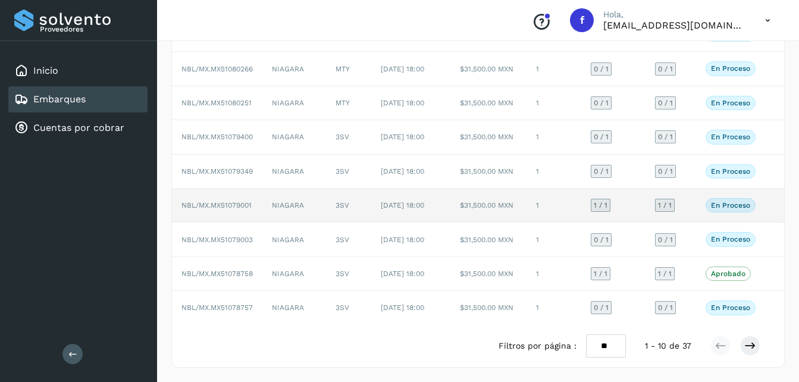
click at [271, 189] on td "NIAGARA" at bounding box center [294, 206] width 64 height 34
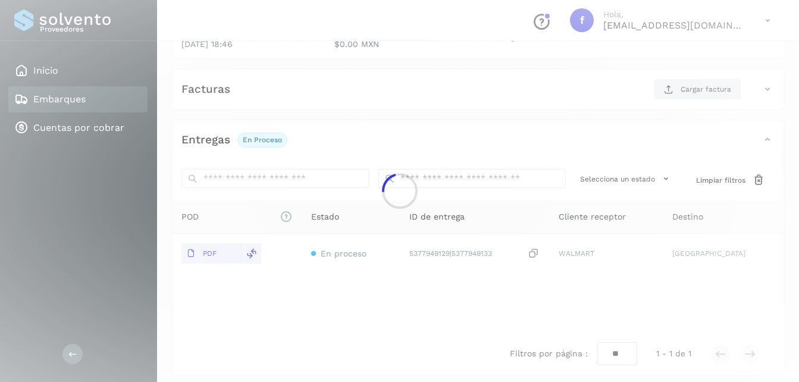
scroll to position [183, 0]
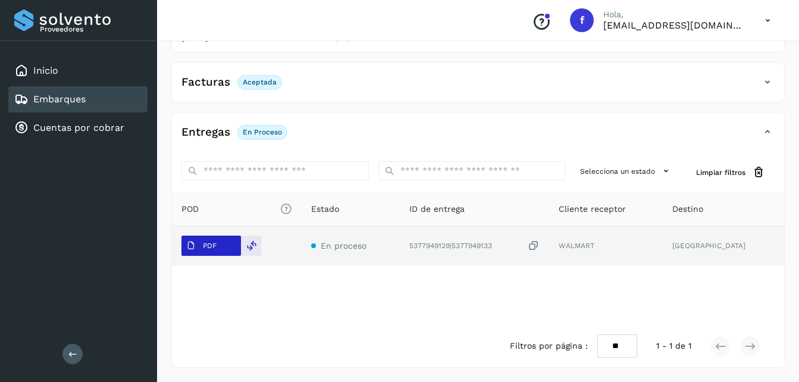
click at [208, 248] on p "PDF" at bounding box center [210, 246] width 14 height 8
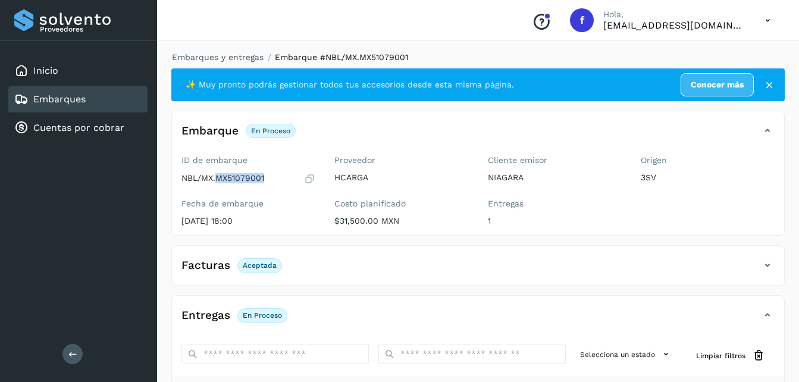
drag, startPoint x: 265, startPoint y: 176, endPoint x: 215, endPoint y: 176, distance: 50.0
click at [215, 176] on div "NBL/MX.MX51079001" at bounding box center [249, 179] width 134 height 12
copy p "MX51079001"
click at [46, 104] on link "Embarques" at bounding box center [59, 98] width 52 height 11
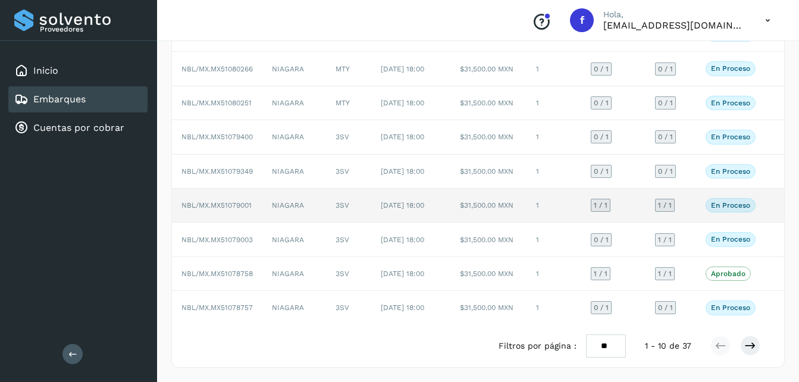
scroll to position [238, 0]
click at [733, 201] on p "En proceso" at bounding box center [730, 205] width 39 height 8
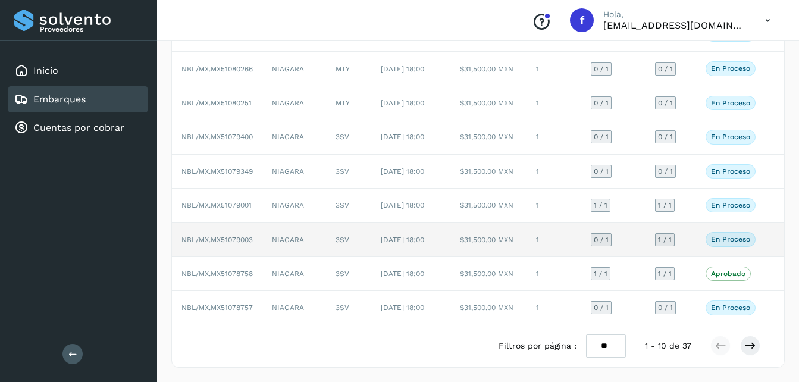
click at [251, 236] on span "NBL/MX.MX51079003" at bounding box center [217, 240] width 71 height 8
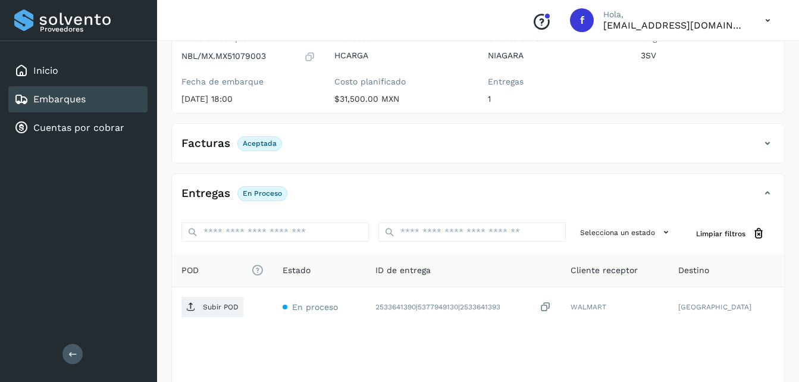
scroll to position [64, 0]
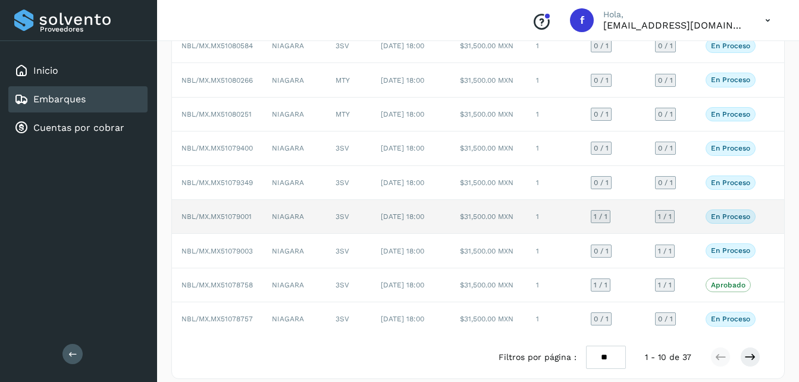
scroll to position [179, 0]
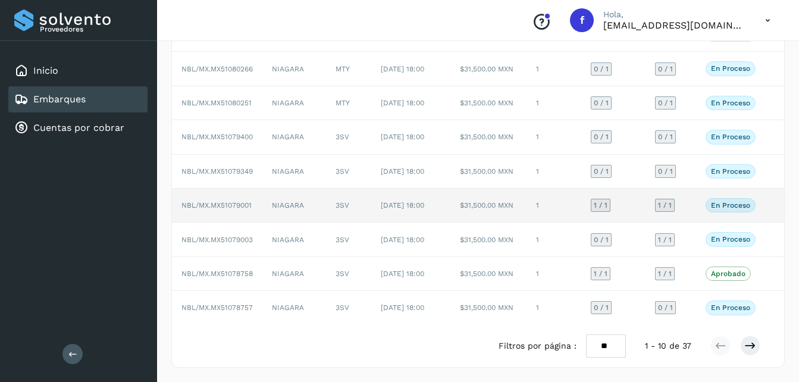
click at [272, 223] on td "NIAGARA" at bounding box center [294, 206] width 64 height 34
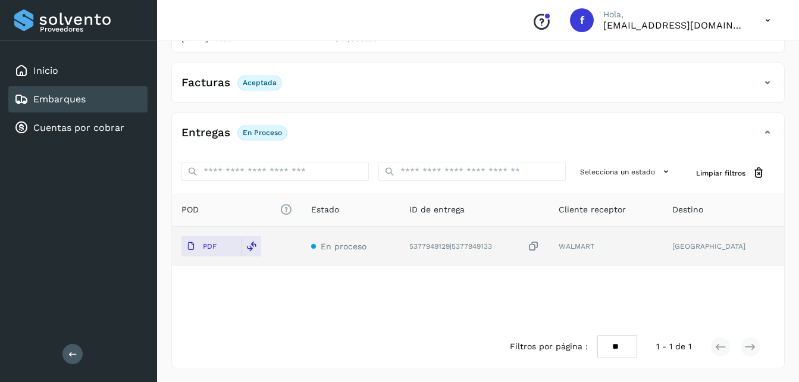
scroll to position [183, 0]
click at [205, 251] on span "PDF" at bounding box center [202, 245] width 40 height 19
click at [208, 246] on p "PDF" at bounding box center [210, 246] width 14 height 8
click at [211, 246] on p "PDF" at bounding box center [210, 246] width 14 height 8
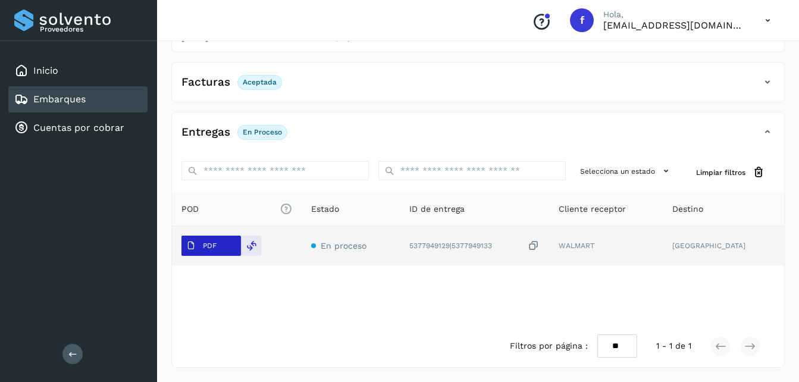
click at [211, 246] on p "PDF" at bounding box center [210, 246] width 14 height 8
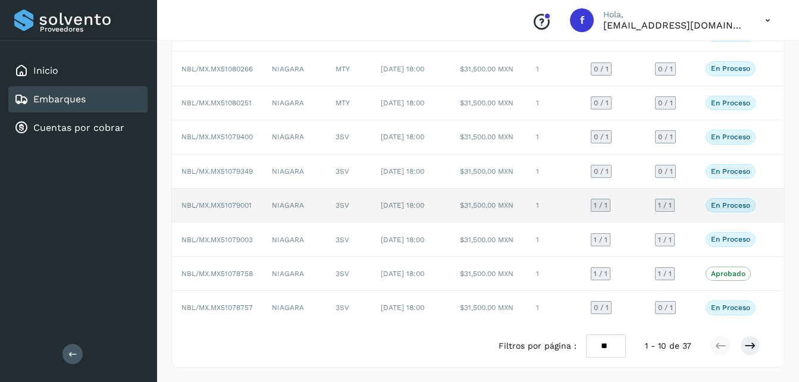
scroll to position [179, 0]
